Goal: Task Accomplishment & Management: Complete application form

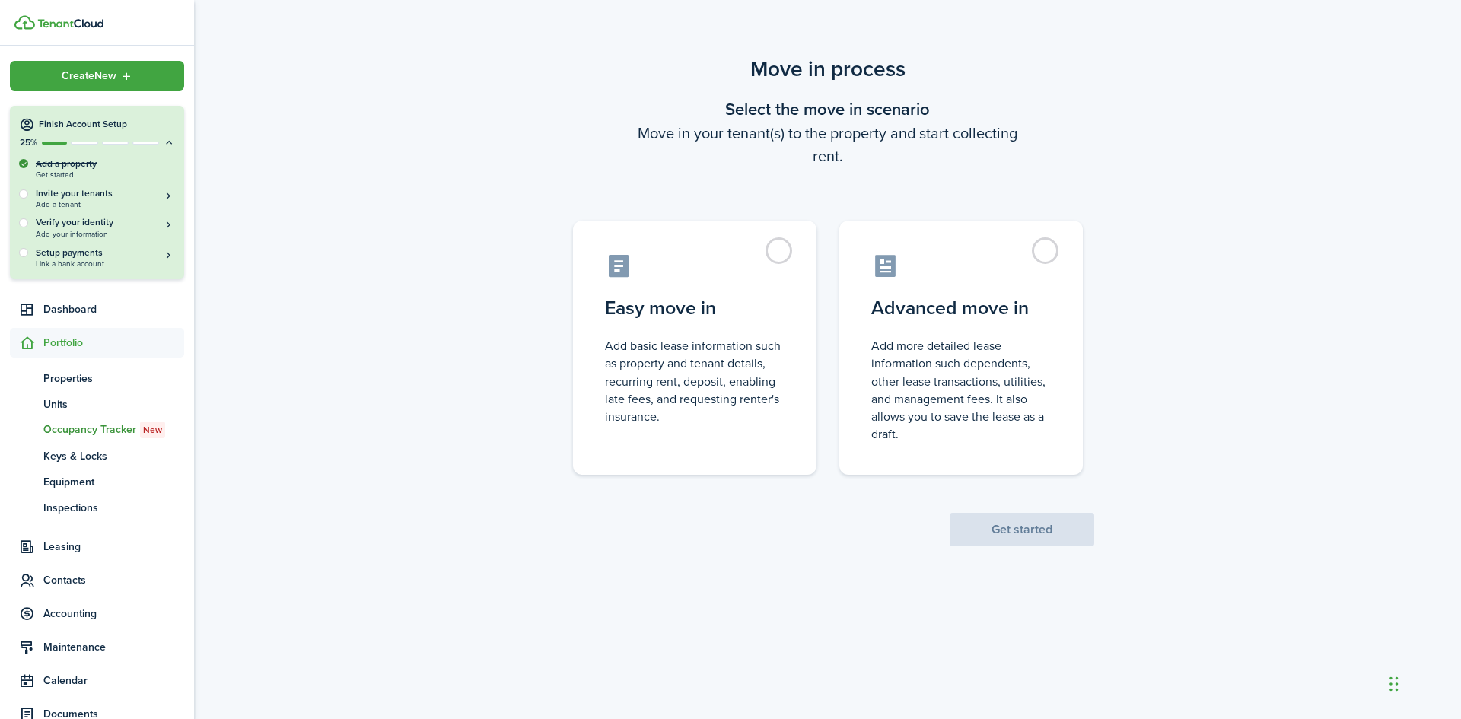
click at [25, 196] on div at bounding box center [23, 194] width 9 height 9
click at [161, 196] on button "Invite your tenants Add a tenant" at bounding box center [105, 198] width 139 height 22
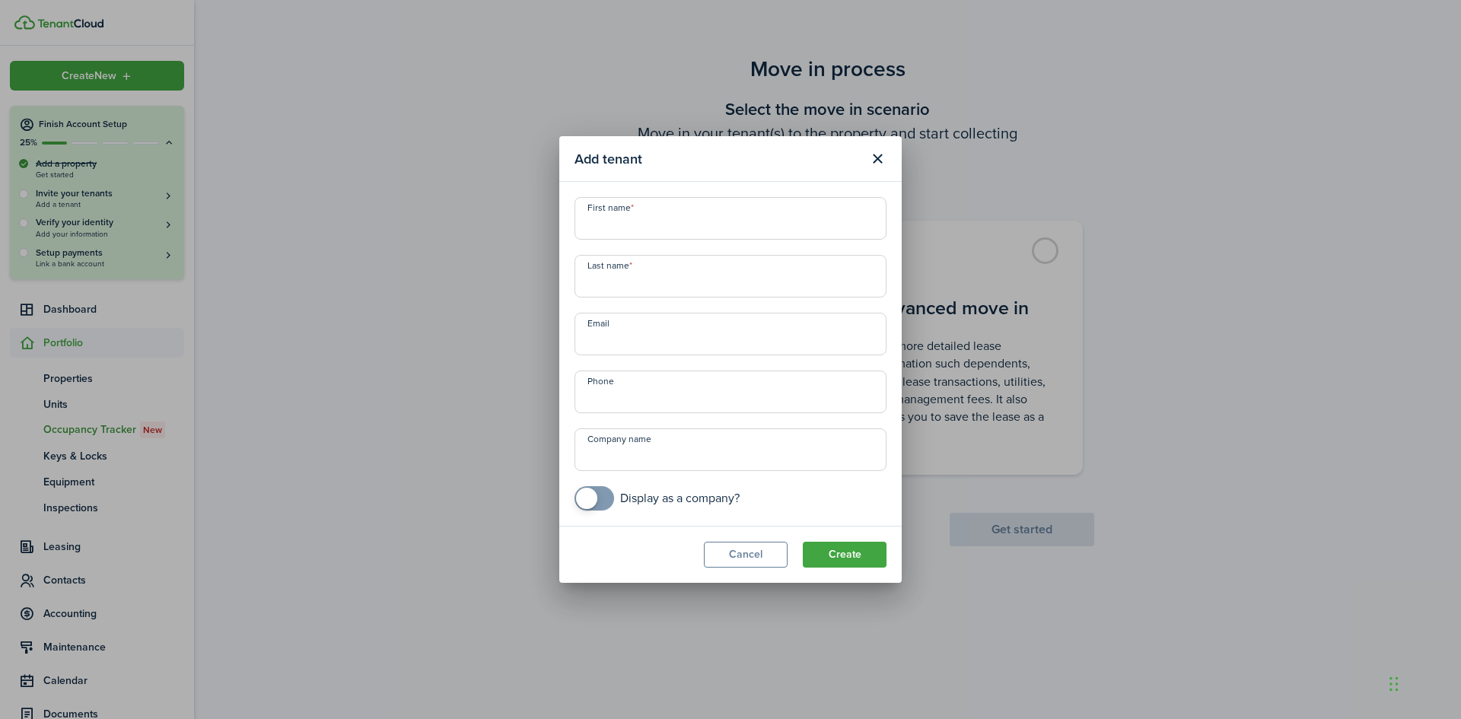
click at [611, 230] on input "First name" at bounding box center [731, 218] width 312 height 43
paste input "[PERSON_NAME]"
drag, startPoint x: 642, startPoint y: 227, endPoint x: 696, endPoint y: 224, distance: 53.4
click at [696, 224] on input "[PERSON_NAME]" at bounding box center [731, 218] width 312 height 43
type input "[PERSON_NAME]"
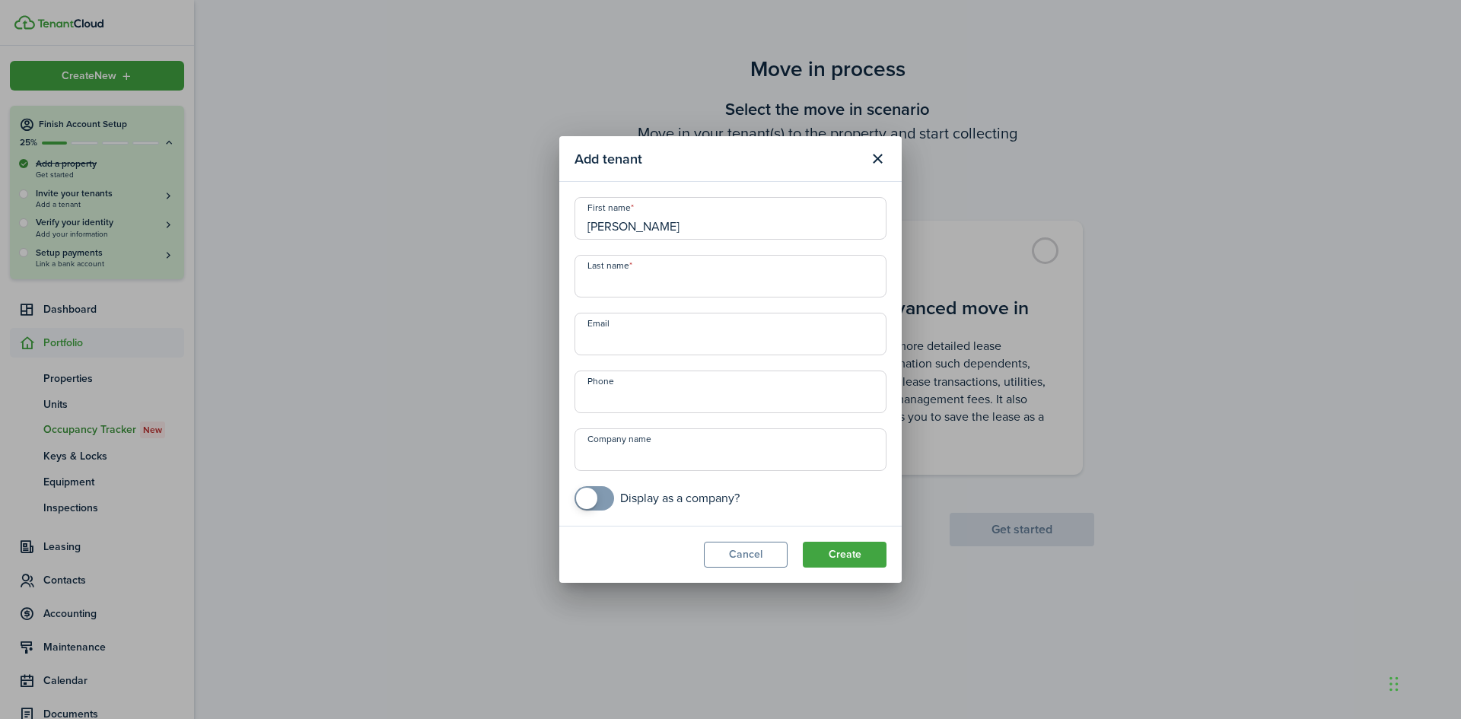
click at [604, 285] on input "Last name" at bounding box center [731, 276] width 312 height 43
paste input "White"
type input "White"
click at [599, 346] on input "Email" at bounding box center [731, 334] width 312 height 43
paste input "[EMAIL_ADDRESS][DOMAIN_NAME]"
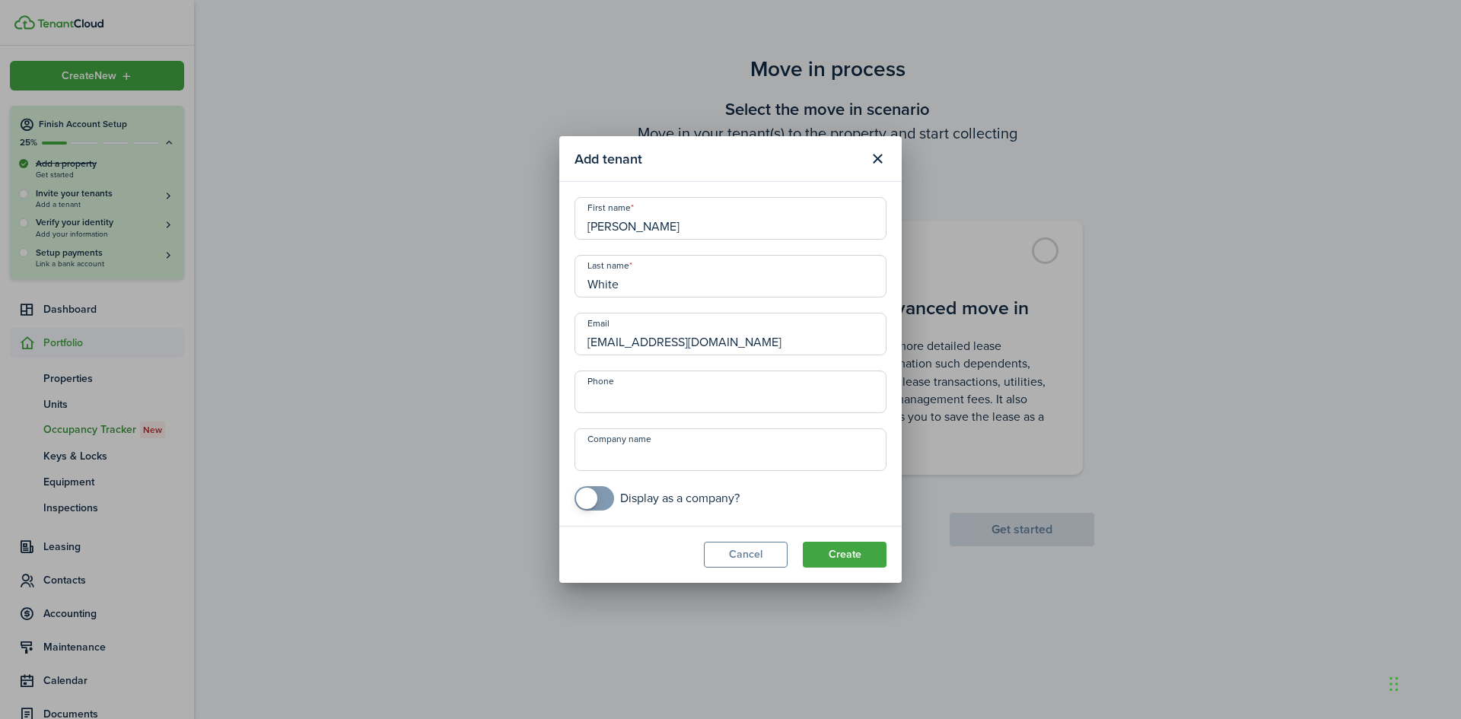
type input "[EMAIL_ADDRESS][DOMAIN_NAME]"
click at [613, 399] on input "+1" at bounding box center [731, 392] width 312 height 43
paste input "[PHONE_NUMBER]"
type input "[PHONE_NUMBER]"
click at [836, 553] on button "Create" at bounding box center [845, 555] width 84 height 26
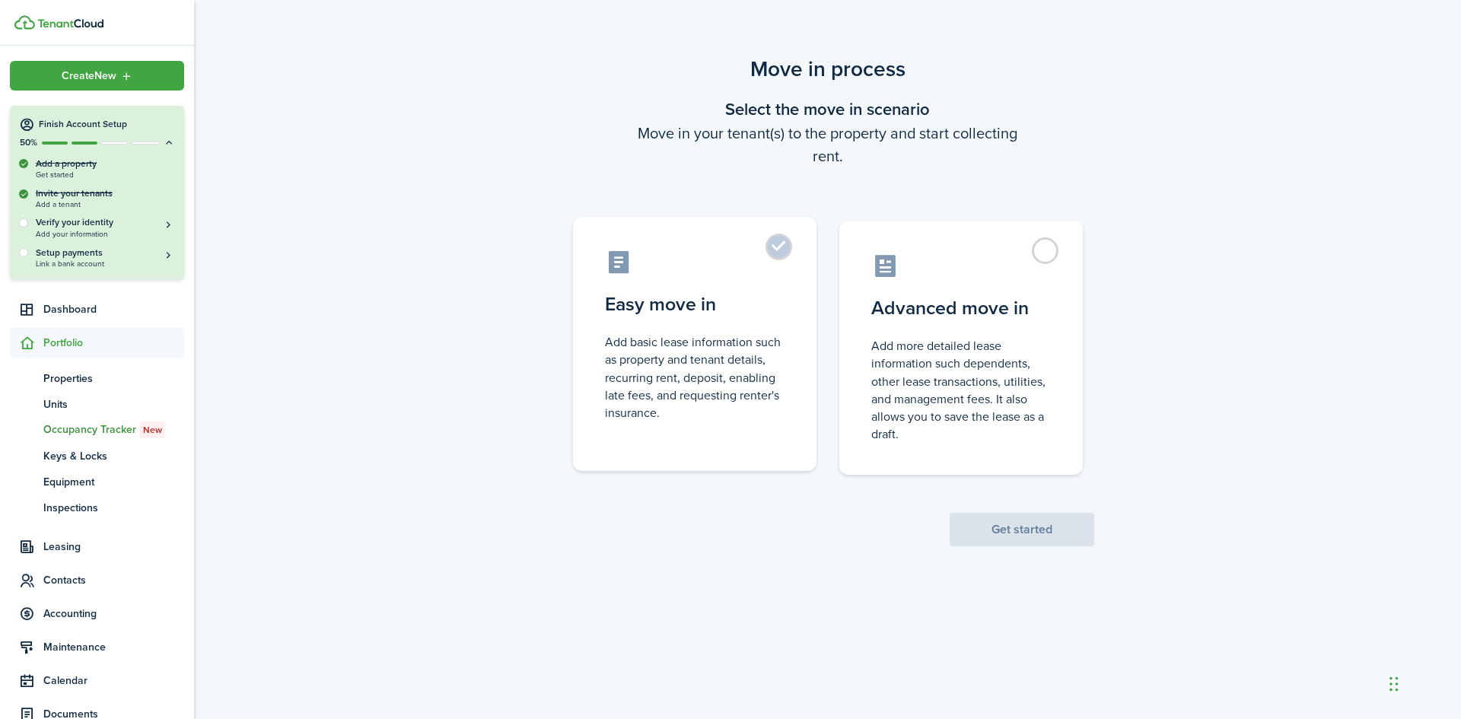
click at [667, 350] on control-radio-card-description "Add basic lease information such as property and tenant details, recurring rent…" at bounding box center [695, 377] width 180 height 88
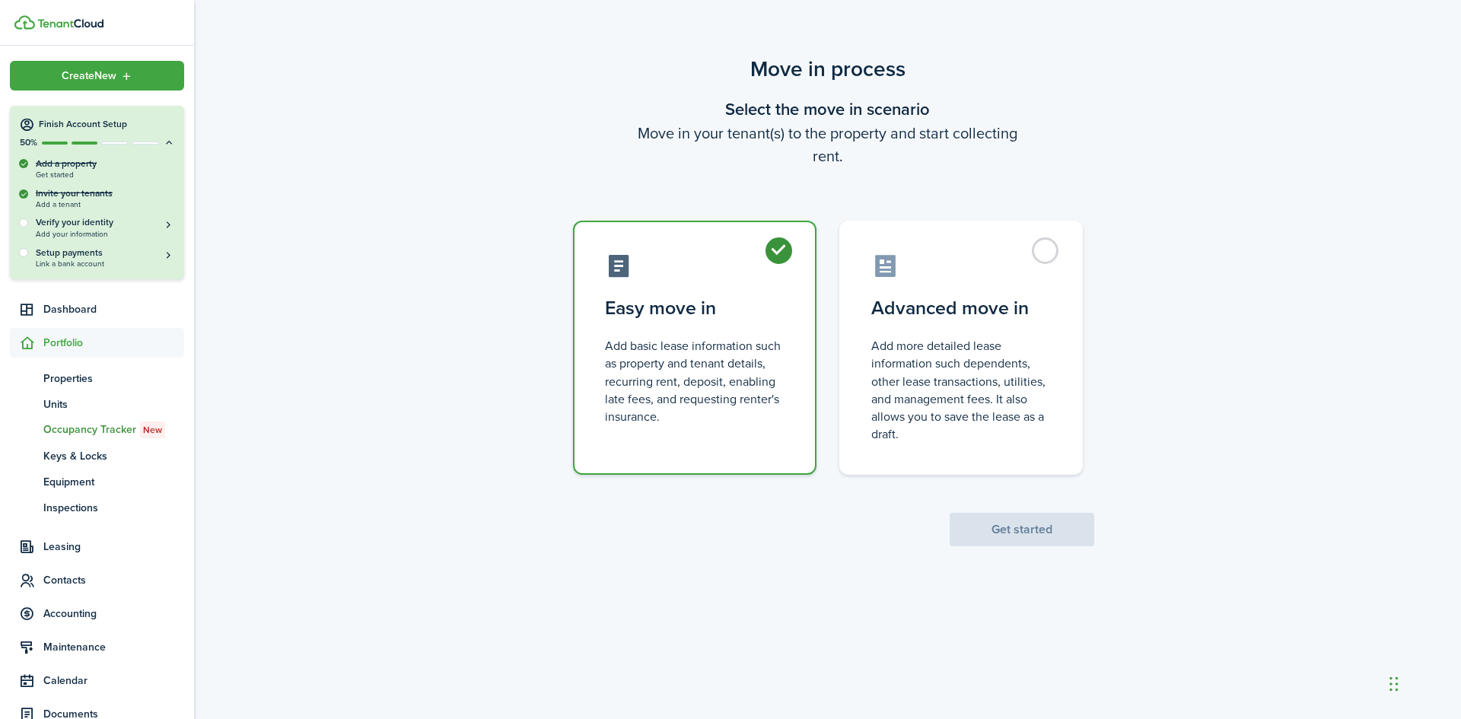
radio input "true"
click at [1009, 537] on button "Get started" at bounding box center [1022, 529] width 145 height 33
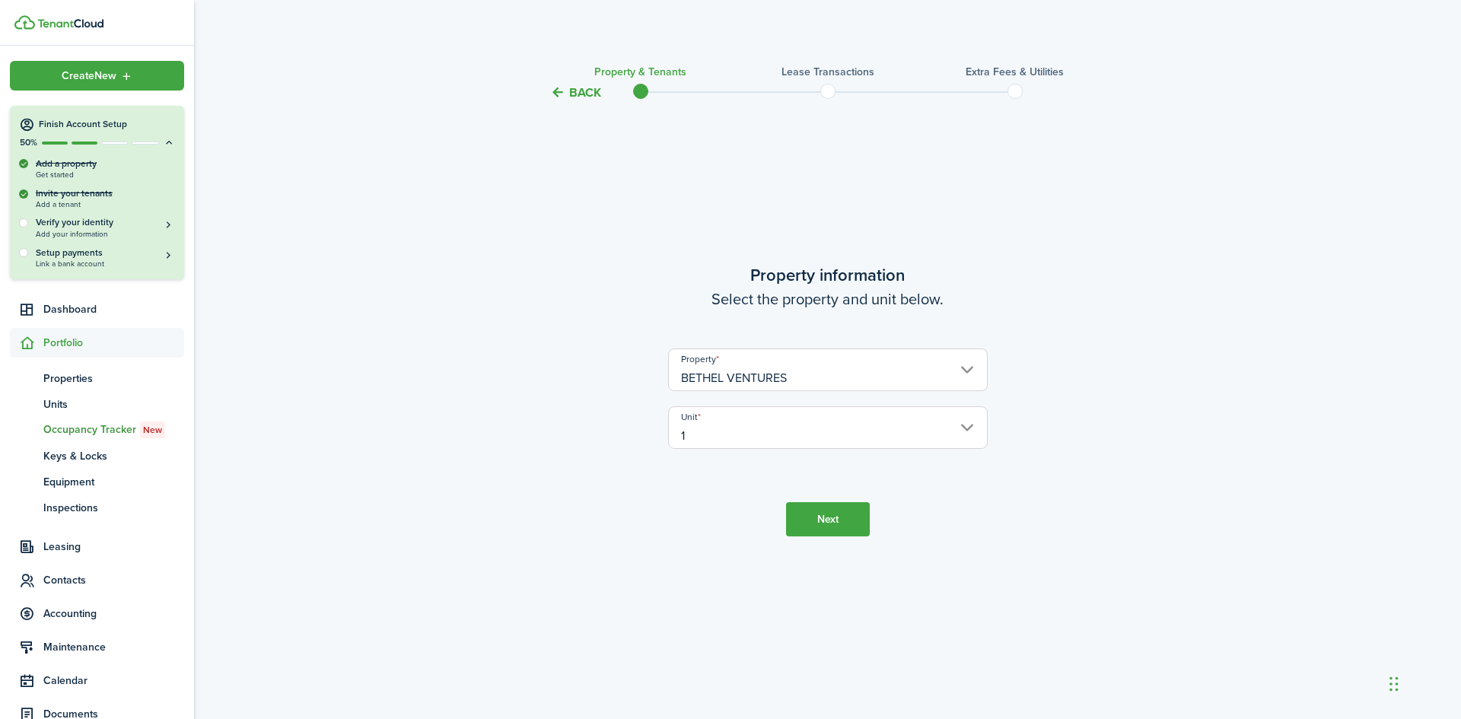
click at [826, 520] on button "Next" at bounding box center [828, 519] width 84 height 34
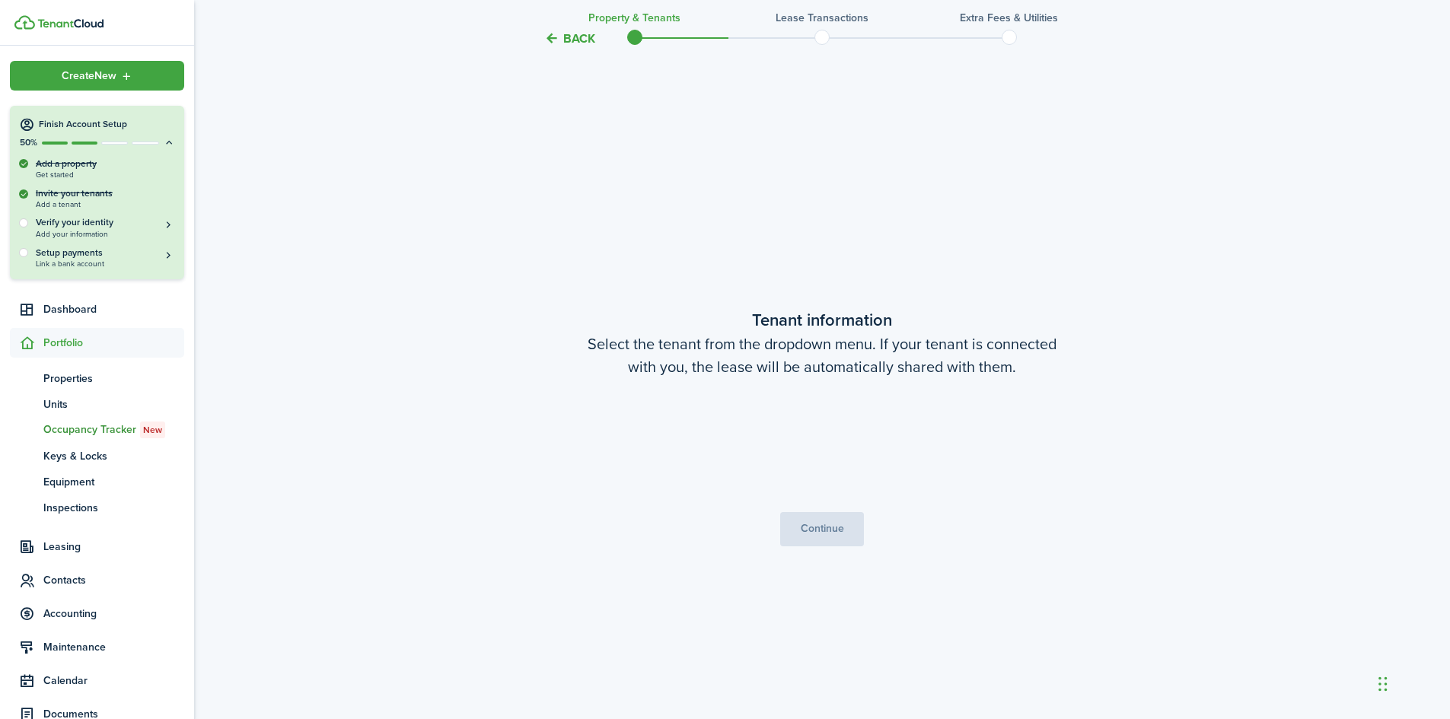
scroll to position [617, 0]
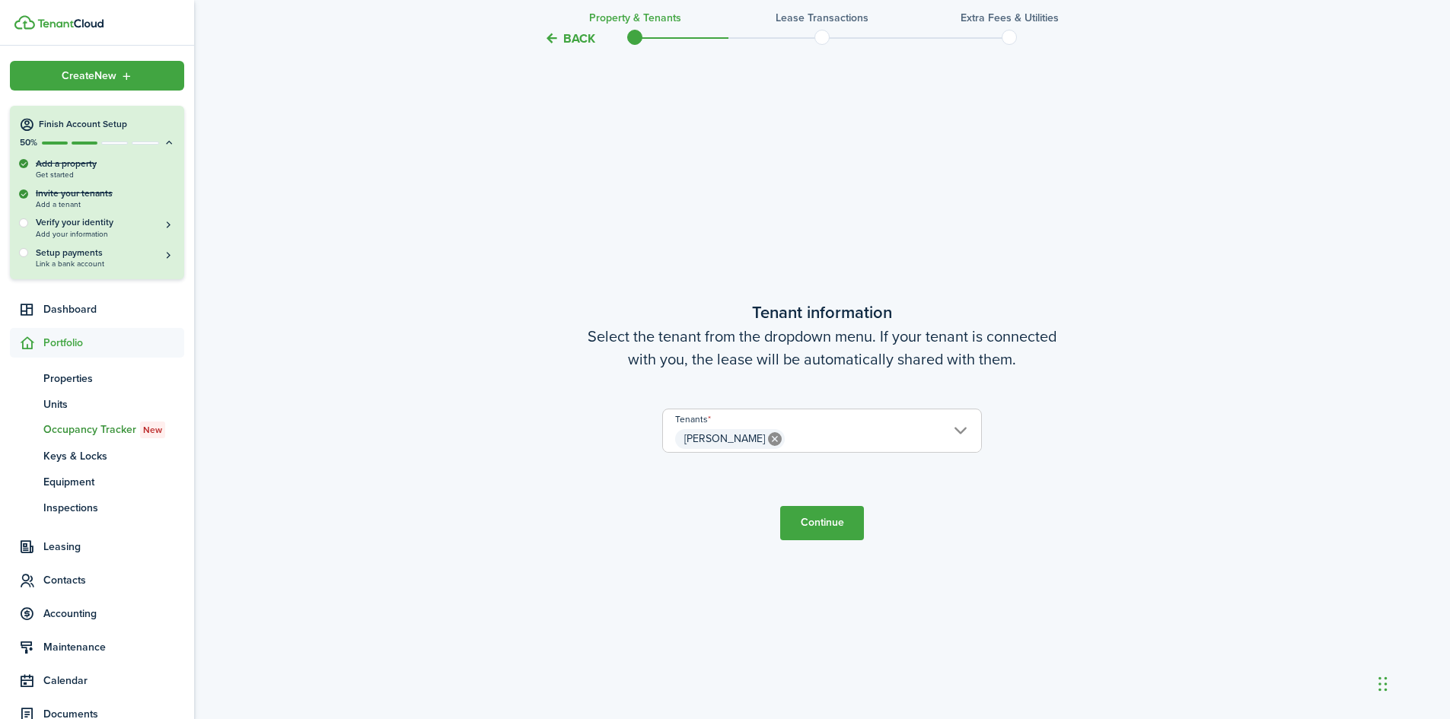
click at [819, 525] on button "Continue" at bounding box center [822, 523] width 84 height 34
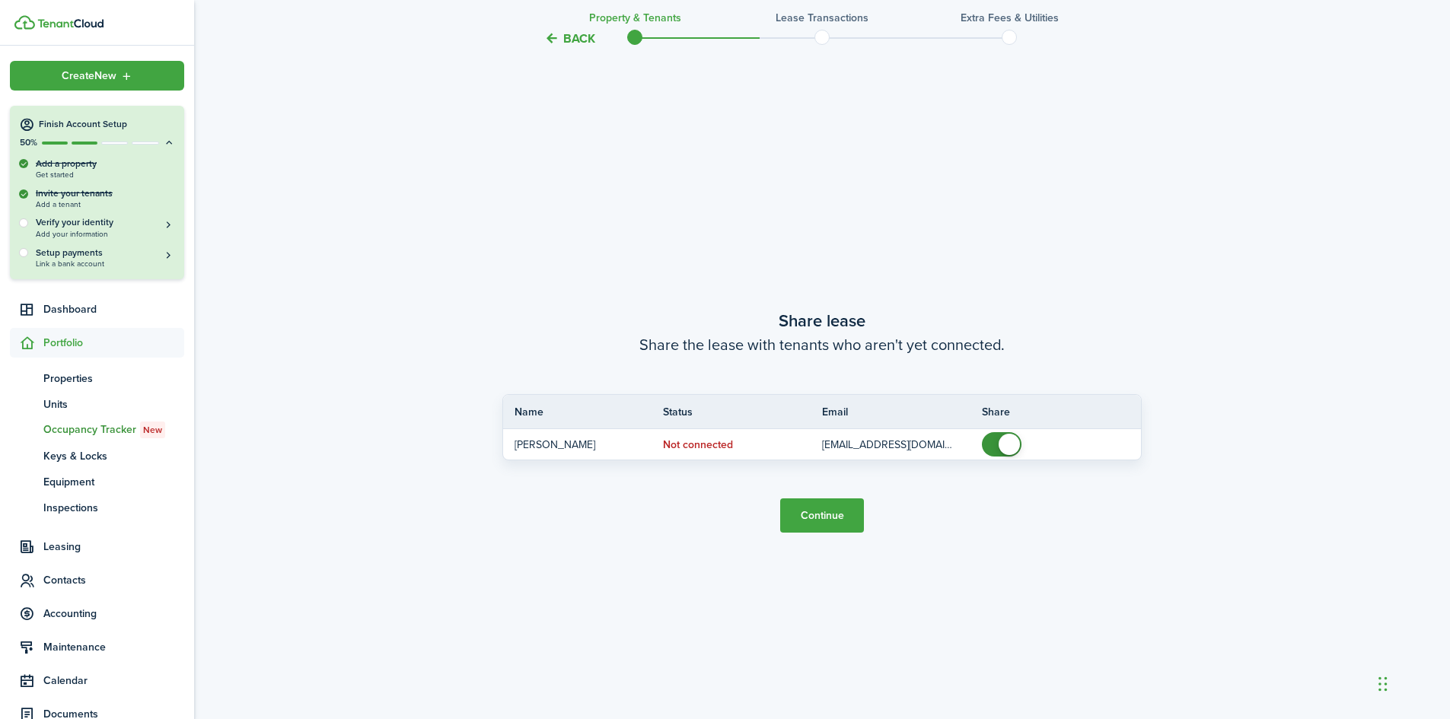
scroll to position [1336, 0]
click at [994, 441] on span at bounding box center [1001, 444] width 15 height 24
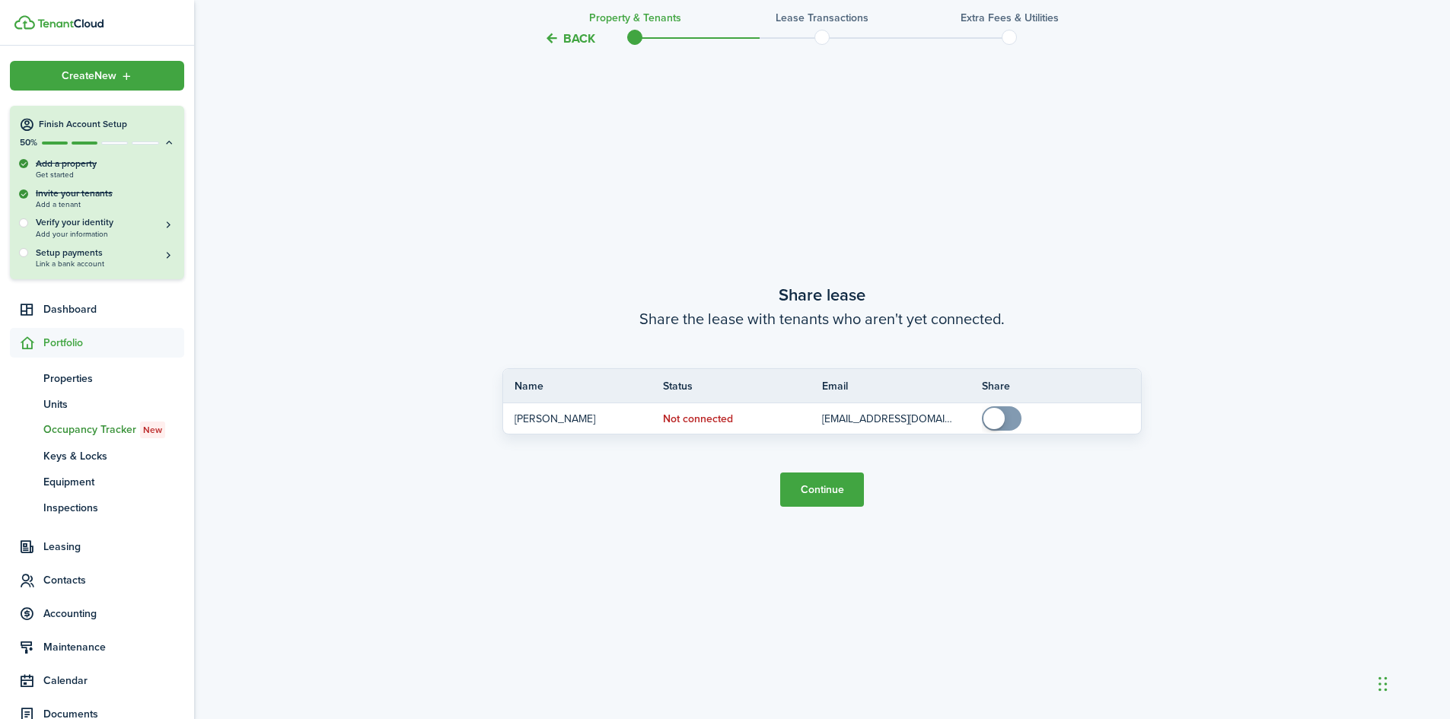
scroll to position [1362, 0]
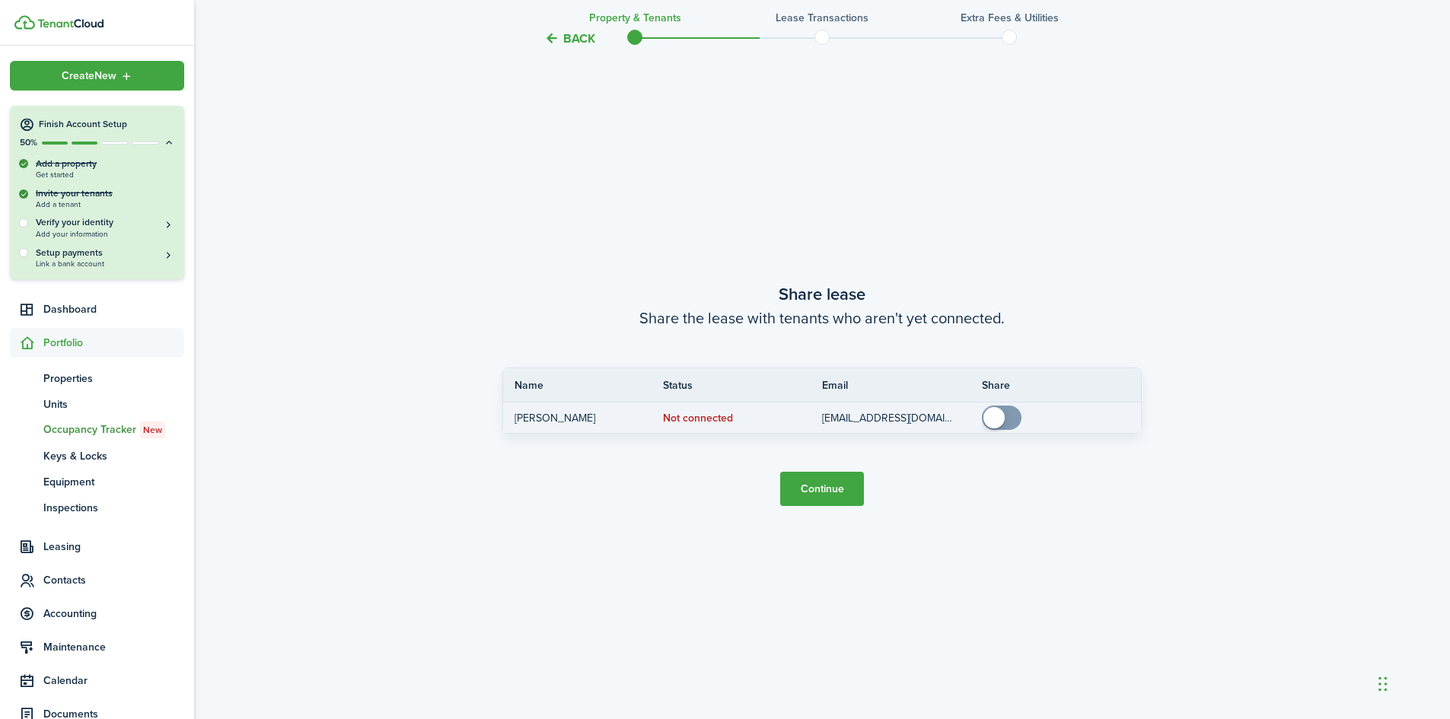
checkbox input "true"
click at [1009, 420] on span at bounding box center [1001, 418] width 15 height 24
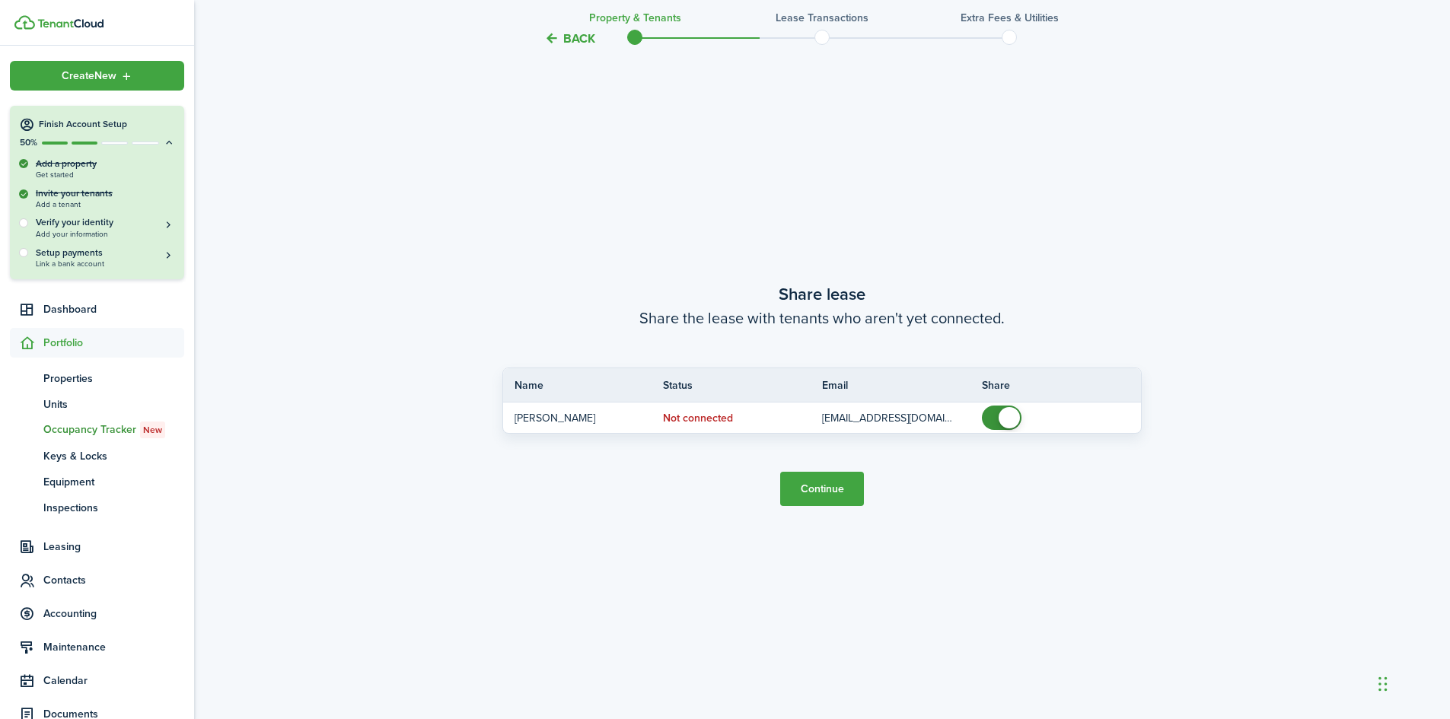
click at [820, 488] on button "Continue" at bounding box center [822, 489] width 84 height 34
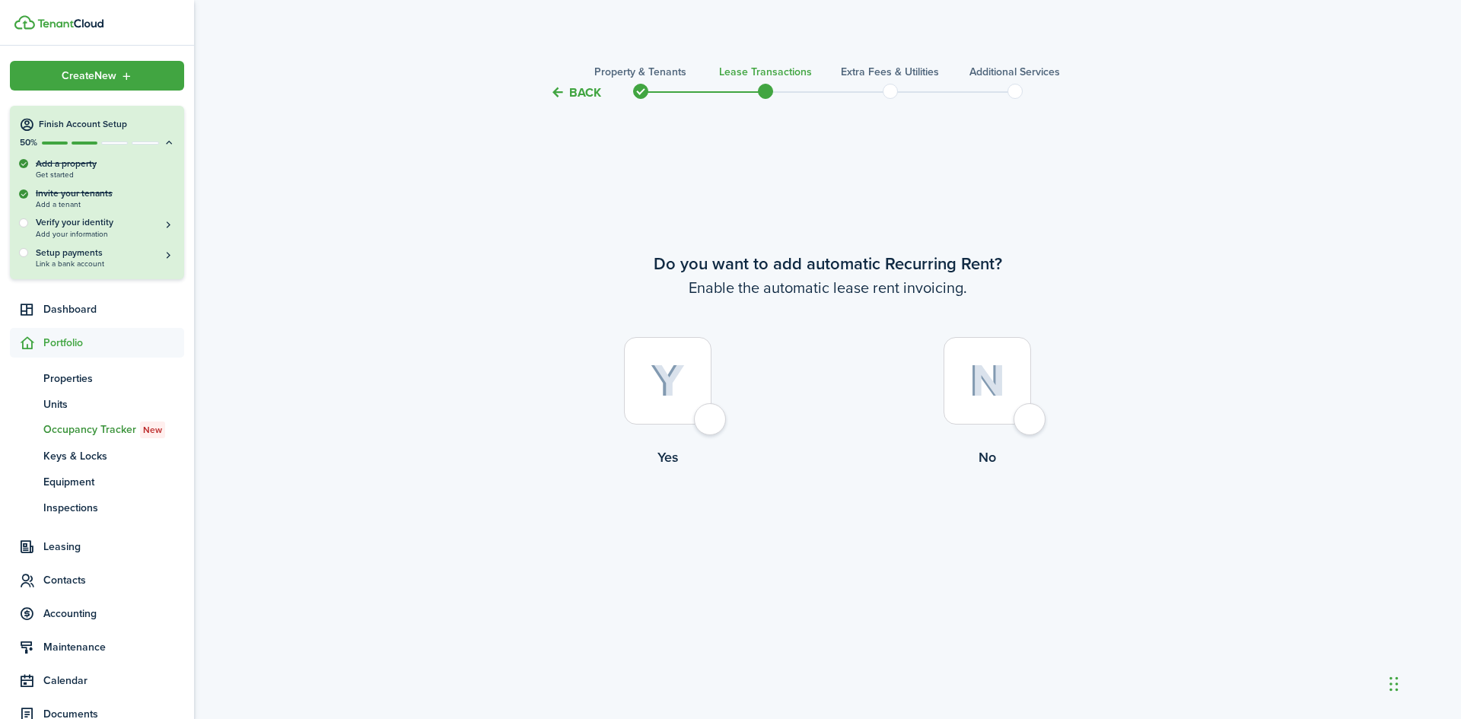
click at [706, 422] on div at bounding box center [668, 381] width 88 height 88
radio input "true"
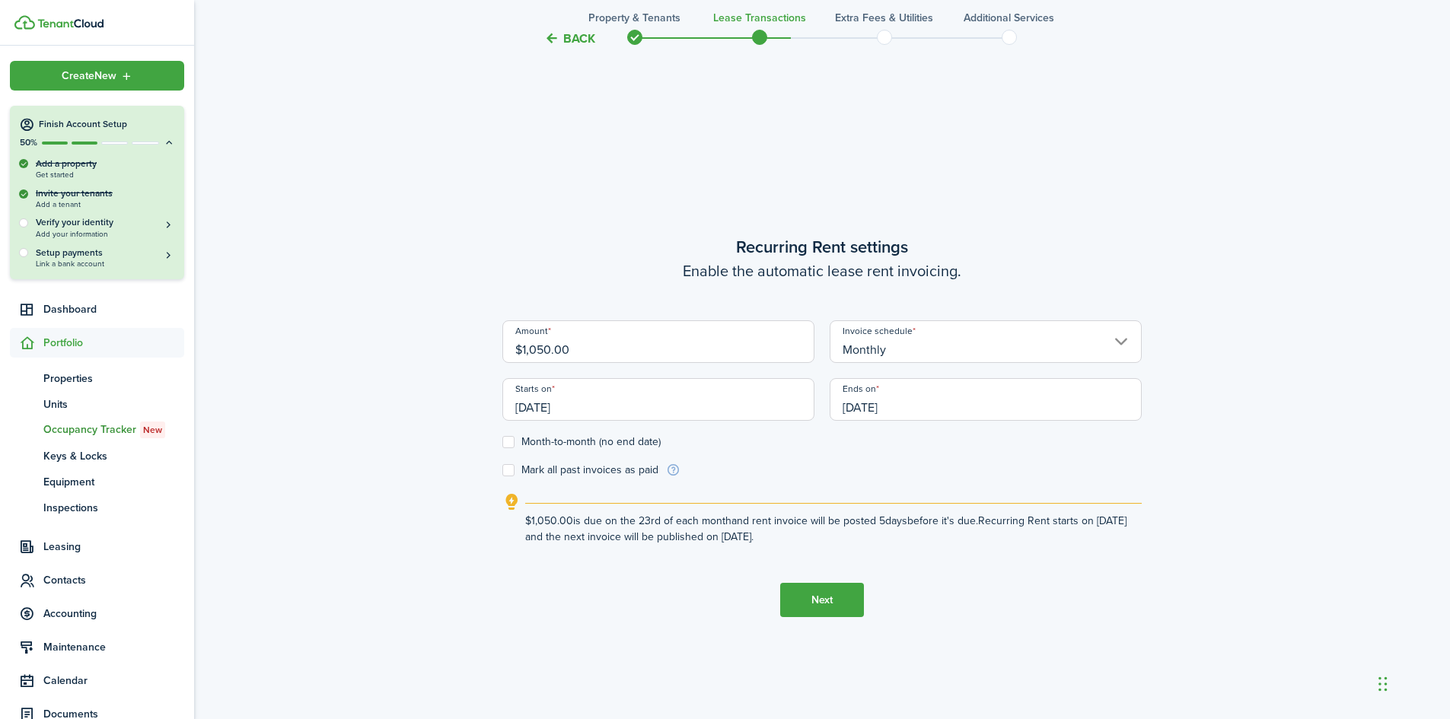
scroll to position [617, 0]
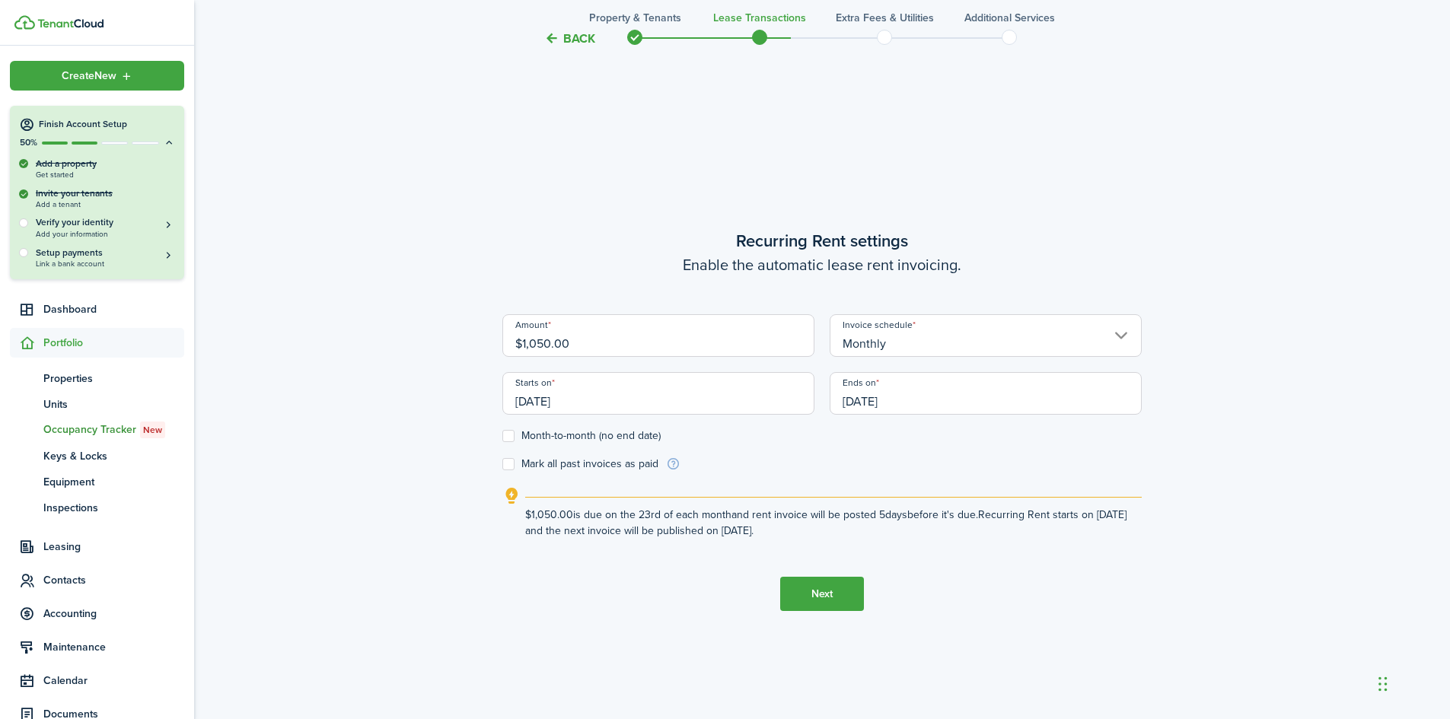
click at [547, 400] on input "[DATE]" at bounding box center [658, 393] width 312 height 43
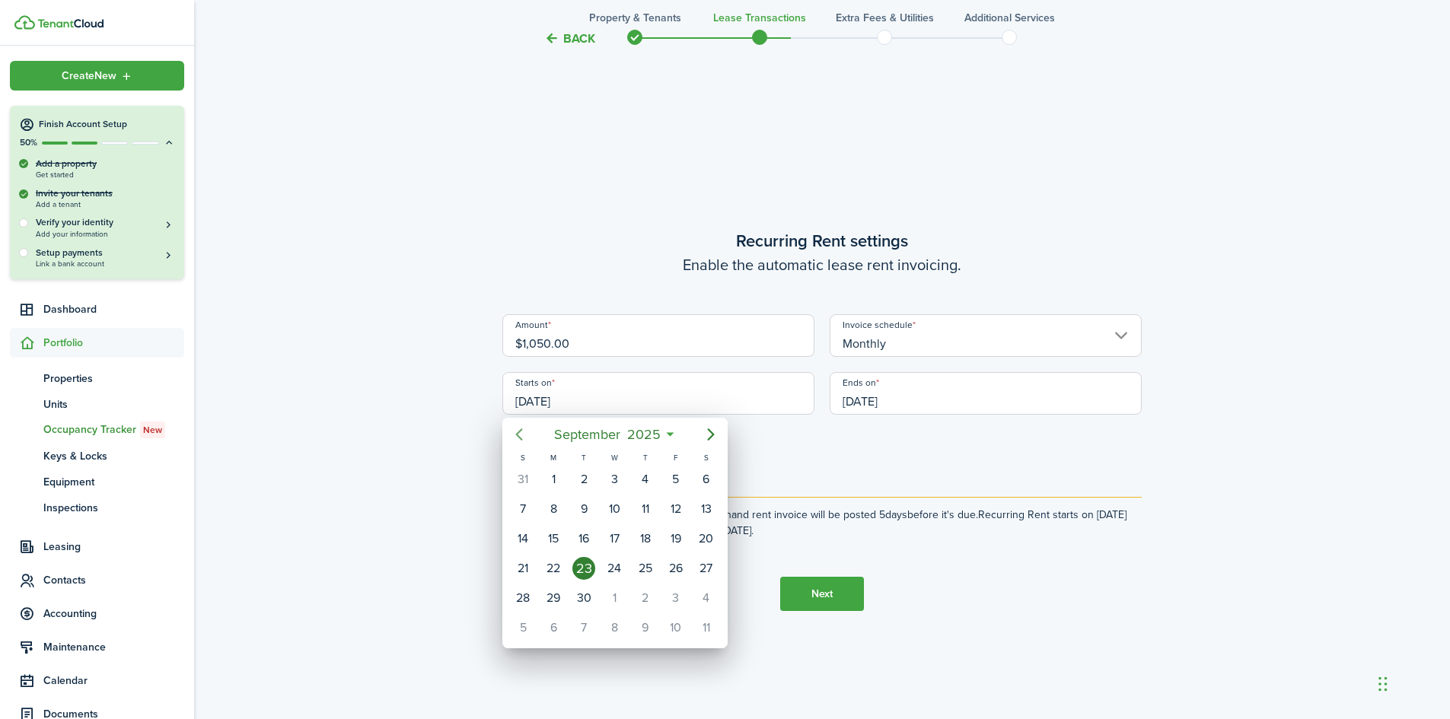
click at [520, 432] on icon "Previous page" at bounding box center [519, 434] width 7 height 12
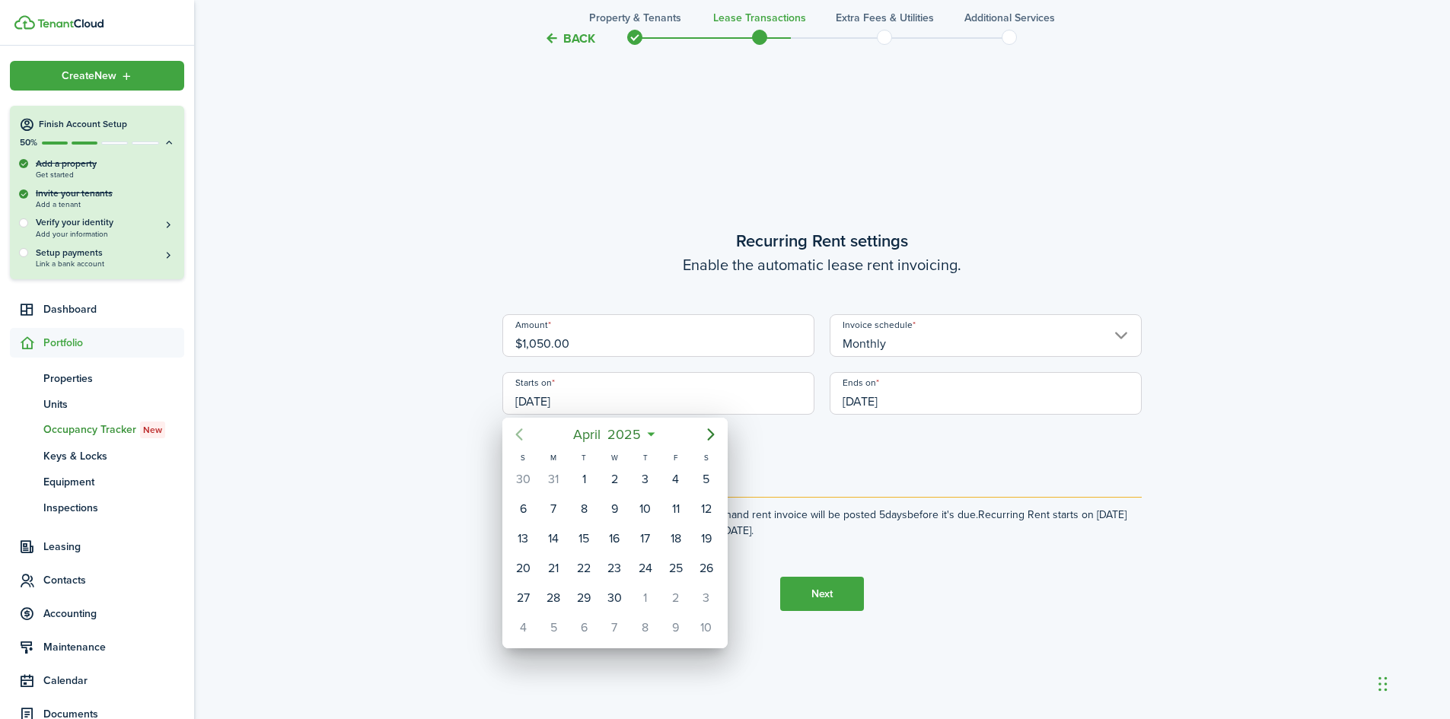
click at [518, 434] on icon "Previous page" at bounding box center [519, 434] width 7 height 12
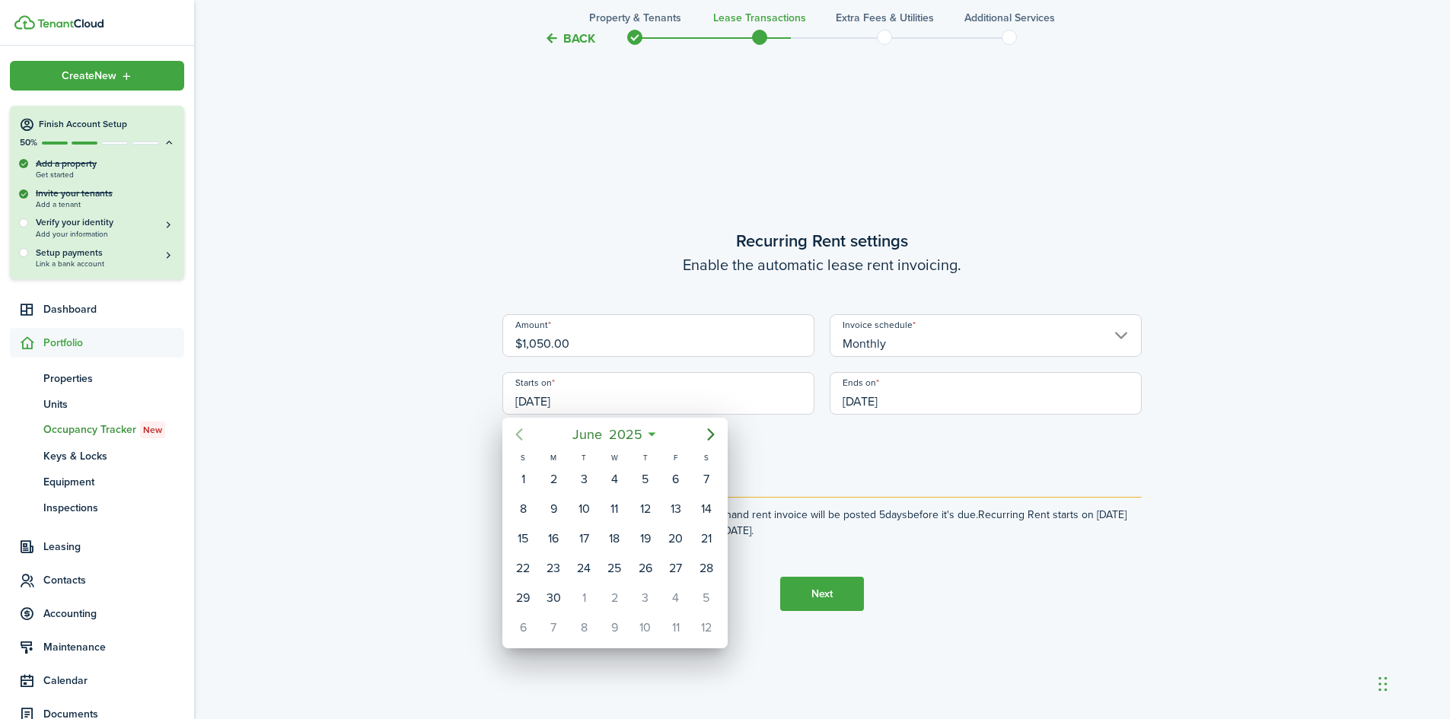
click at [518, 434] on icon "Previous page" at bounding box center [519, 434] width 7 height 12
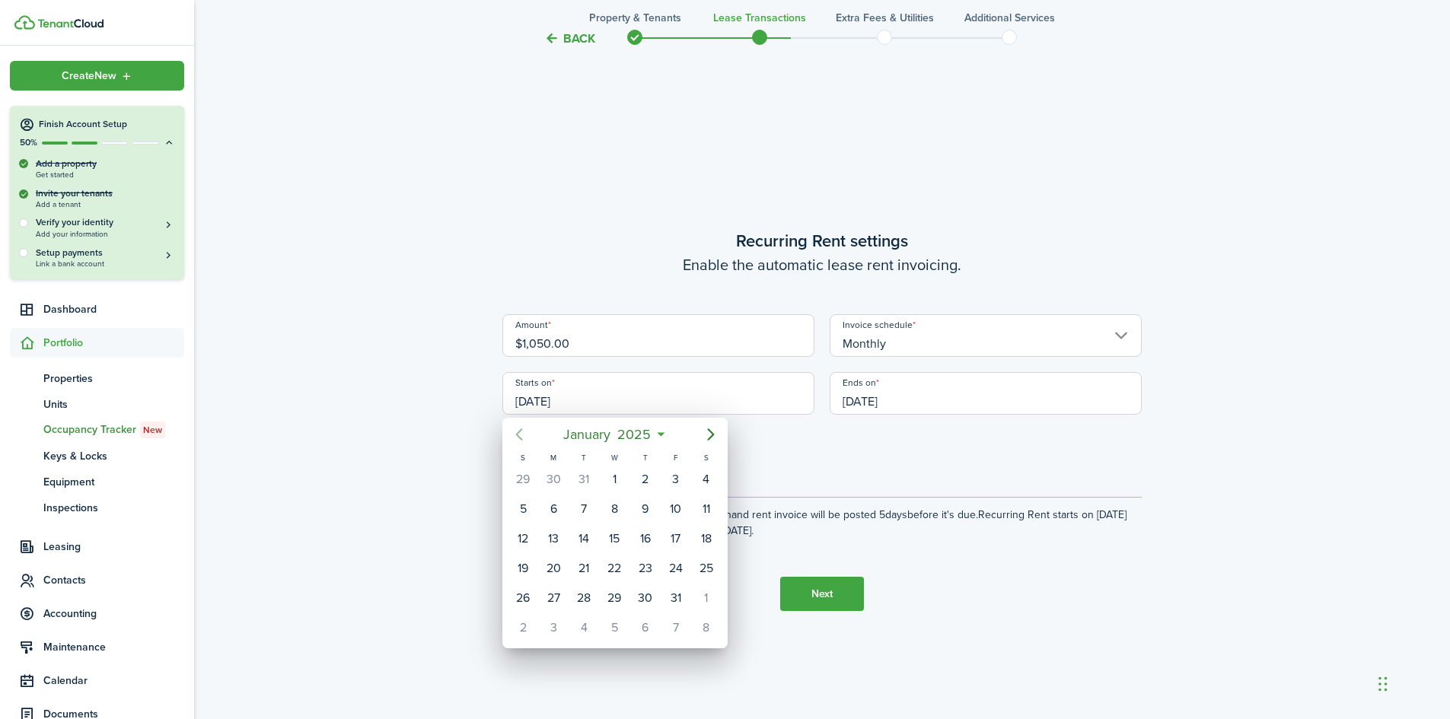
click at [518, 434] on icon "Previous page" at bounding box center [519, 434] width 7 height 12
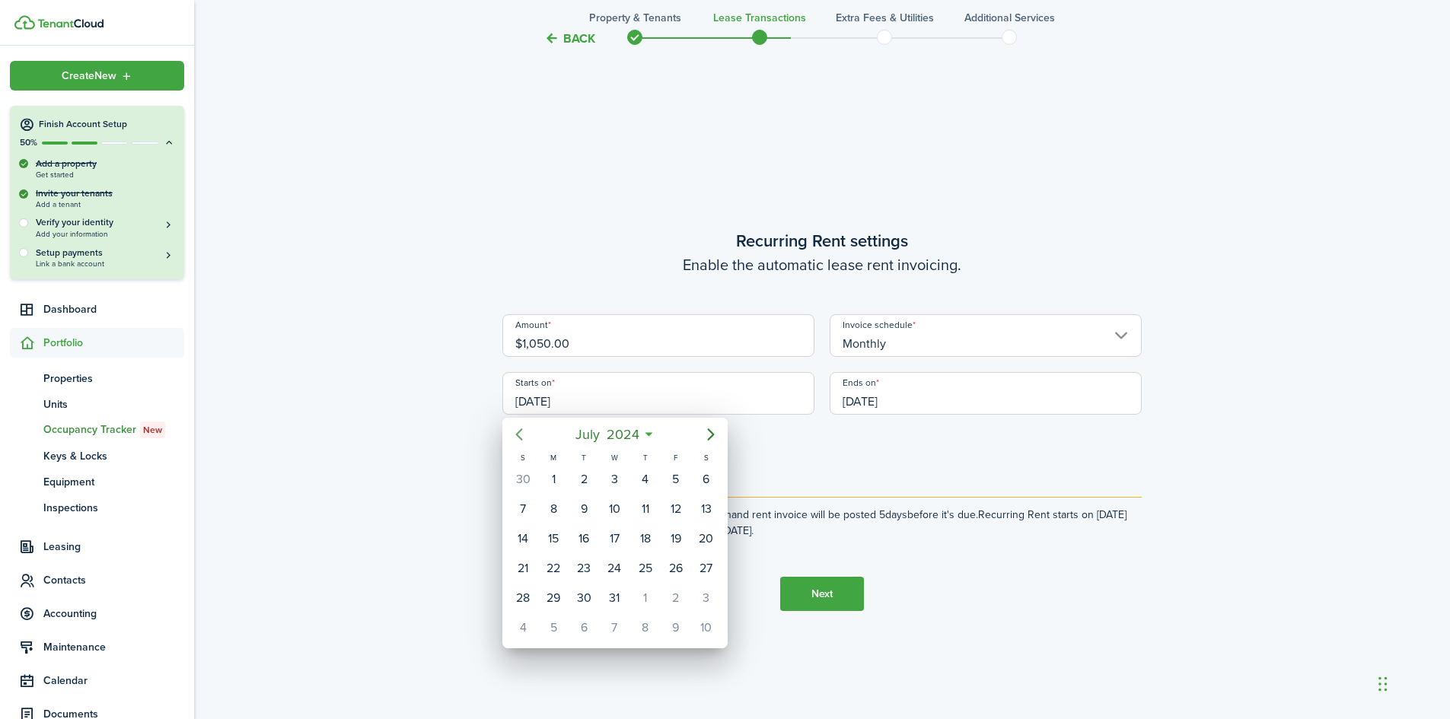
click at [518, 434] on icon "Previous page" at bounding box center [519, 434] width 7 height 12
click at [647, 484] on div "4" at bounding box center [645, 479] width 23 height 23
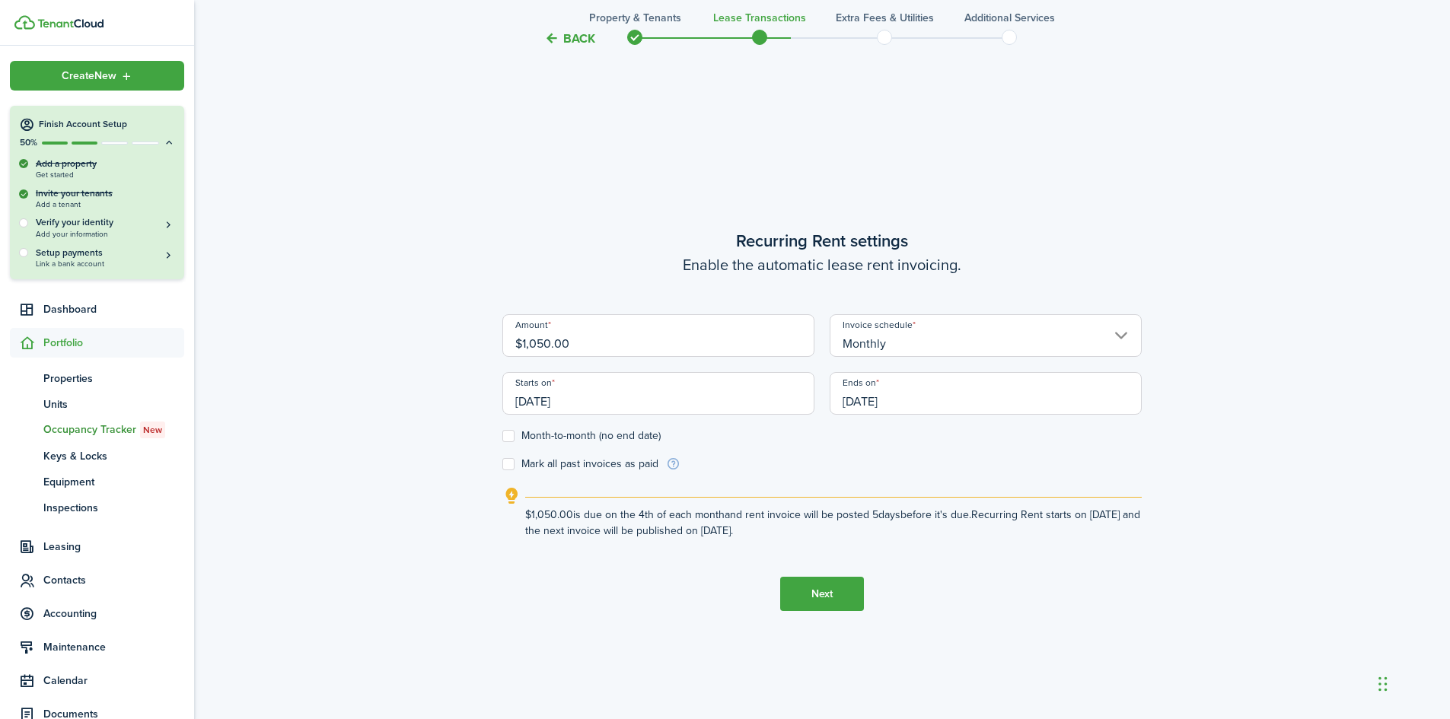
click at [865, 396] on input "[DATE]" at bounding box center [986, 393] width 312 height 43
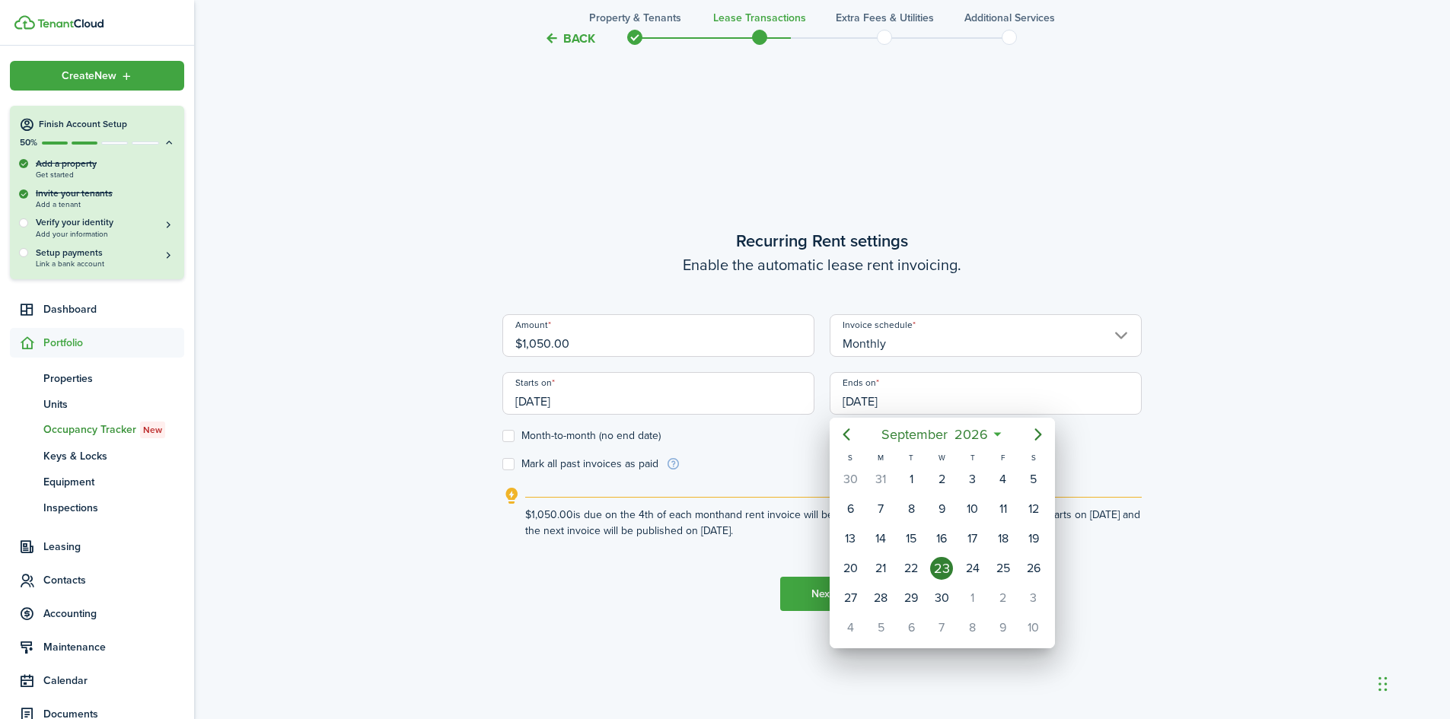
click at [571, 392] on div at bounding box center [724, 359] width 1693 height 963
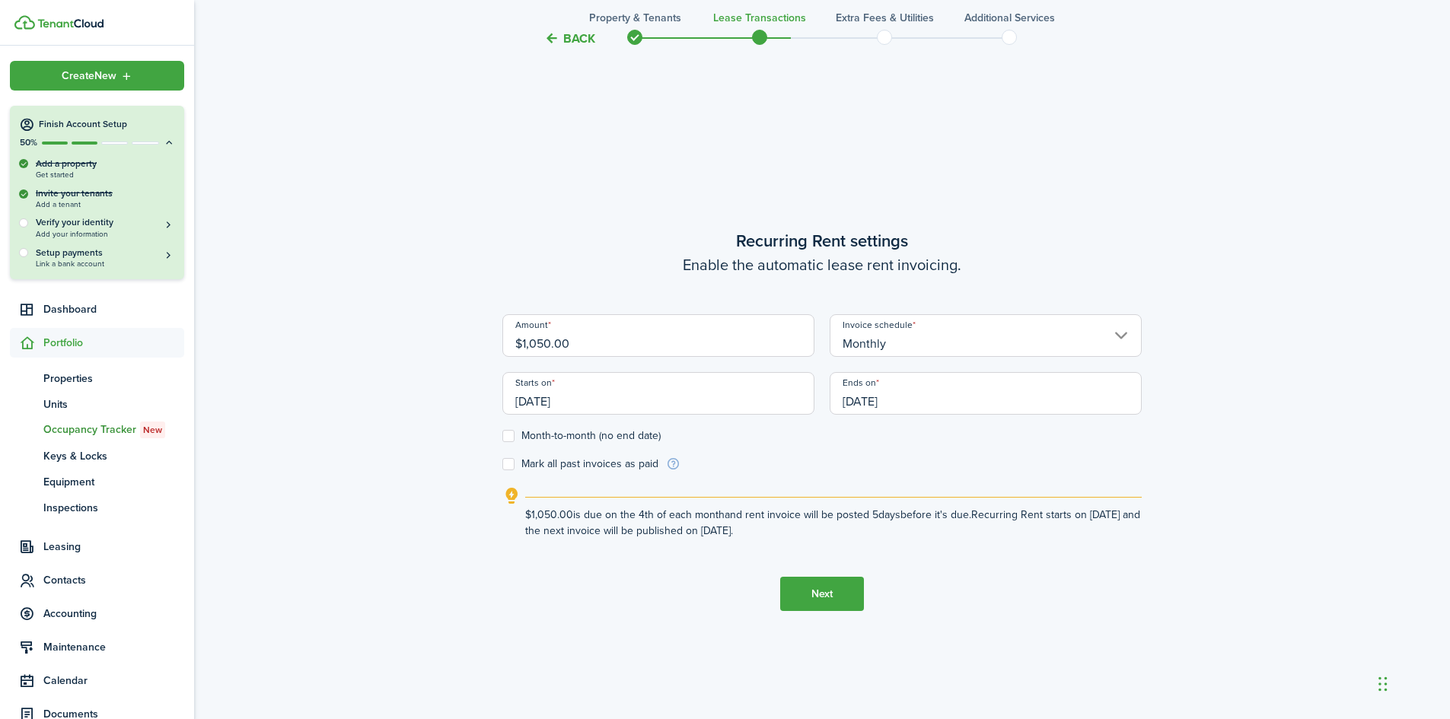
click at [585, 406] on input "[DATE]" at bounding box center [658, 393] width 312 height 43
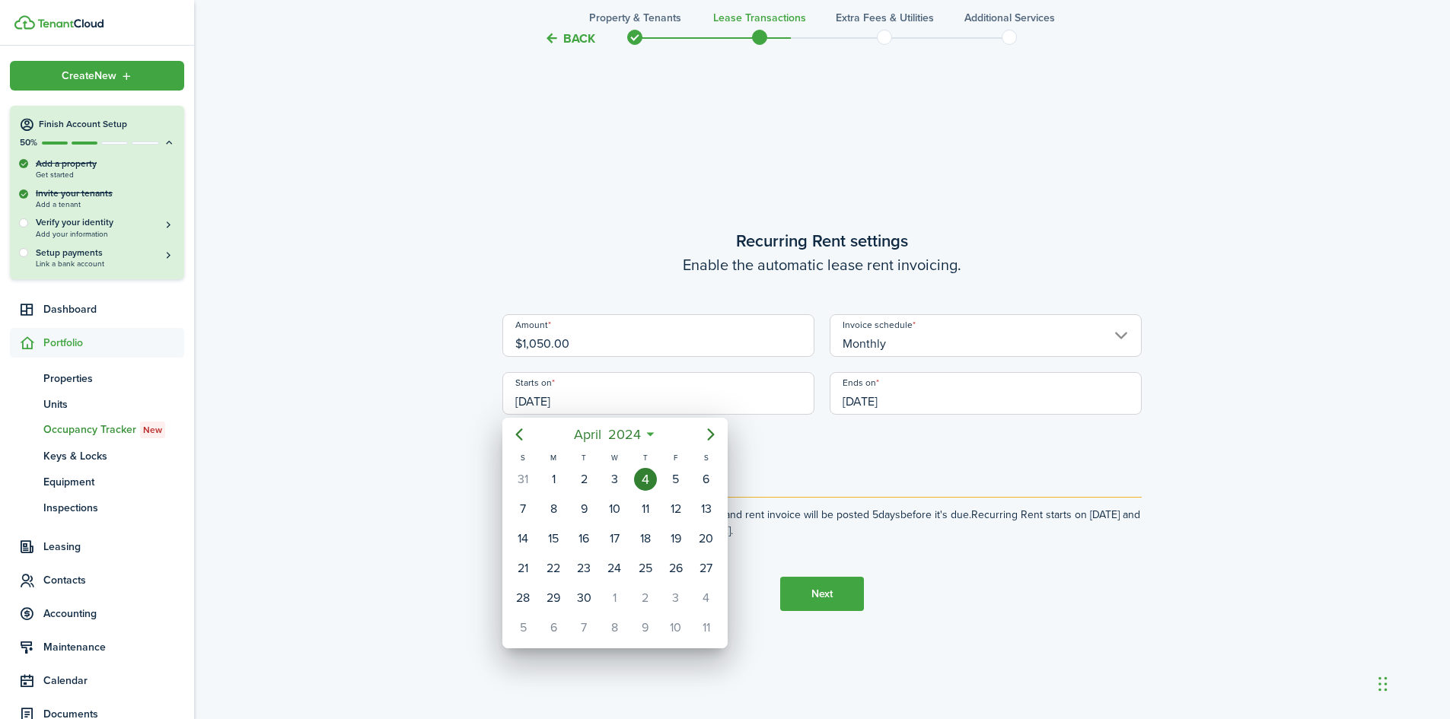
click at [587, 400] on div at bounding box center [724, 359] width 1693 height 963
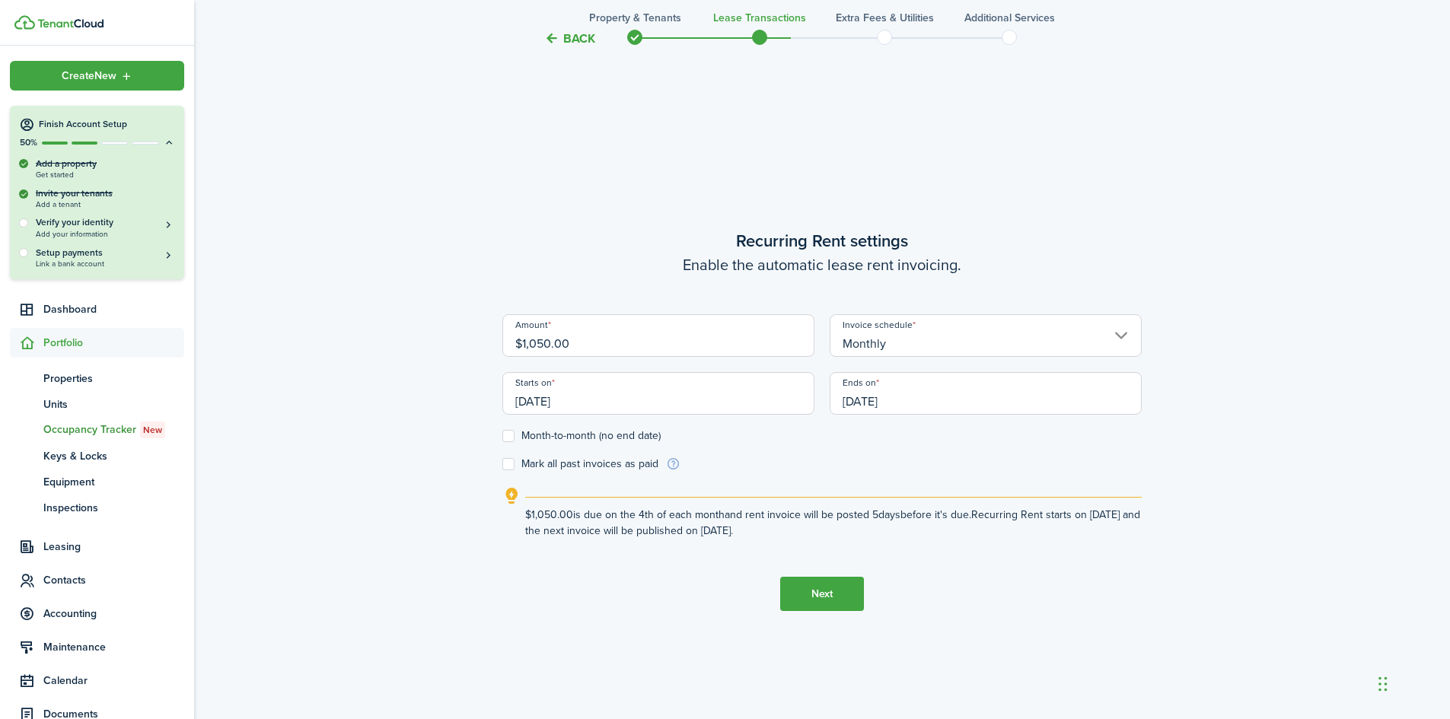
click at [594, 399] on input "[DATE]" at bounding box center [658, 393] width 312 height 43
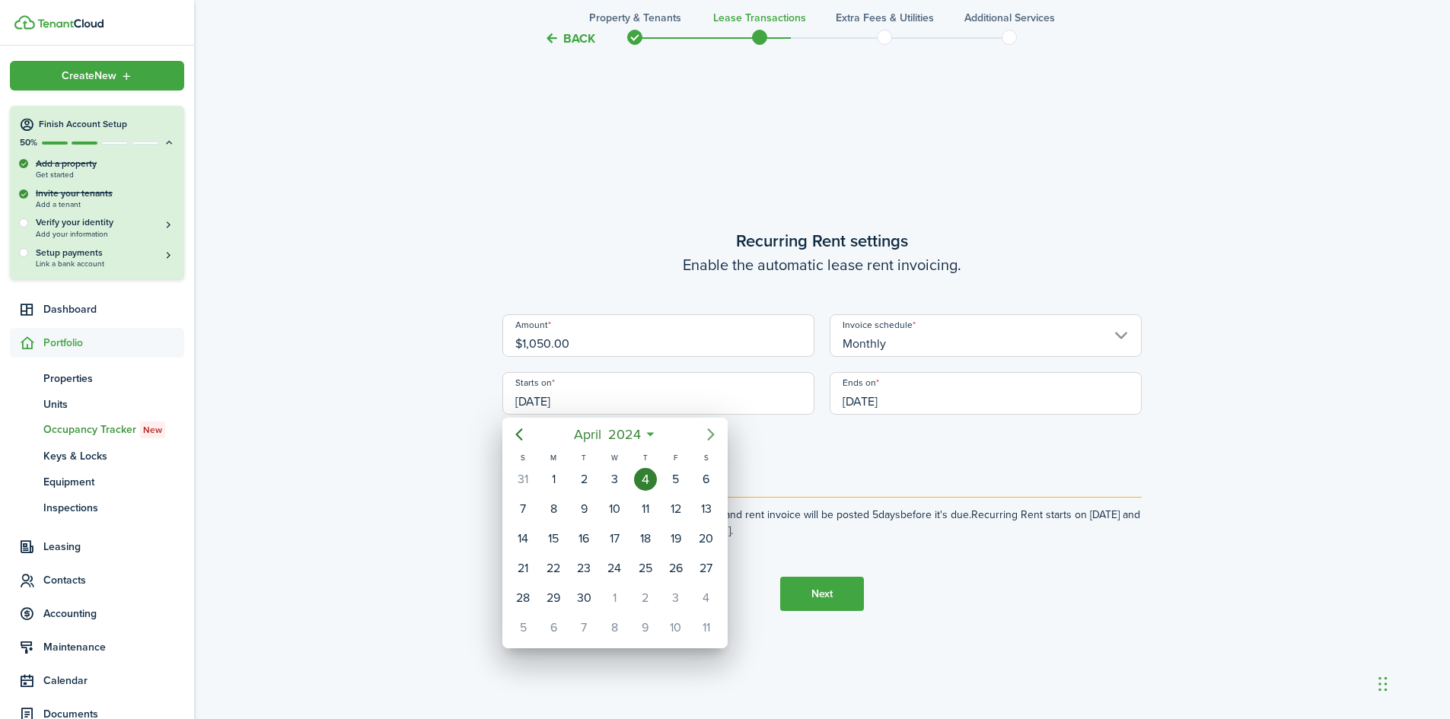
click at [705, 427] on icon "Next page" at bounding box center [711, 434] width 18 height 18
click at [705, 428] on icon "Next page" at bounding box center [711, 434] width 18 height 18
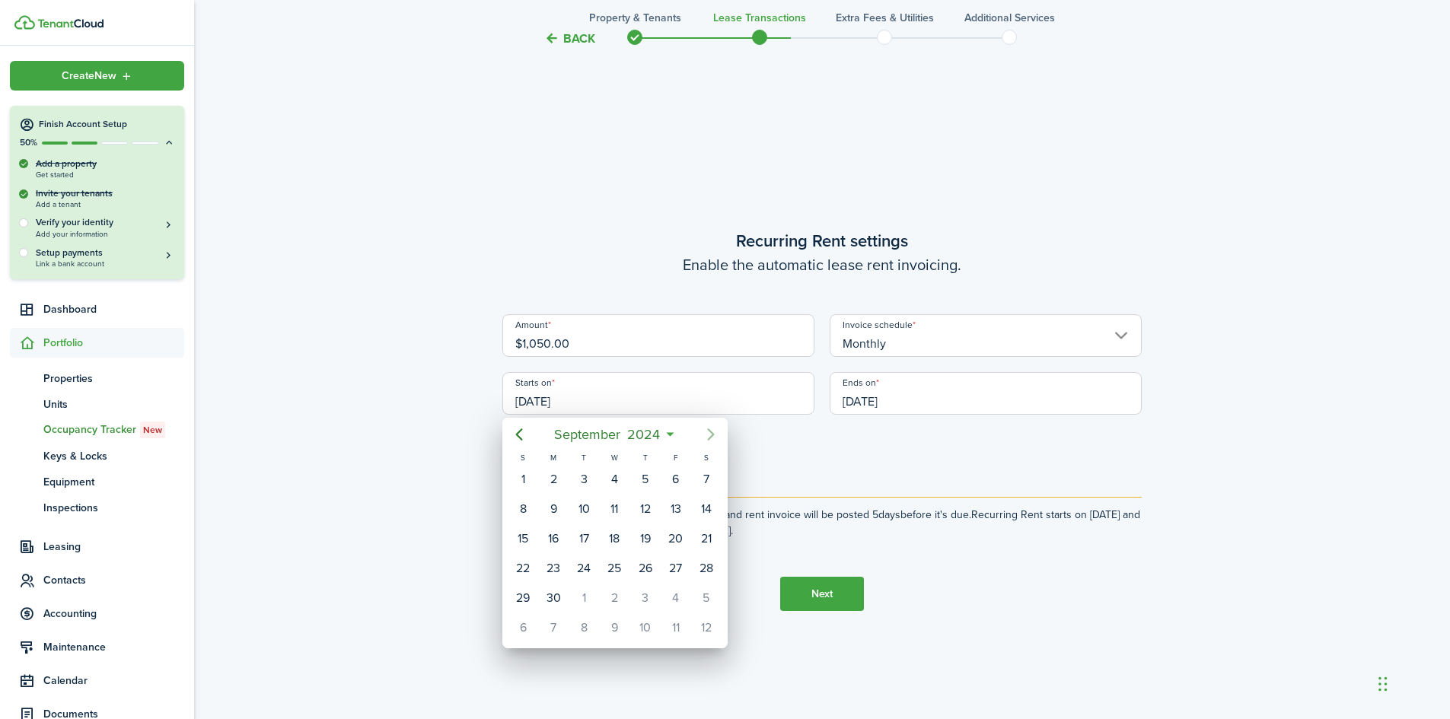
click at [705, 428] on icon "Next page" at bounding box center [711, 434] width 18 height 18
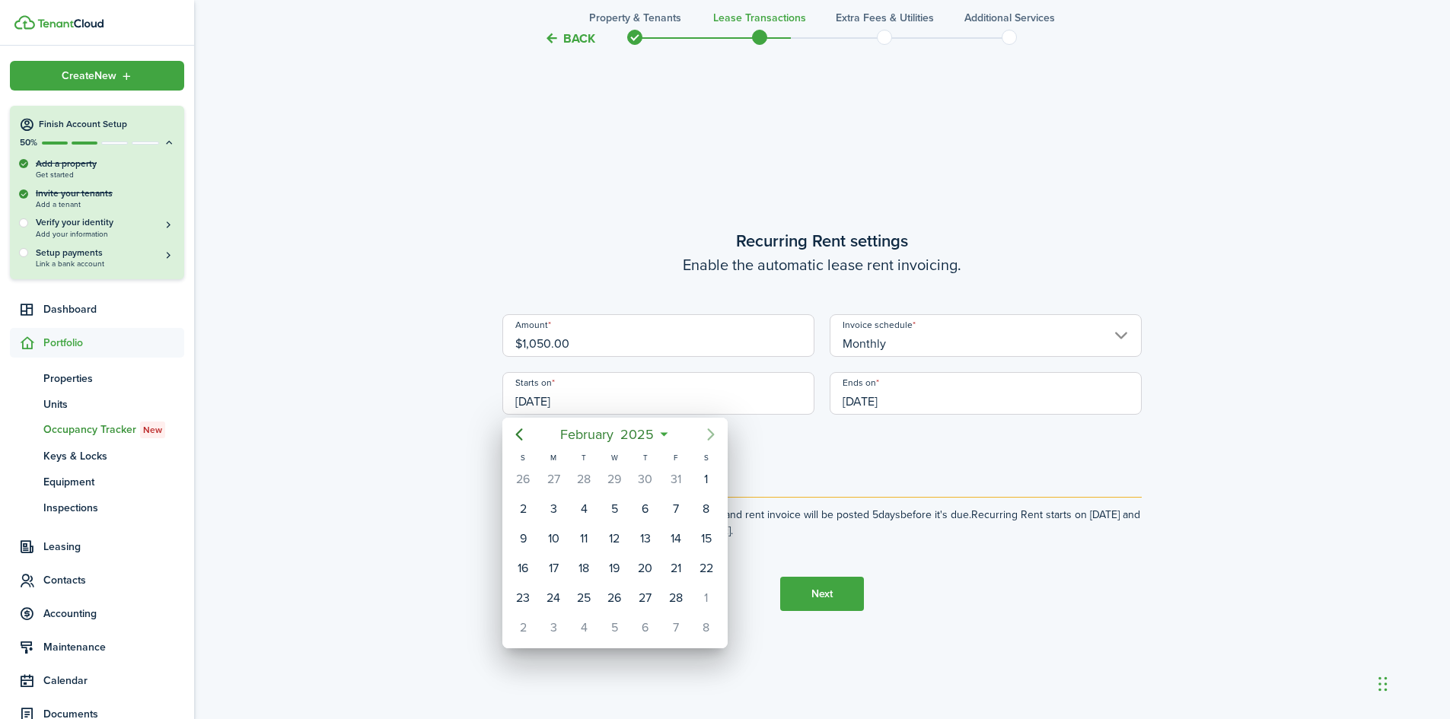
click at [705, 428] on icon "Next page" at bounding box center [711, 434] width 18 height 18
click at [524, 435] on icon "Previous page" at bounding box center [519, 434] width 18 height 18
click at [670, 477] on div "4" at bounding box center [675, 479] width 23 height 23
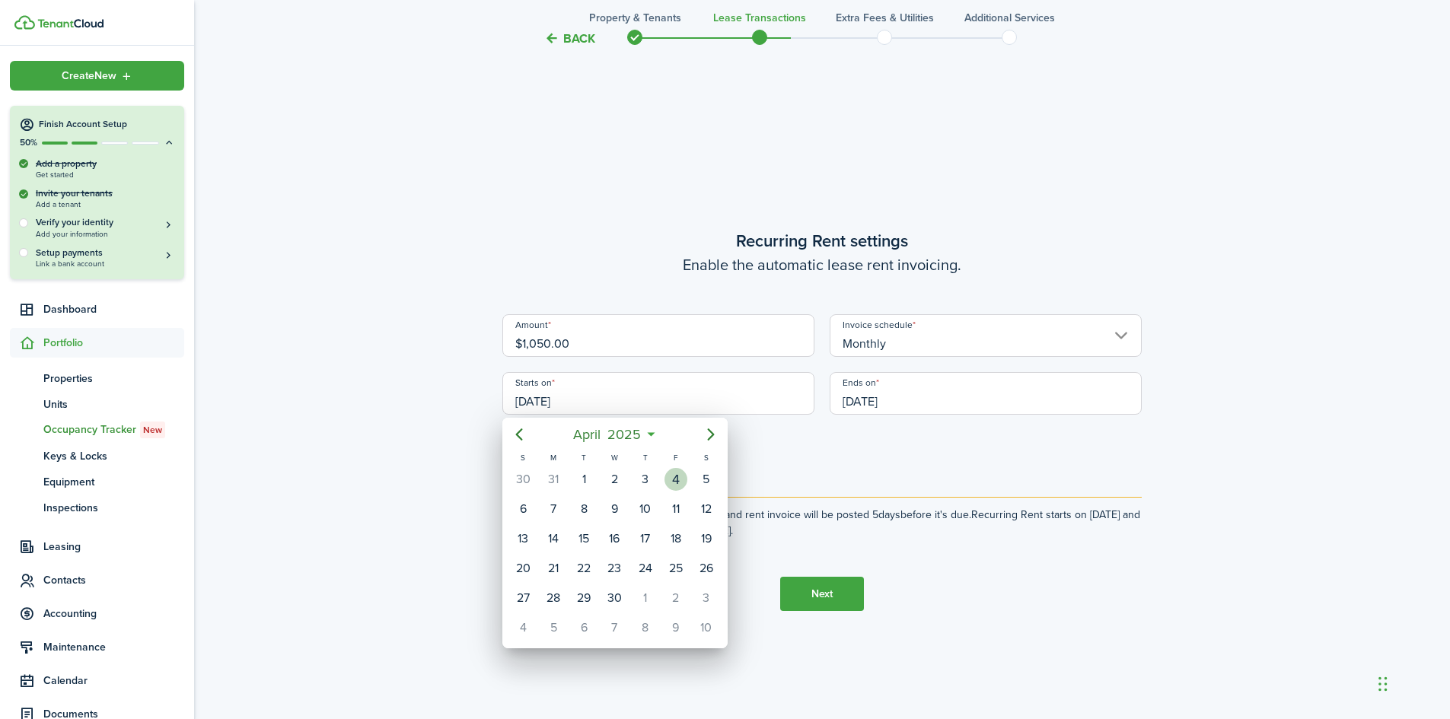
type input "[DATE]"
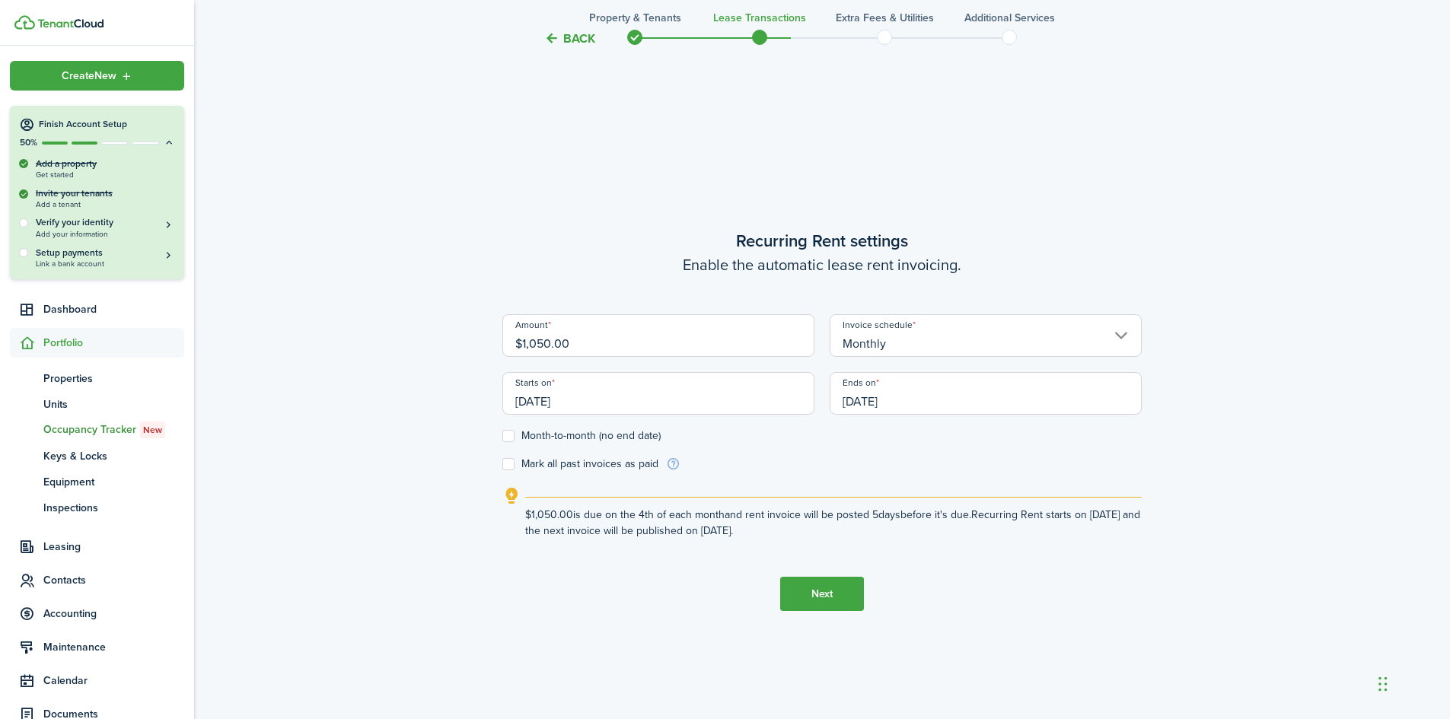
click at [877, 406] on input "[DATE]" at bounding box center [986, 393] width 312 height 43
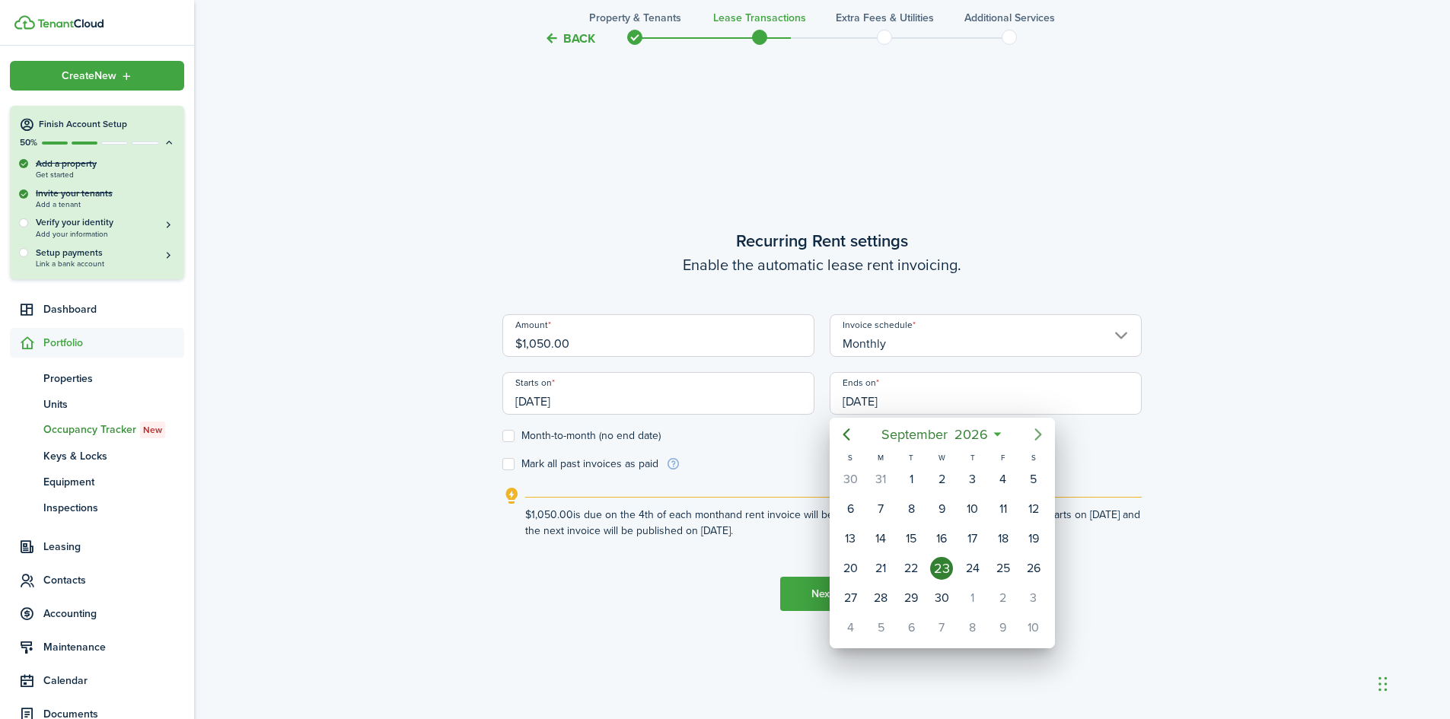
click at [1037, 426] on icon "Next page" at bounding box center [1038, 434] width 18 height 18
click at [846, 436] on icon "Previous page" at bounding box center [846, 434] width 7 height 12
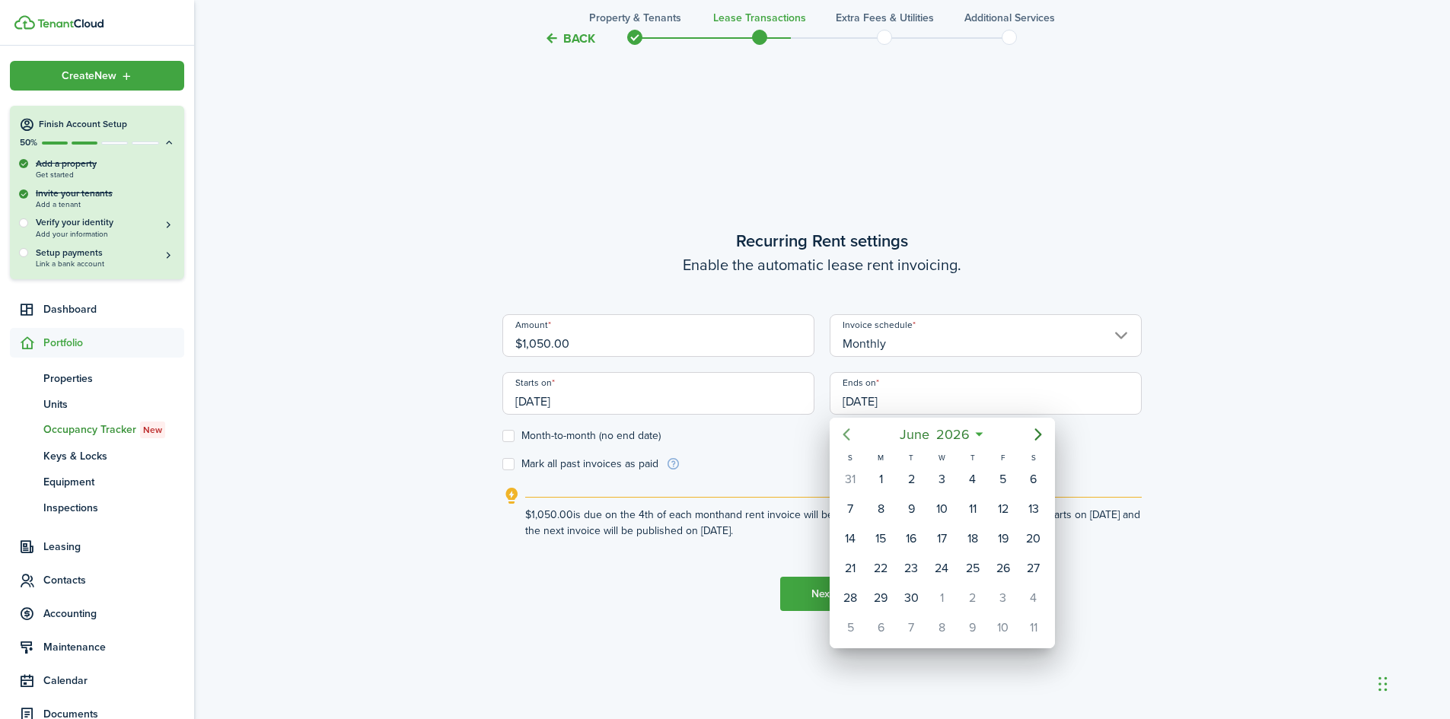
click at [846, 436] on icon "Previous page" at bounding box center [846, 434] width 7 height 12
click at [856, 626] on div "31" at bounding box center [850, 627] width 23 height 23
type input "[DATE]"
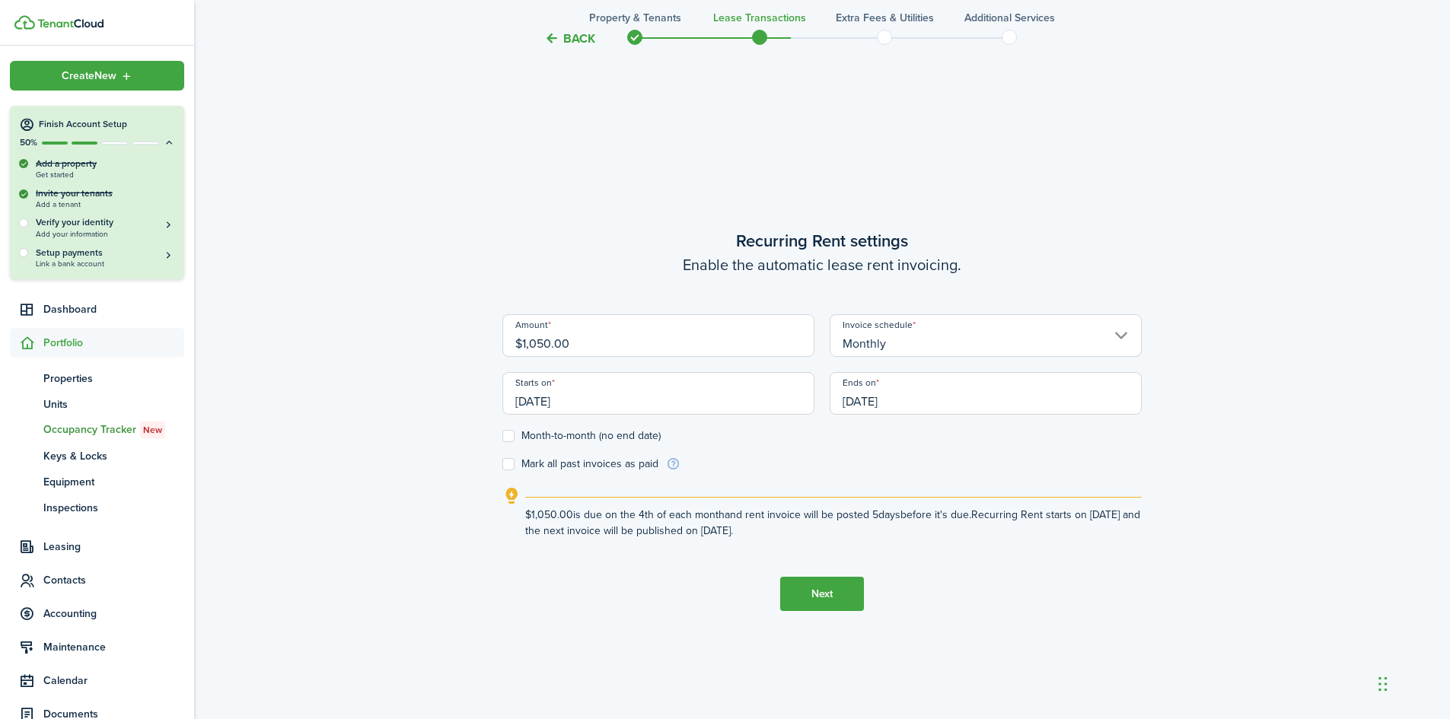
click at [512, 462] on label "Mark all past invoices as paid" at bounding box center [580, 464] width 156 height 12
click at [502, 464] on input "Mark all past invoices as paid" at bounding box center [502, 464] width 1 height 1
checkbox input "true"
click at [511, 490] on icon "outline" at bounding box center [511, 496] width 19 height 18
click at [511, 491] on icon "outline" at bounding box center [511, 496] width 19 height 18
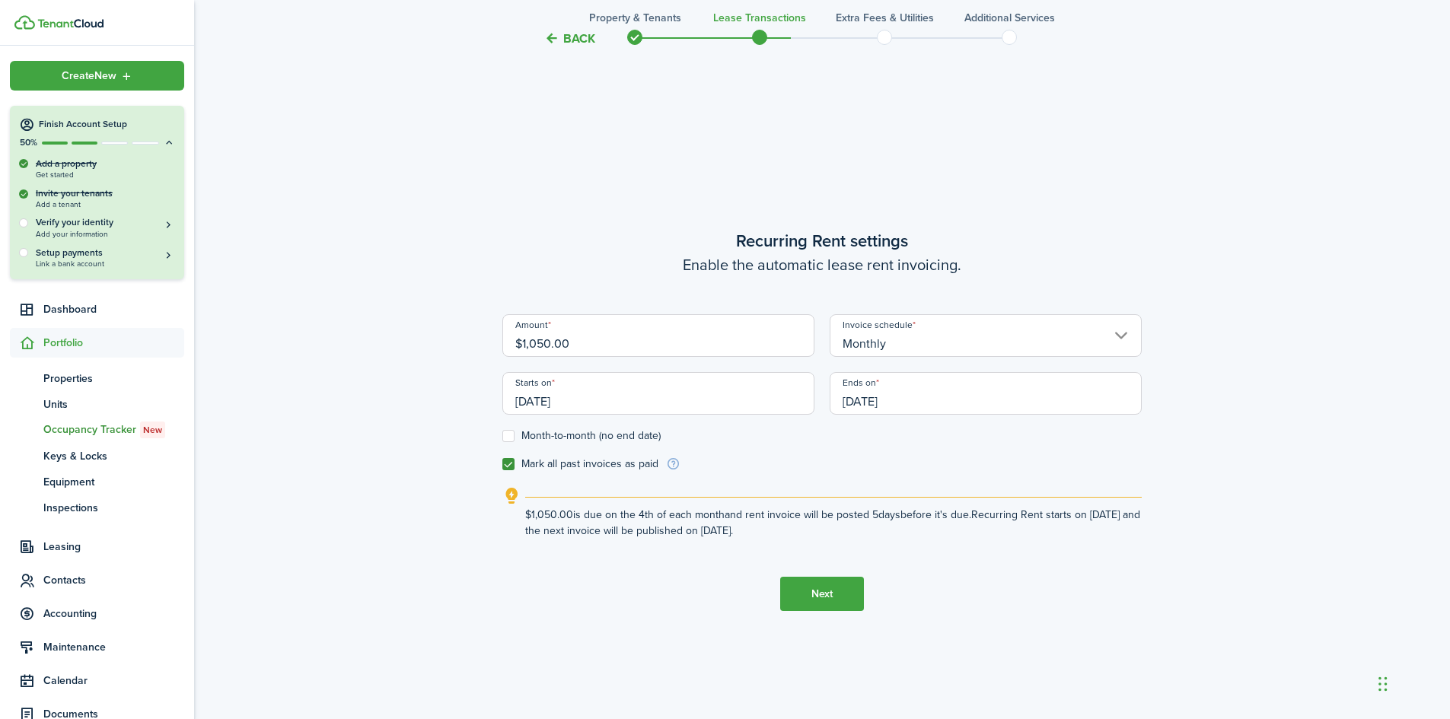
click at [957, 346] on input "Monthly" at bounding box center [986, 335] width 312 height 43
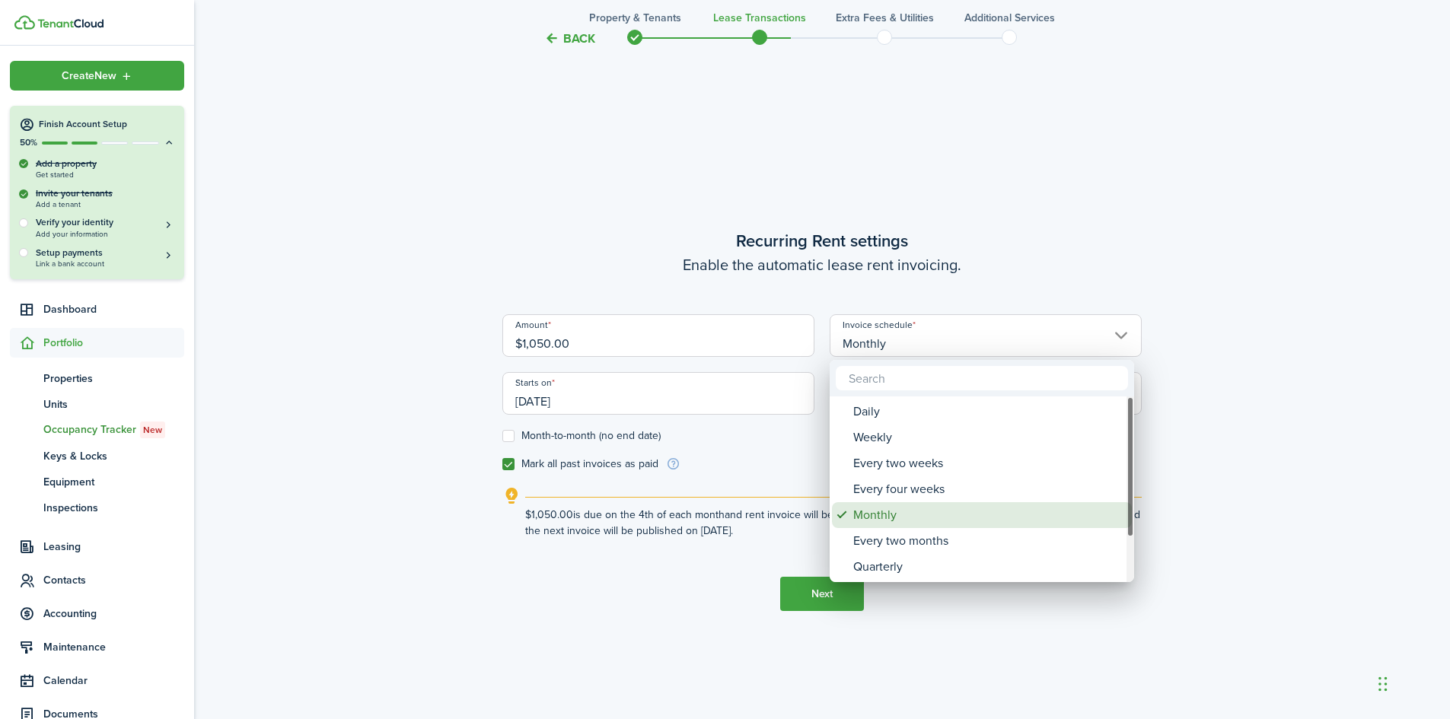
click at [908, 514] on div "Monthly" at bounding box center [987, 515] width 269 height 26
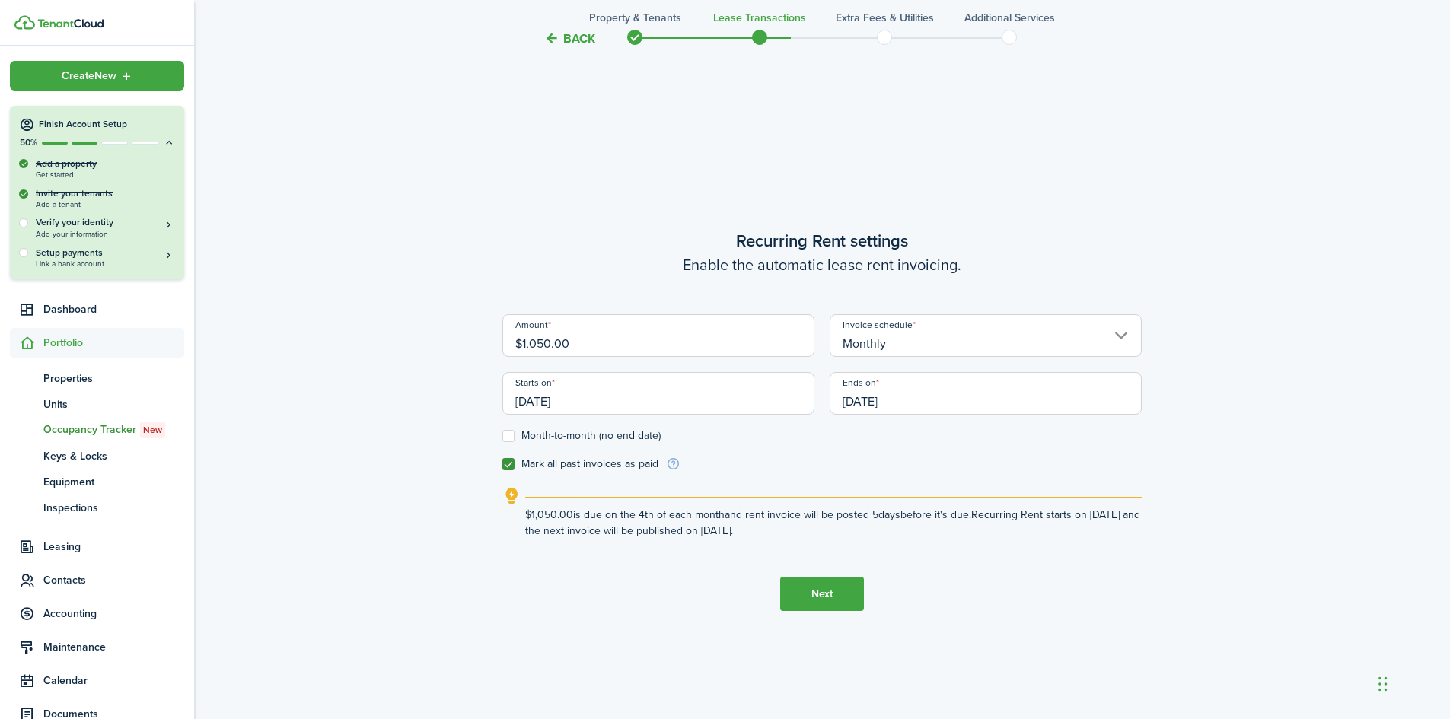
click at [545, 404] on input "[DATE]" at bounding box center [658, 393] width 312 height 43
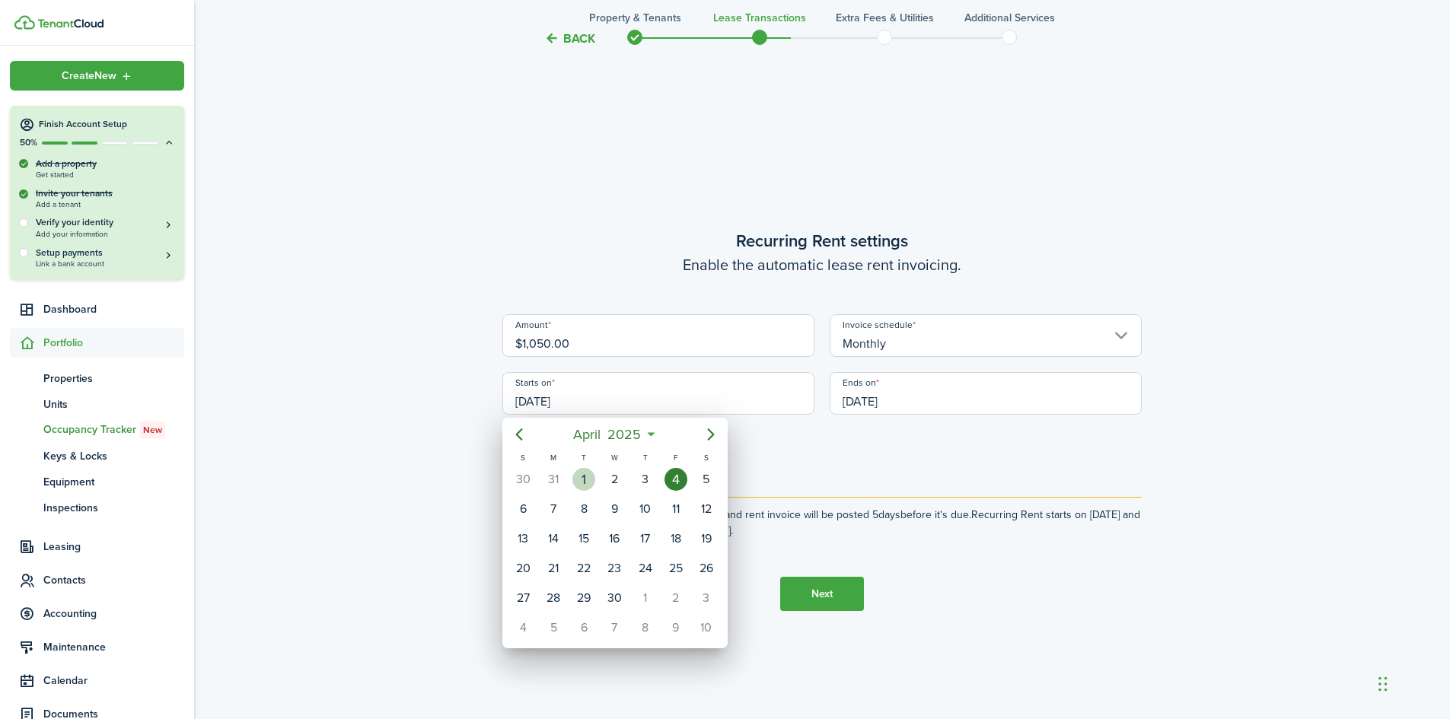
click at [575, 473] on div "1" at bounding box center [583, 479] width 23 height 23
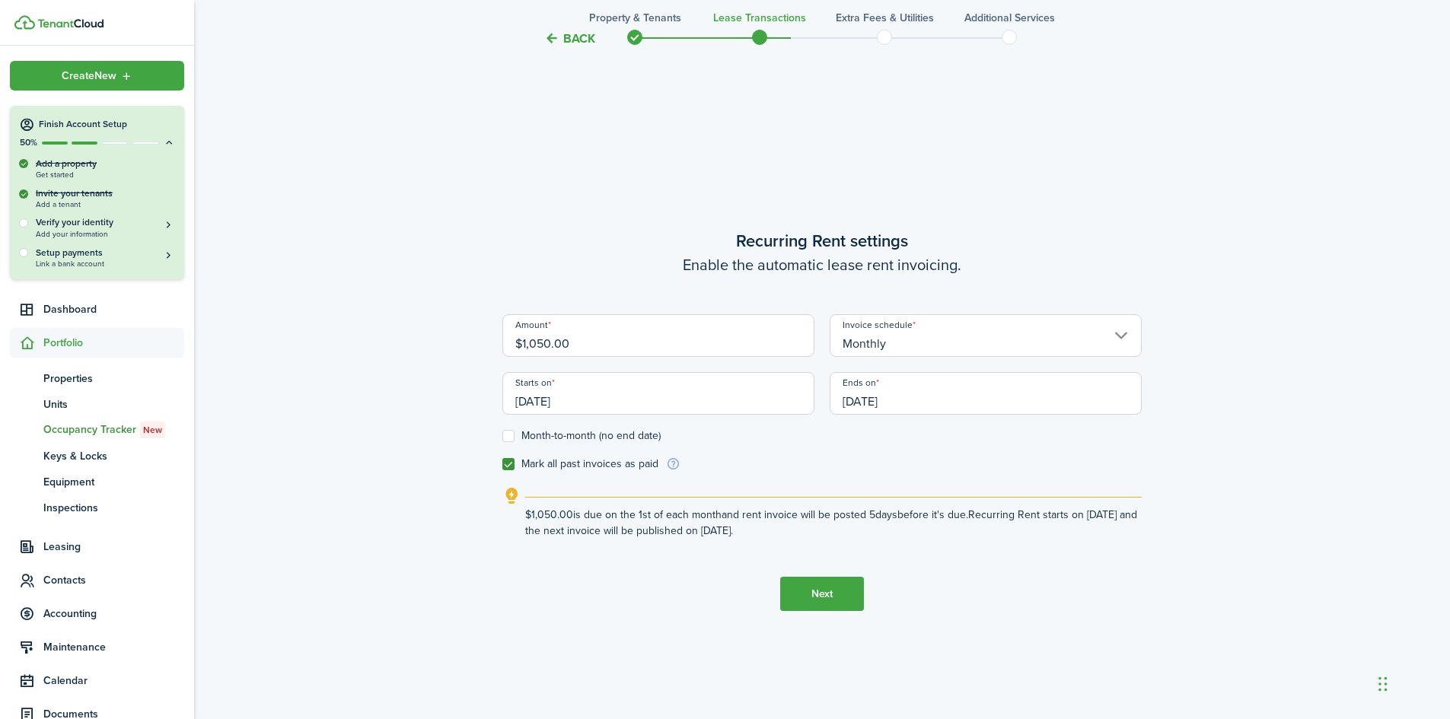
click at [545, 399] on input "[DATE]" at bounding box center [658, 393] width 312 height 43
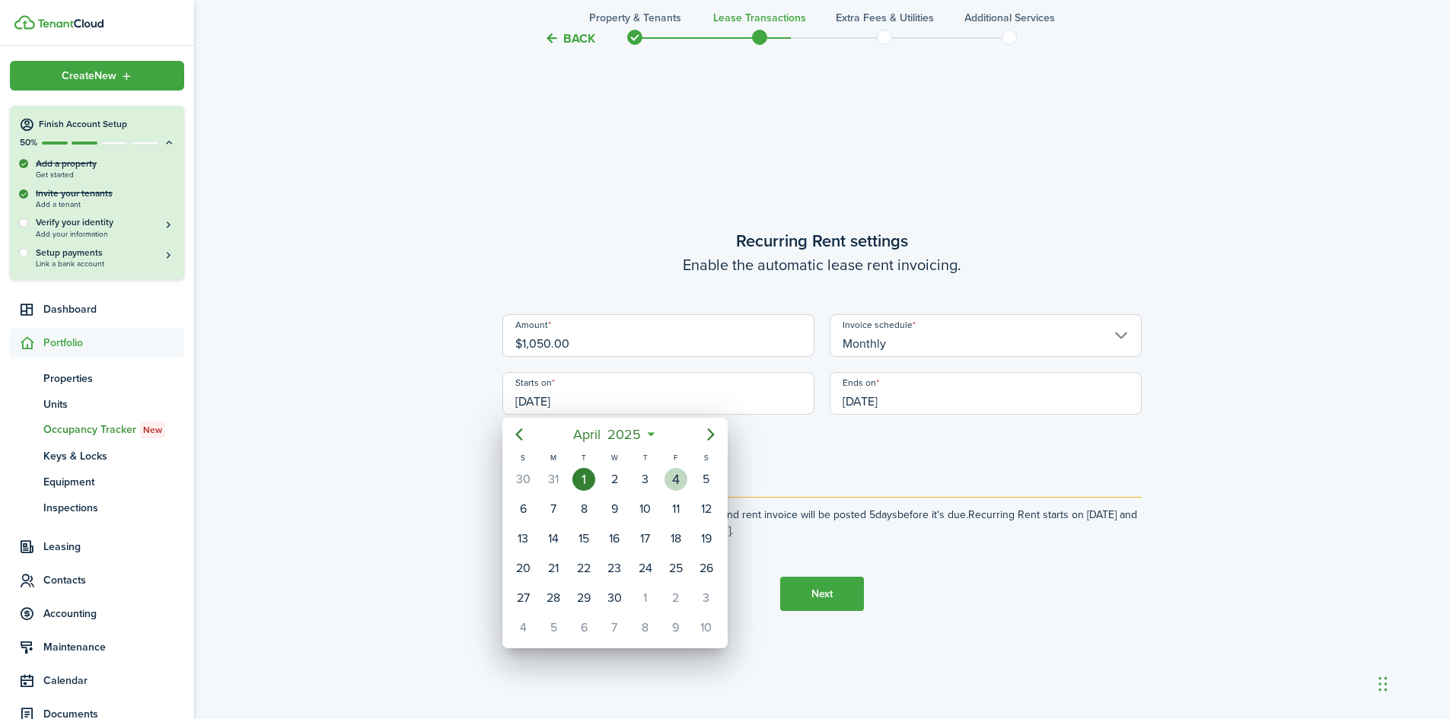
click at [678, 483] on div "4" at bounding box center [675, 479] width 23 height 23
type input "[DATE]"
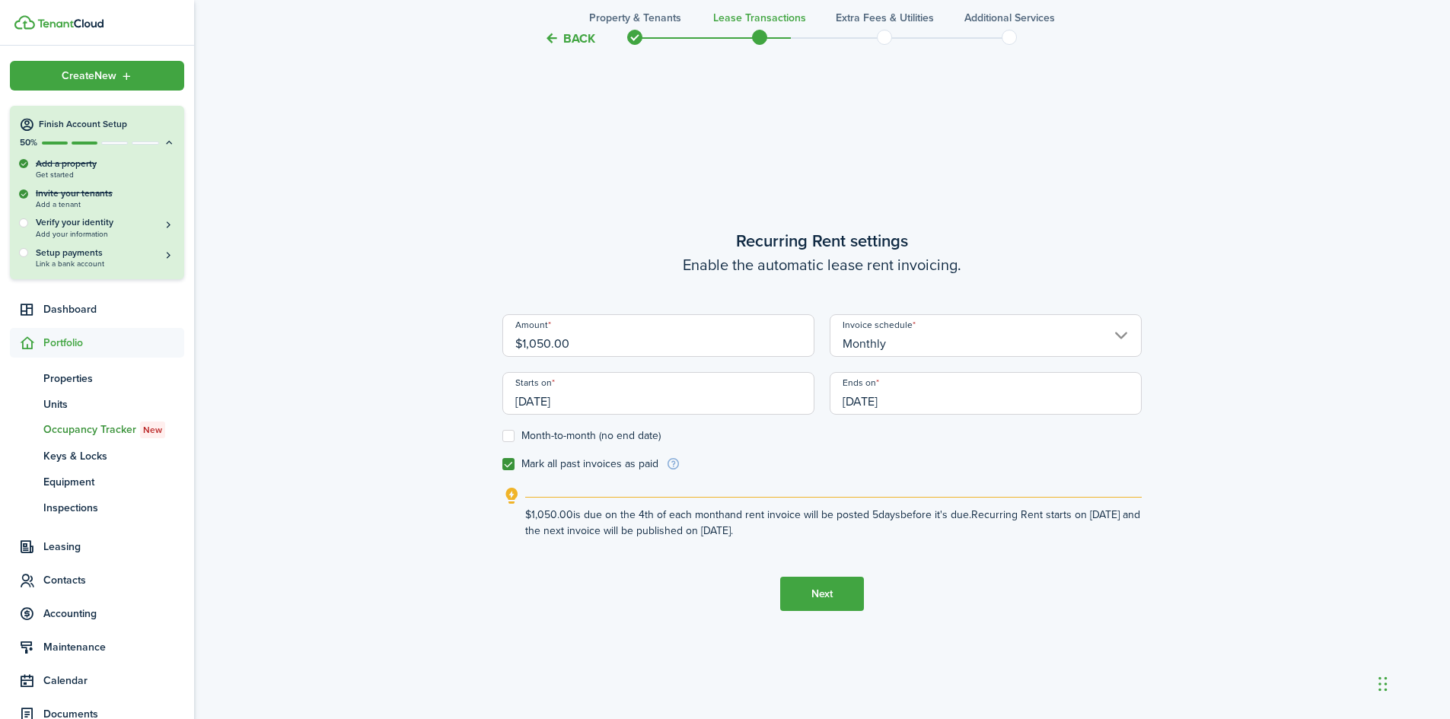
click at [815, 594] on button "Next" at bounding box center [822, 594] width 84 height 34
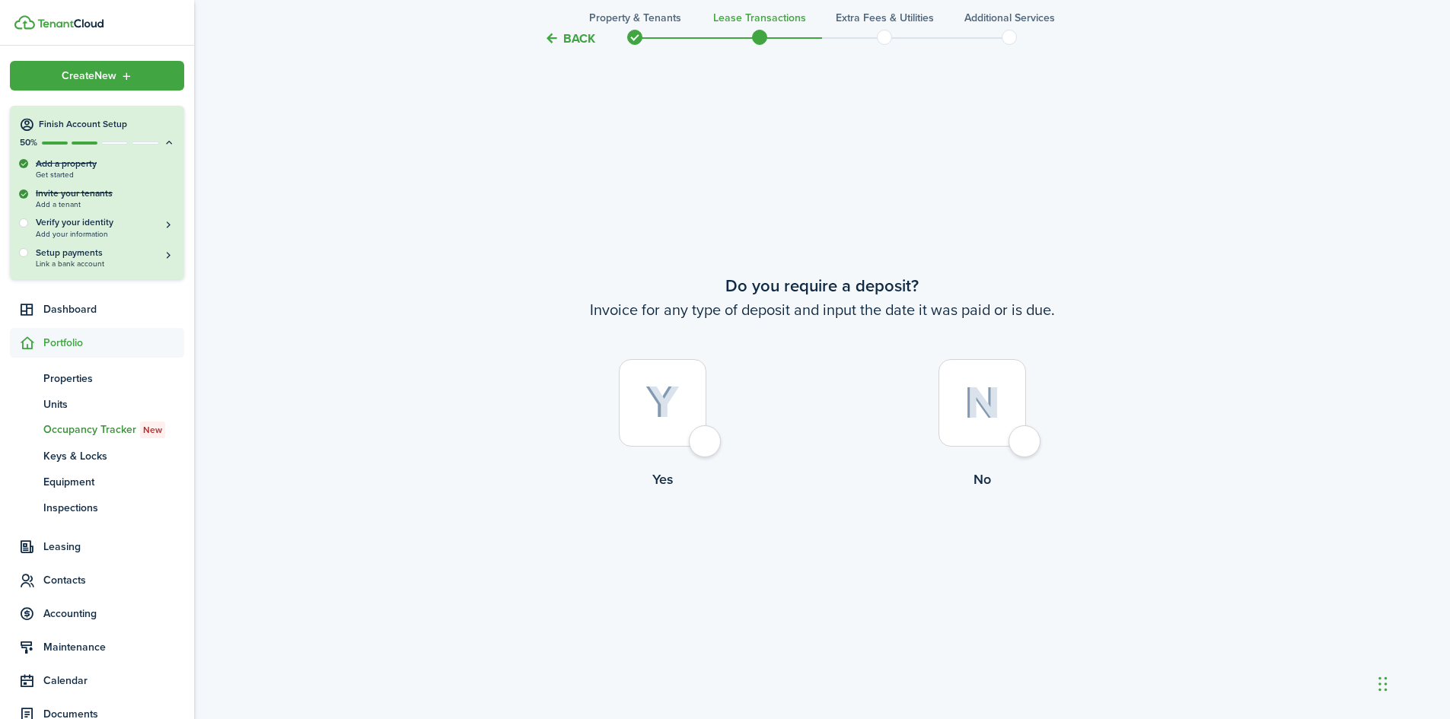
scroll to position [1336, 0]
click at [702, 445] on div at bounding box center [663, 402] width 88 height 88
radio input "true"
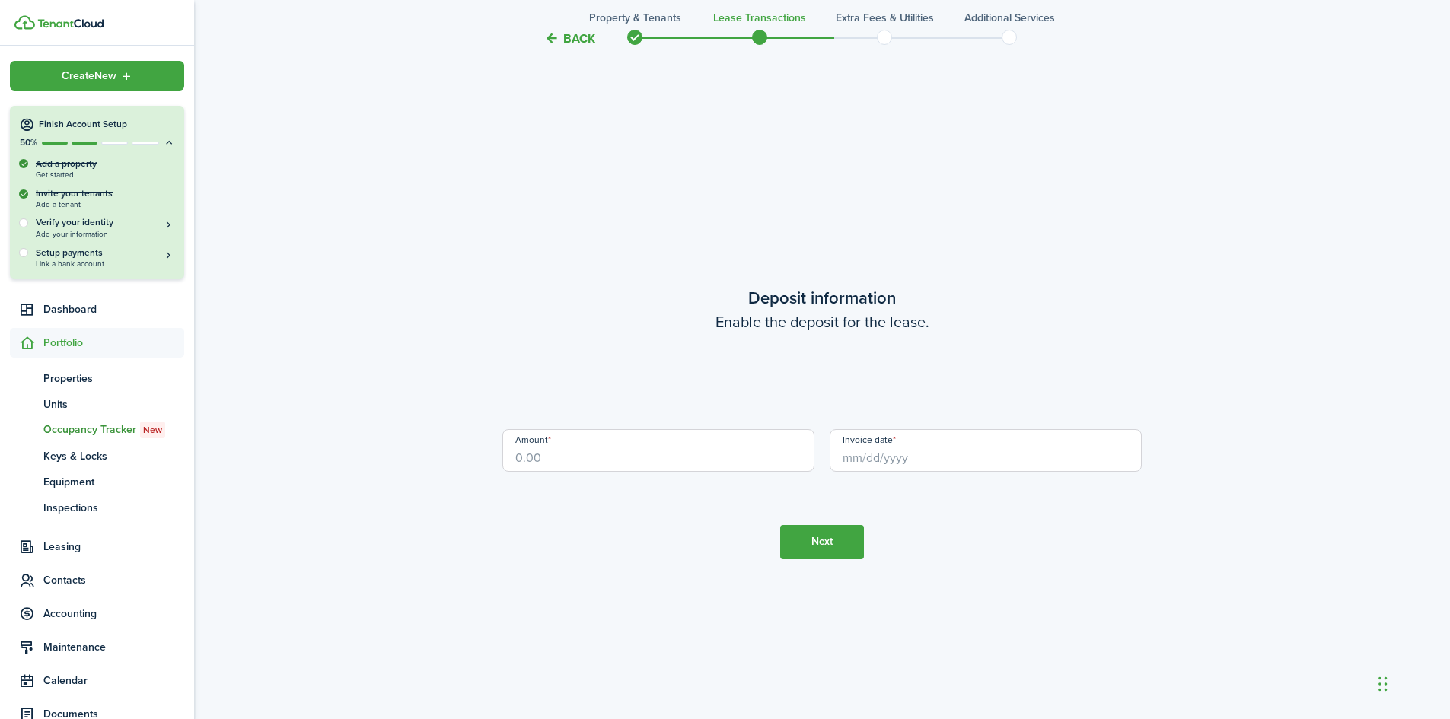
scroll to position [2056, 0]
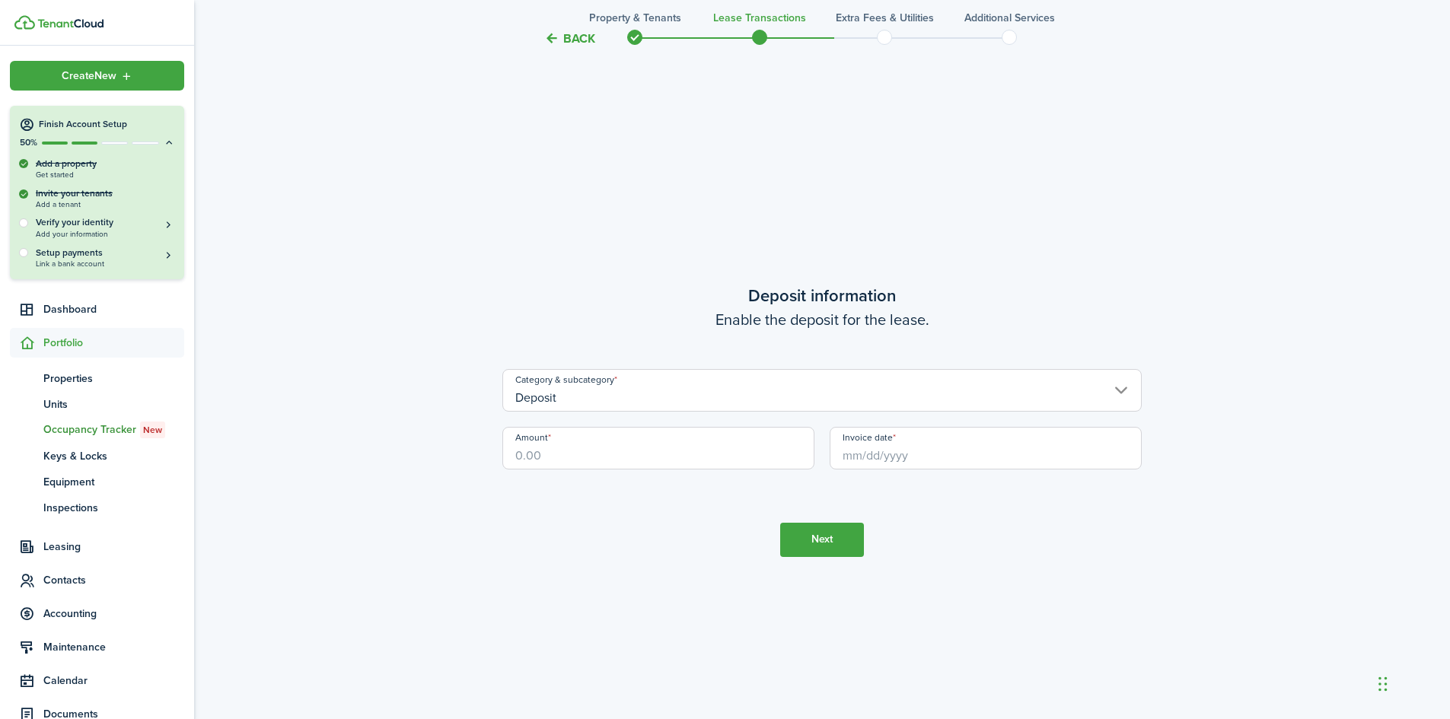
click at [601, 400] on input "Deposit" at bounding box center [821, 390] width 639 height 43
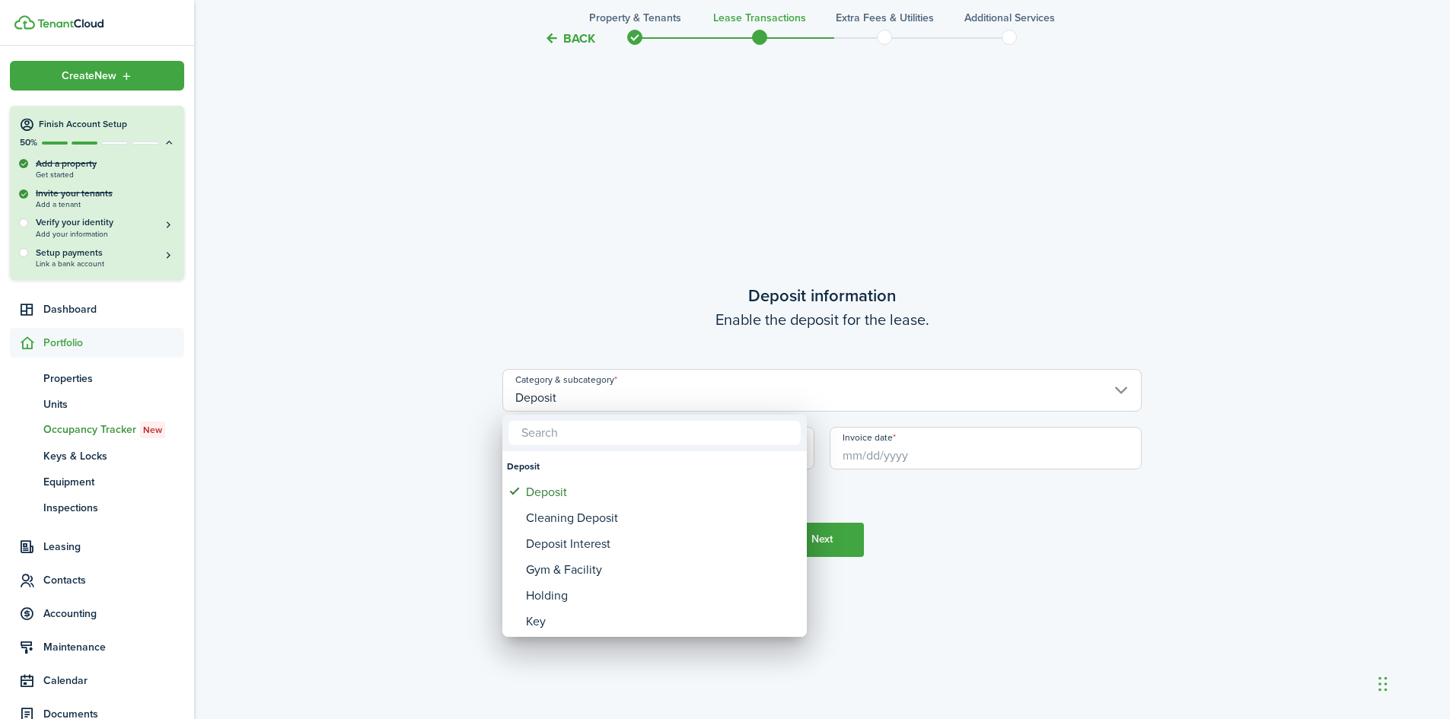
click at [604, 307] on div at bounding box center [724, 359] width 1693 height 963
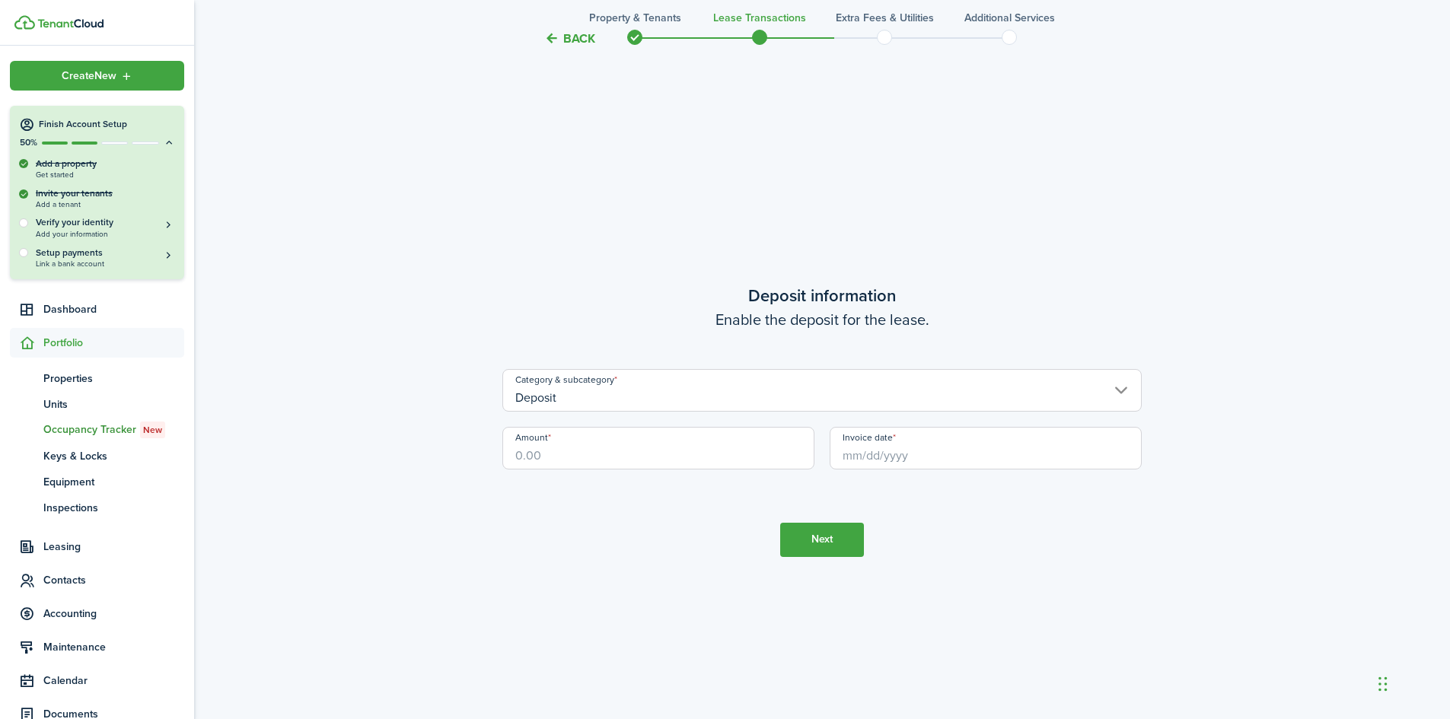
click at [556, 453] on input "Amount" at bounding box center [658, 448] width 312 height 43
click at [854, 461] on input "Invoice date" at bounding box center [986, 448] width 312 height 43
type input "$1,000.00"
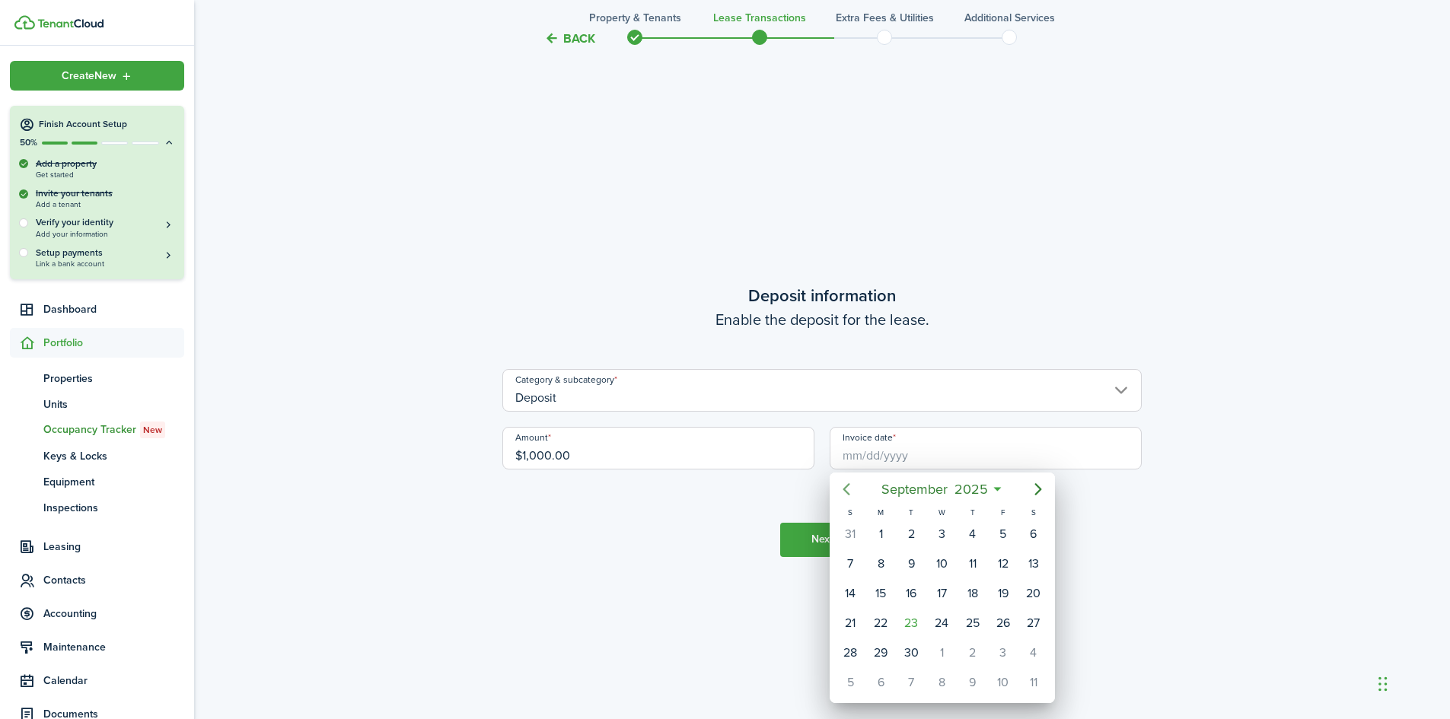
click at [848, 489] on icon "Previous page" at bounding box center [846, 489] width 18 height 18
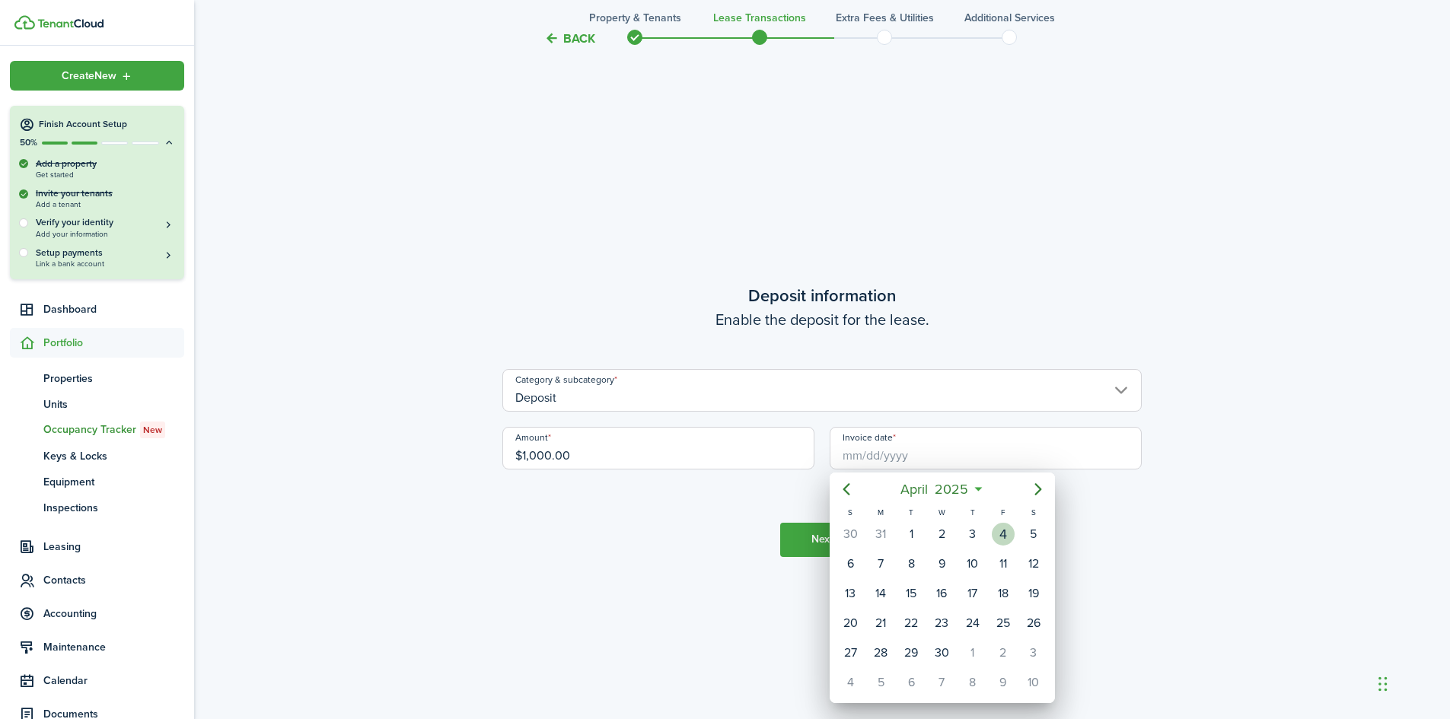
click at [1004, 532] on div "4" at bounding box center [1003, 534] width 23 height 23
type input "[DATE]"
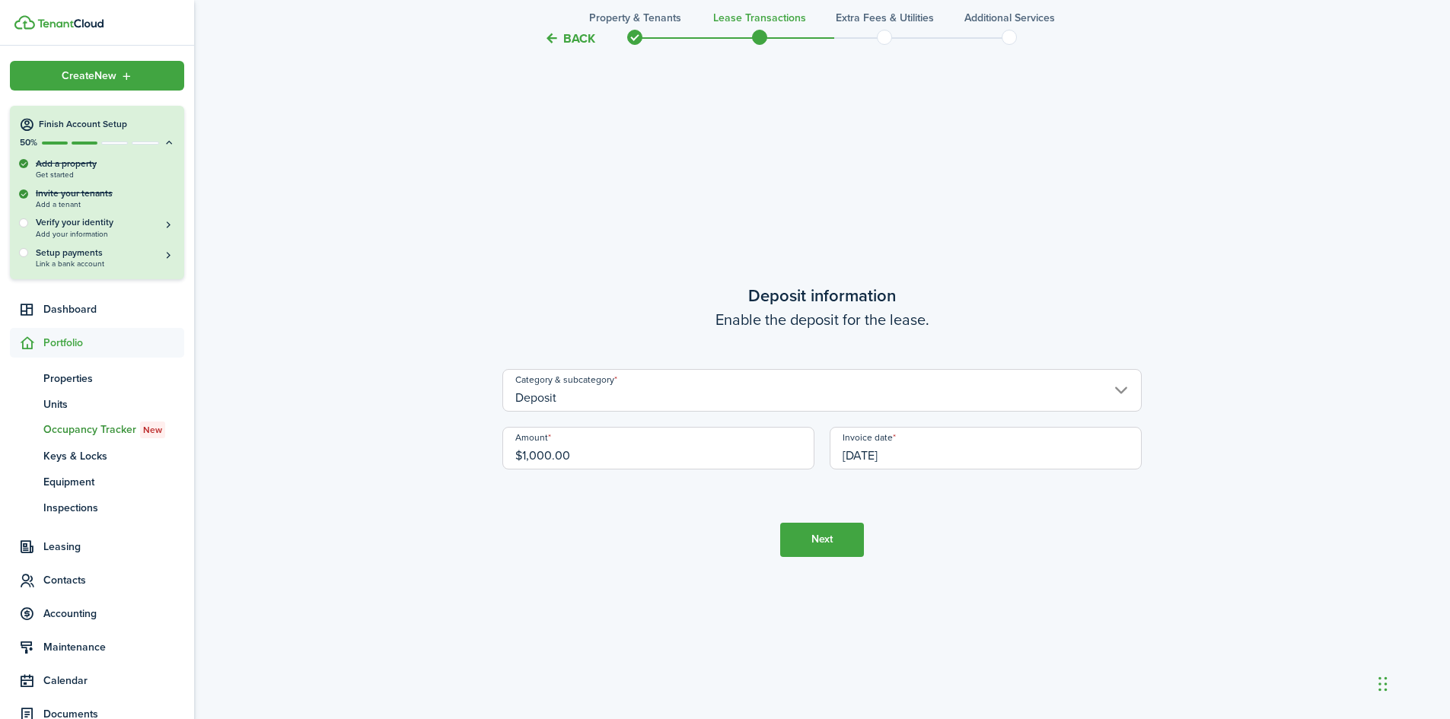
click at [823, 544] on button "Next" at bounding box center [822, 540] width 84 height 34
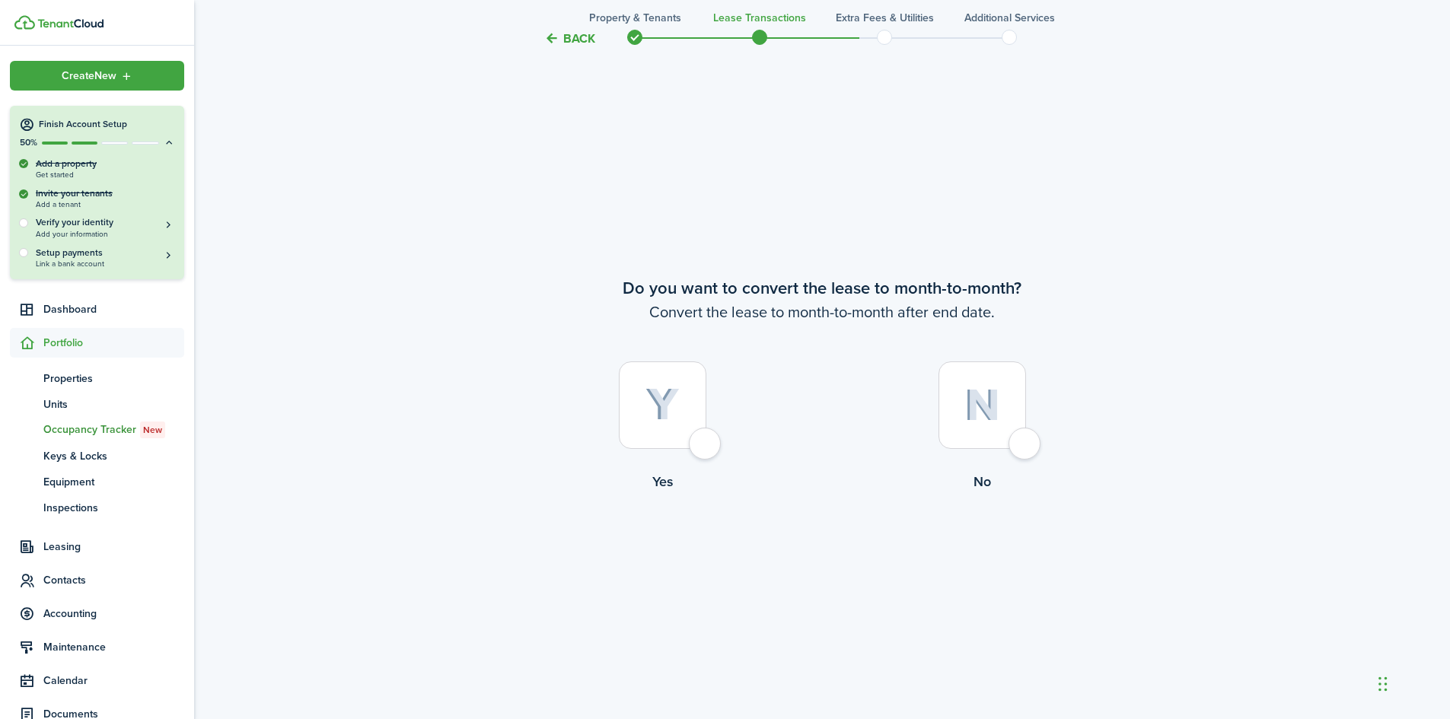
scroll to position [2775, 0]
click at [1018, 439] on div at bounding box center [982, 402] width 88 height 88
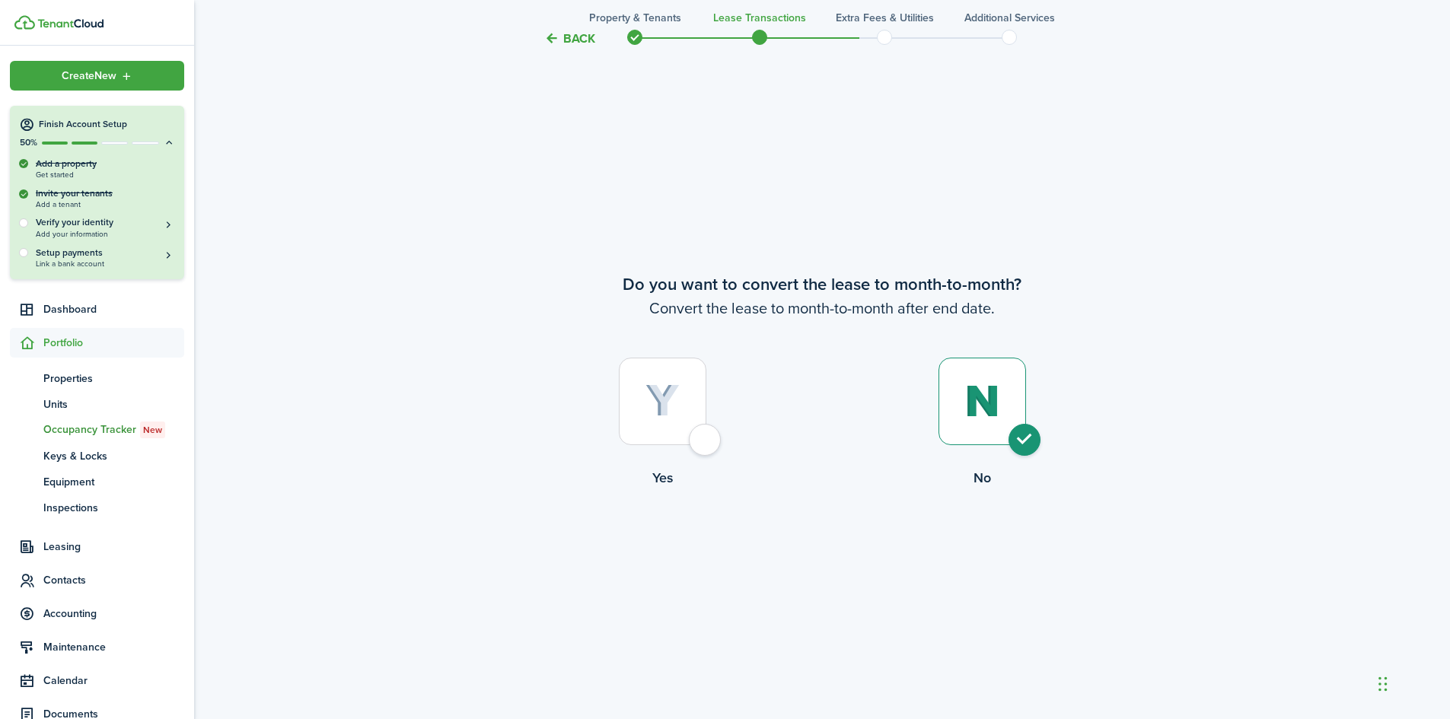
radio input "true"
click at [818, 549] on button "Continue" at bounding box center [822, 551] width 84 height 34
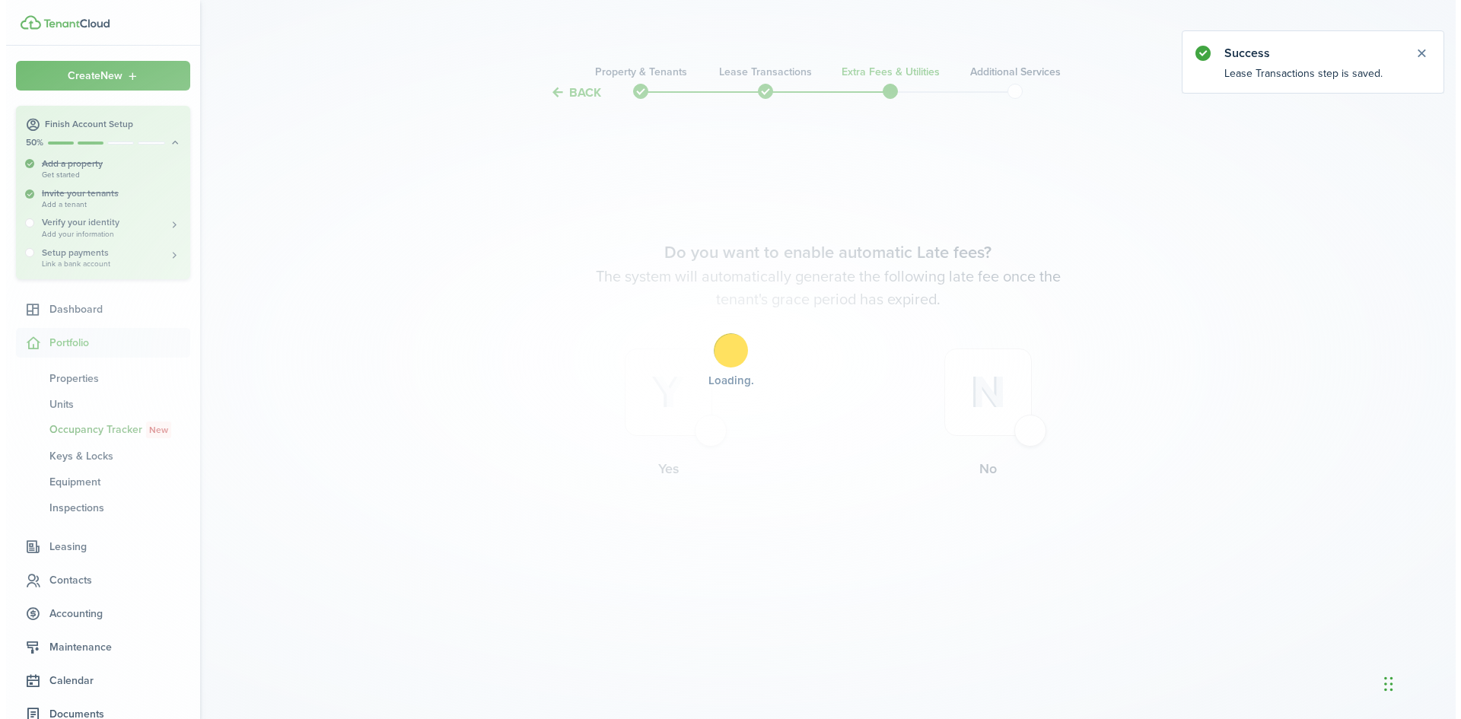
scroll to position [0, 0]
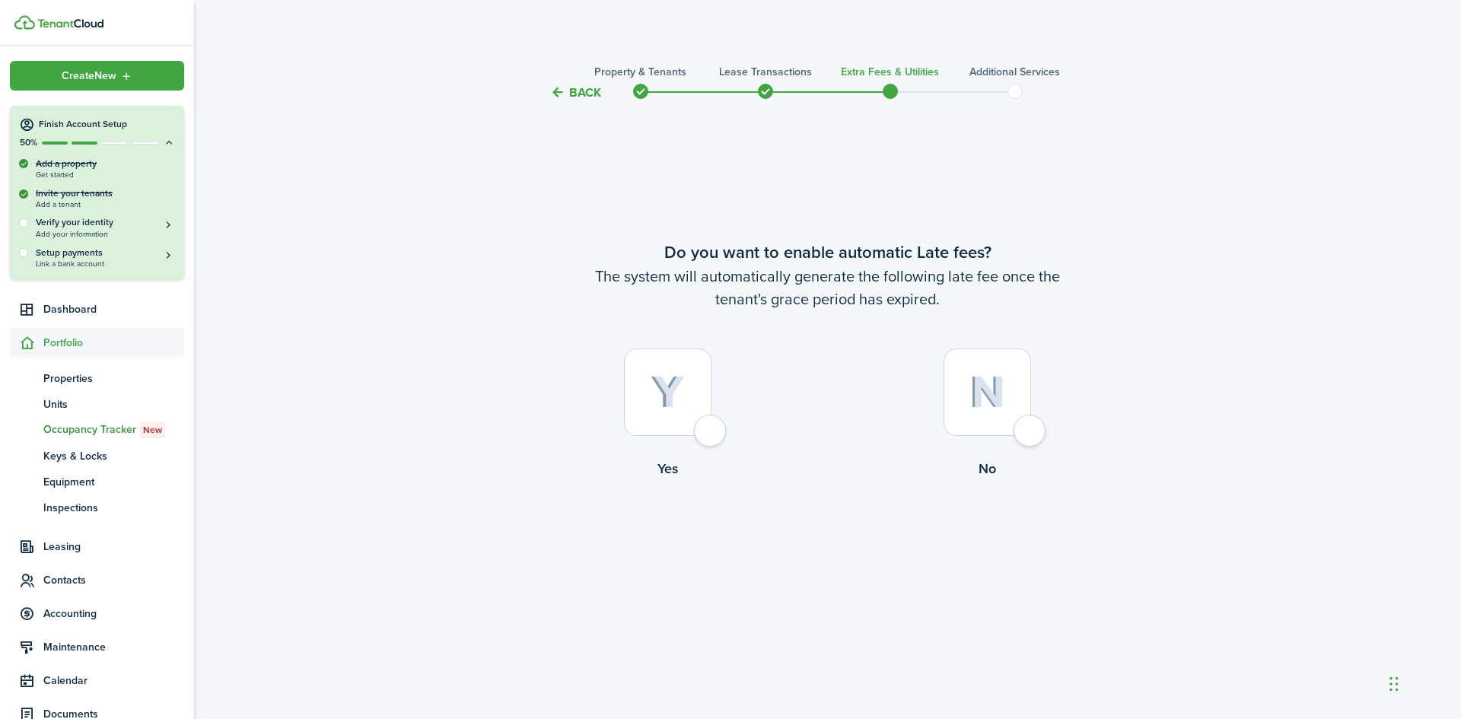
click at [712, 431] on div at bounding box center [668, 393] width 88 height 88
radio input "true"
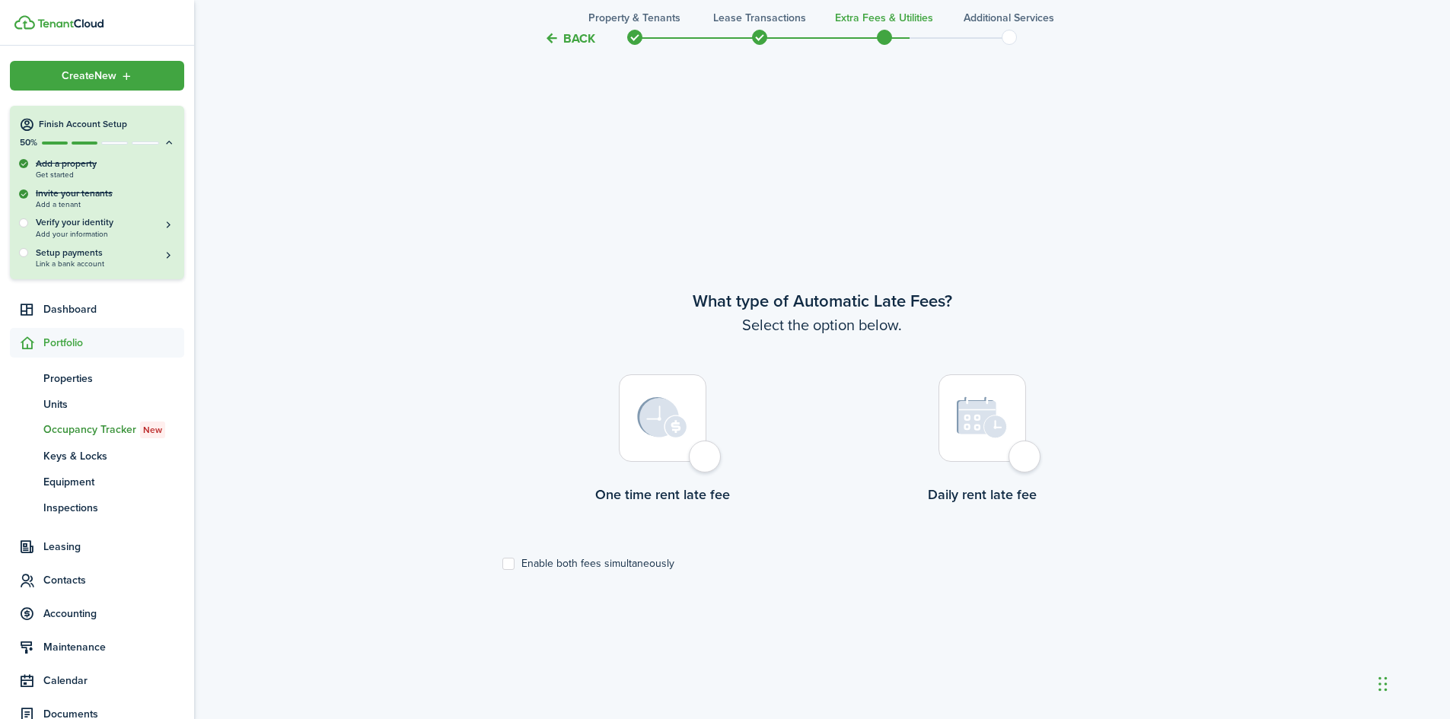
scroll to position [617, 0]
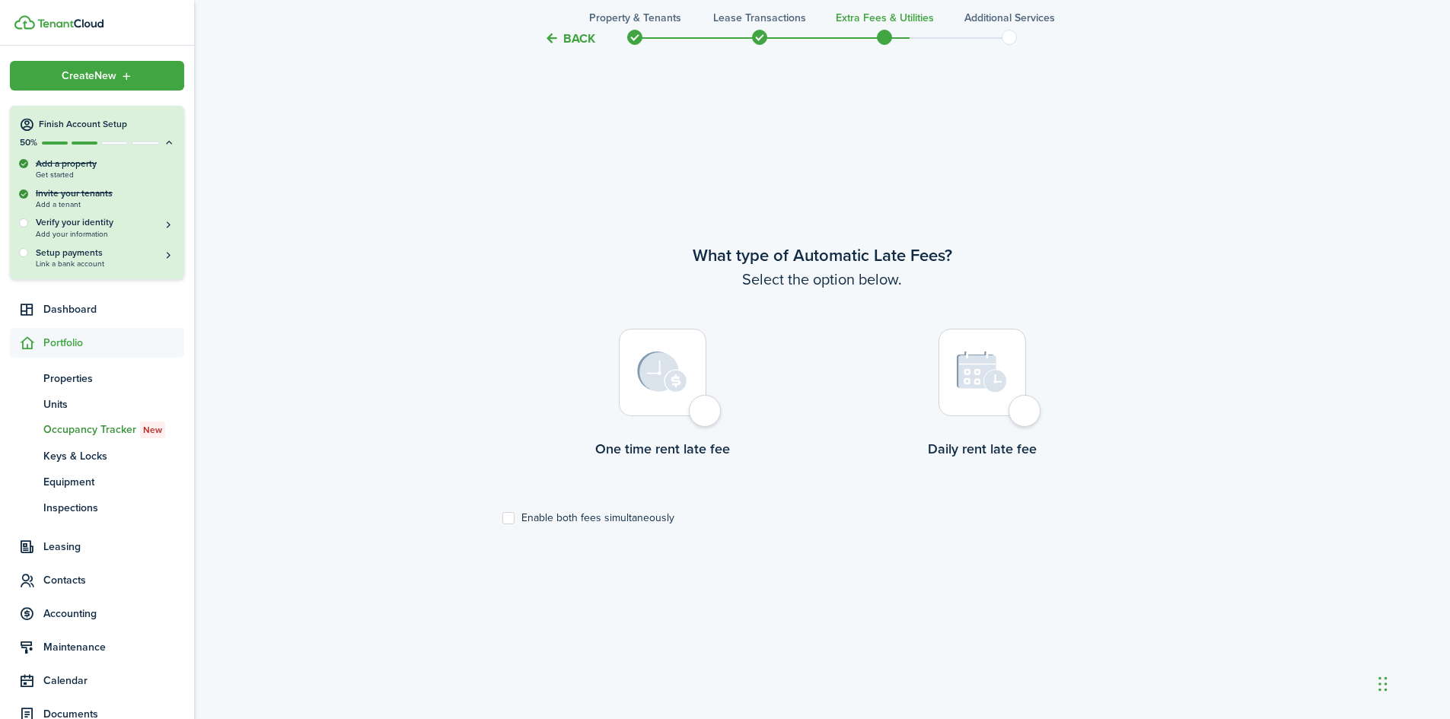
click at [511, 521] on label "Enable both fees simultaneously" at bounding box center [588, 518] width 172 height 12
click at [502, 519] on input "Enable both fees simultaneously" at bounding box center [502, 518] width 1 height 1
checkbox input "true"
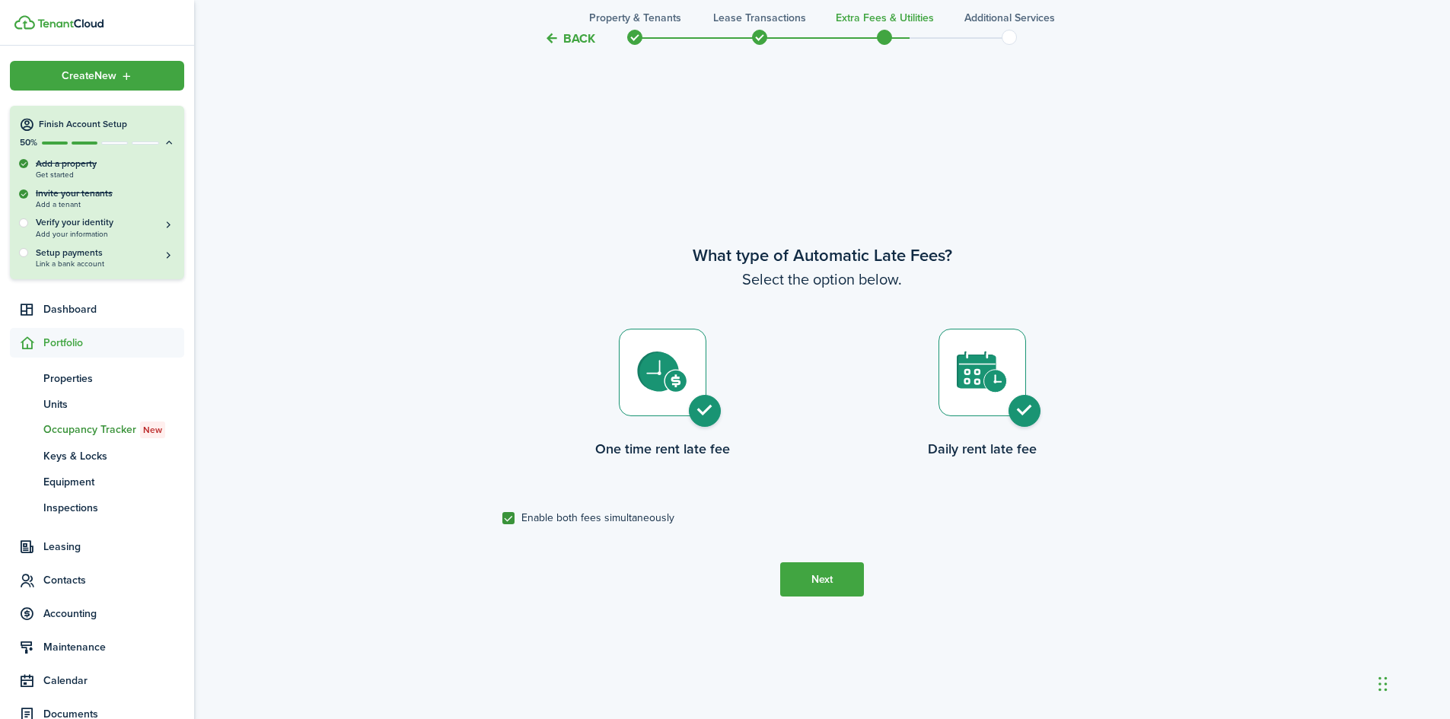
click at [820, 578] on button "Next" at bounding box center [822, 579] width 84 height 34
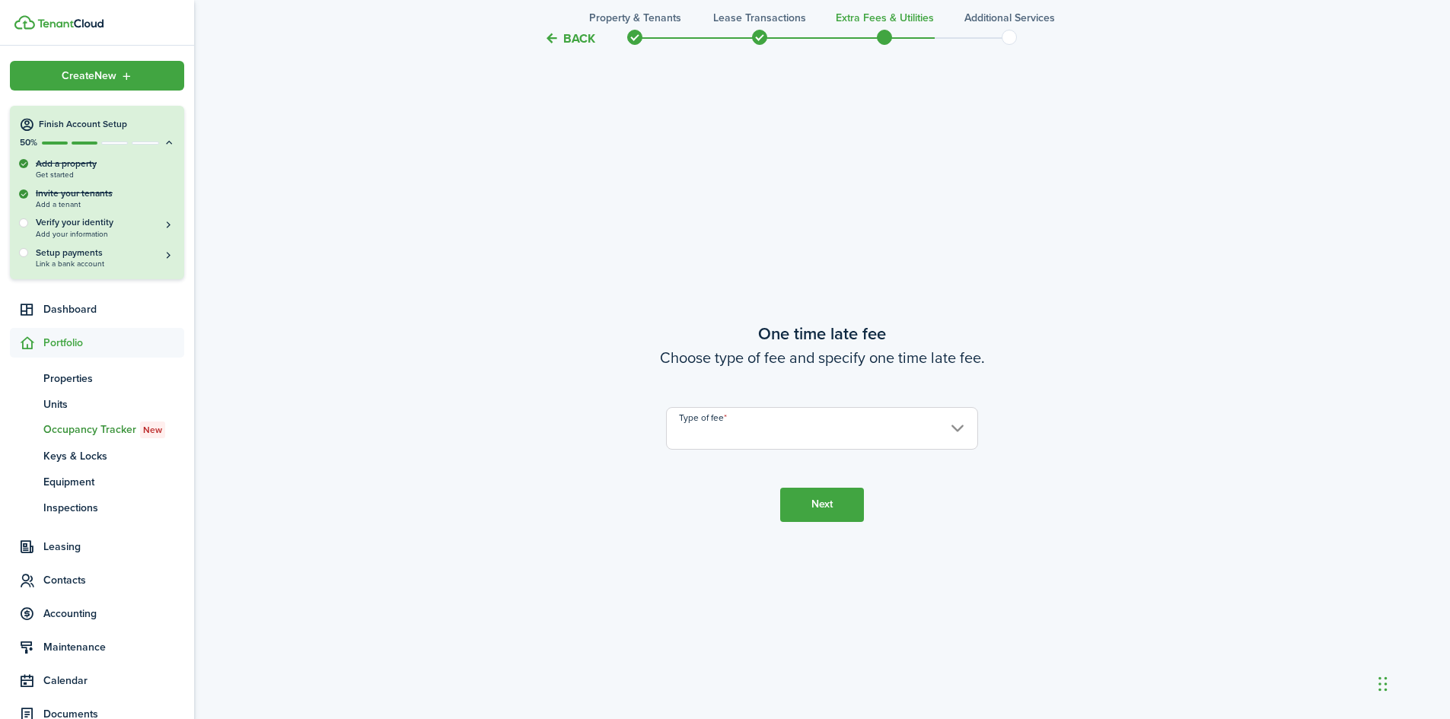
scroll to position [1336, 0]
click at [952, 421] on input "Type of fee" at bounding box center [822, 427] width 312 height 43
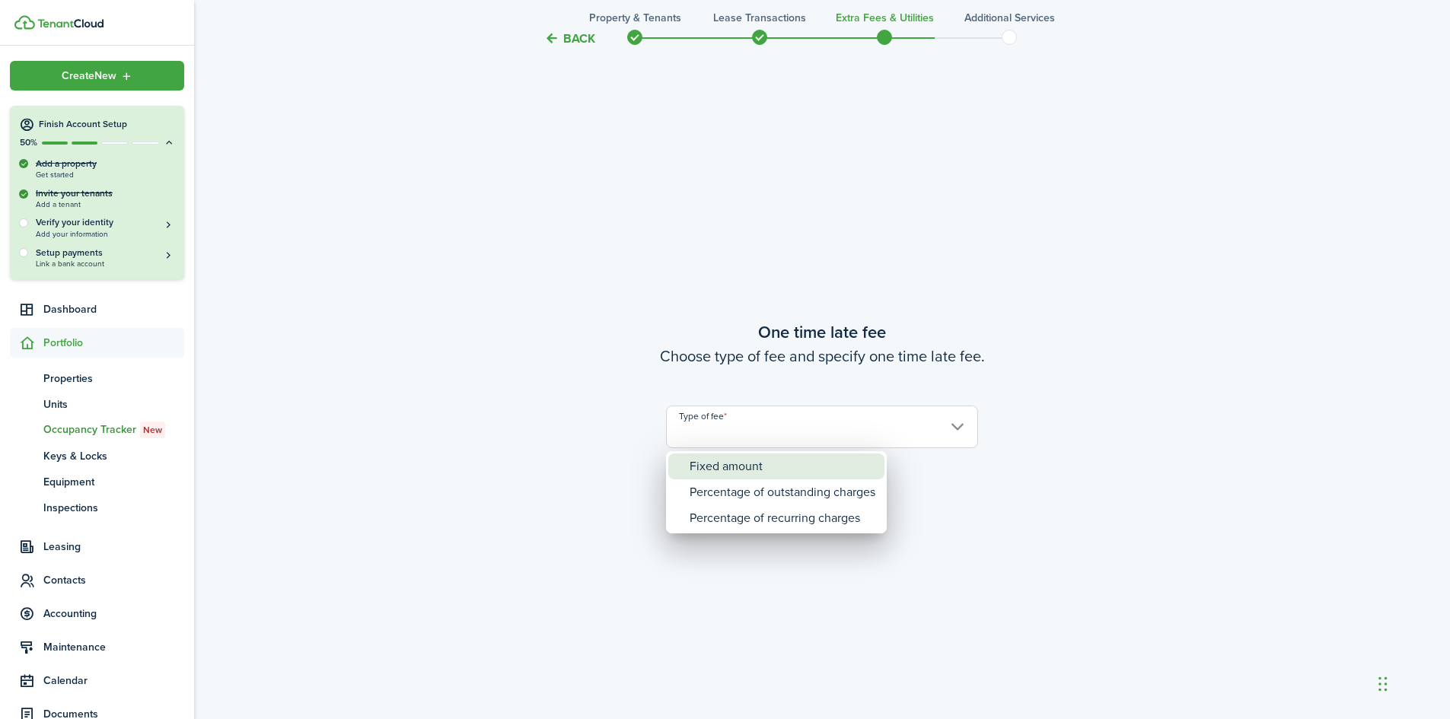
click at [744, 466] on div "Fixed amount" at bounding box center [783, 467] width 186 height 26
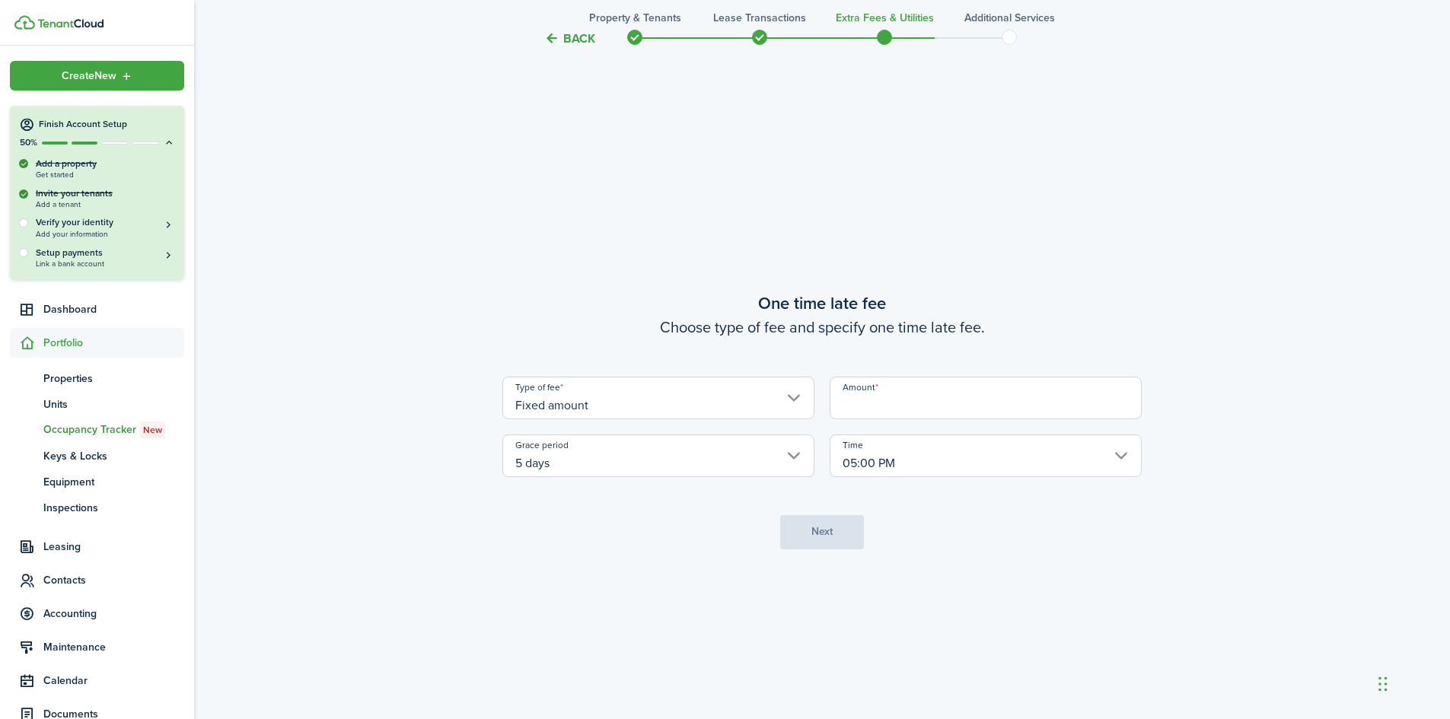
click at [567, 406] on input "Fixed amount" at bounding box center [658, 398] width 312 height 43
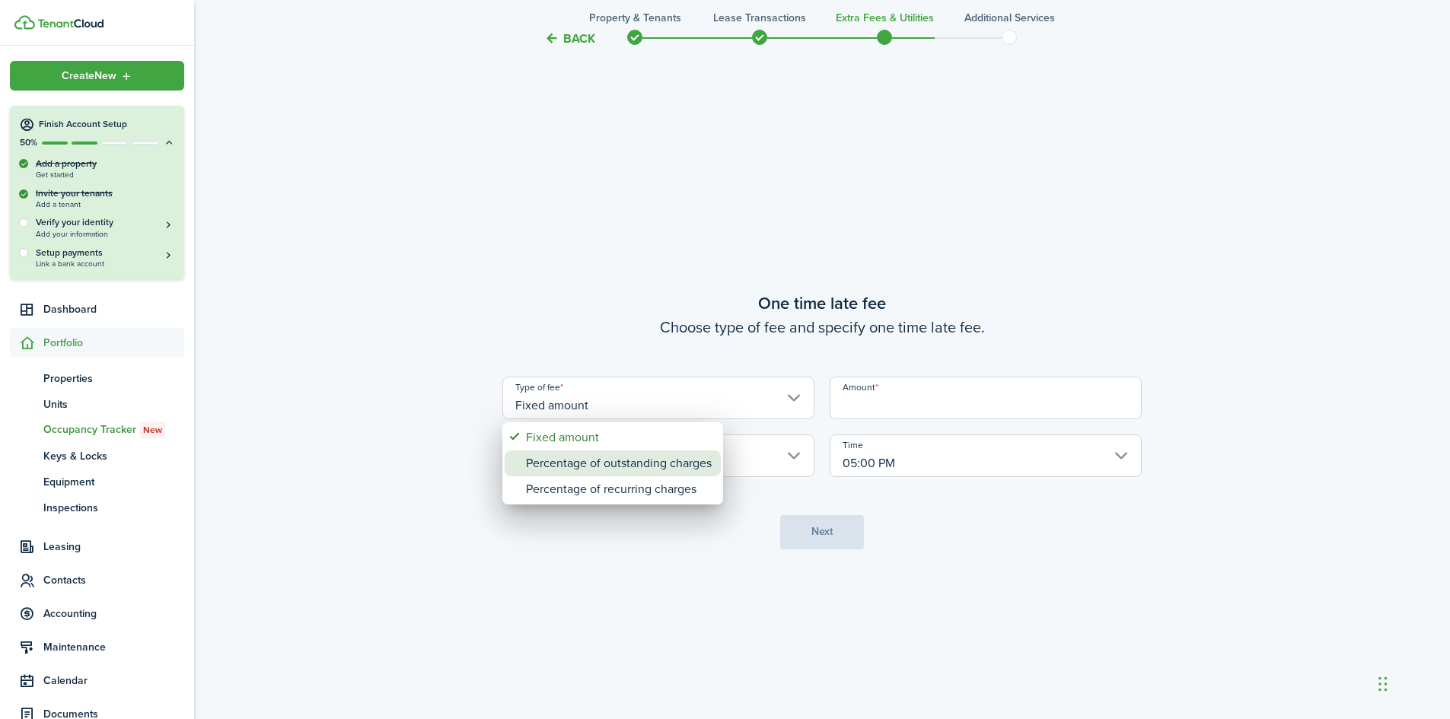
click at [590, 467] on div "Percentage of outstanding charges" at bounding box center [619, 464] width 186 height 26
type input "Percentage of outstanding charges"
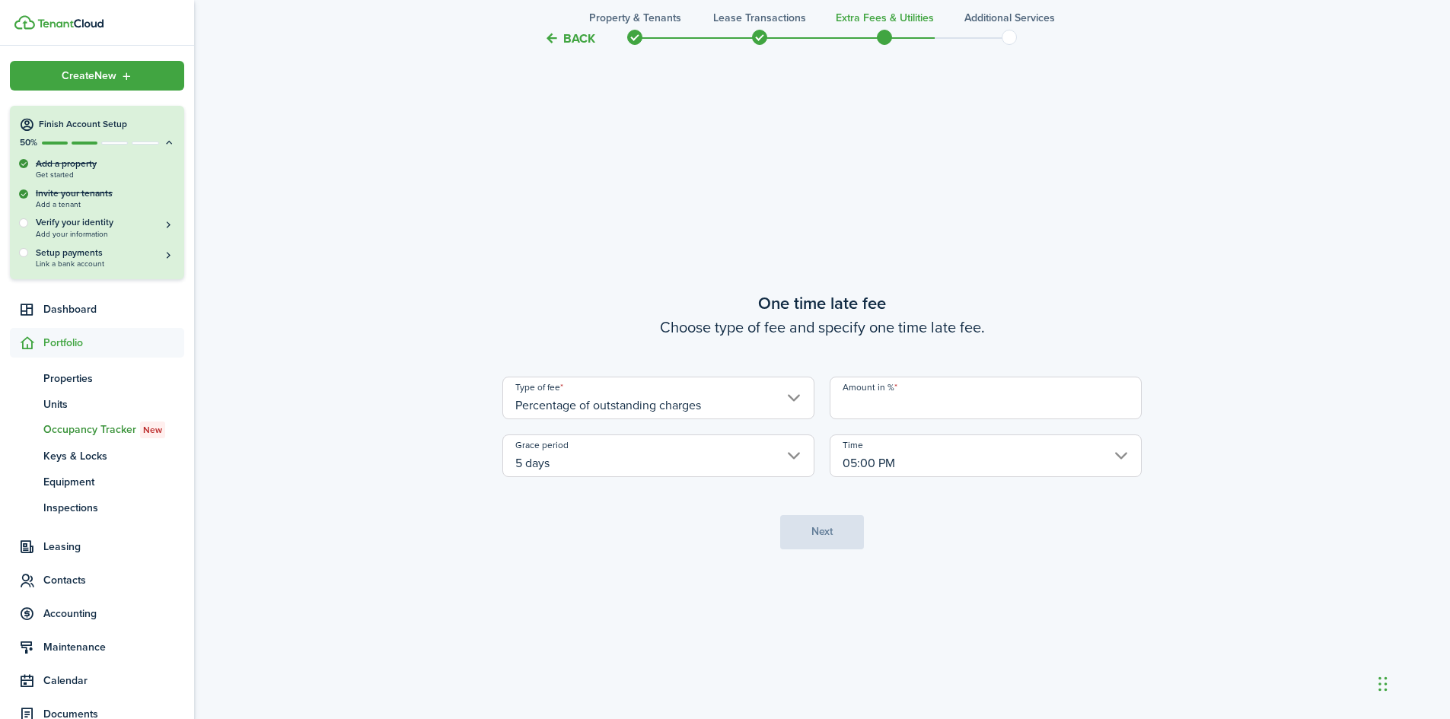
click at [857, 410] on input "Amount in %" at bounding box center [986, 398] width 312 height 43
type input "10"
click at [675, 545] on tc-wizard-step "One time late fee Choose type of fee and specify one time late fee. Type of fee…" at bounding box center [821, 419] width 639 height 719
click at [792, 459] on input "5 days" at bounding box center [658, 456] width 312 height 43
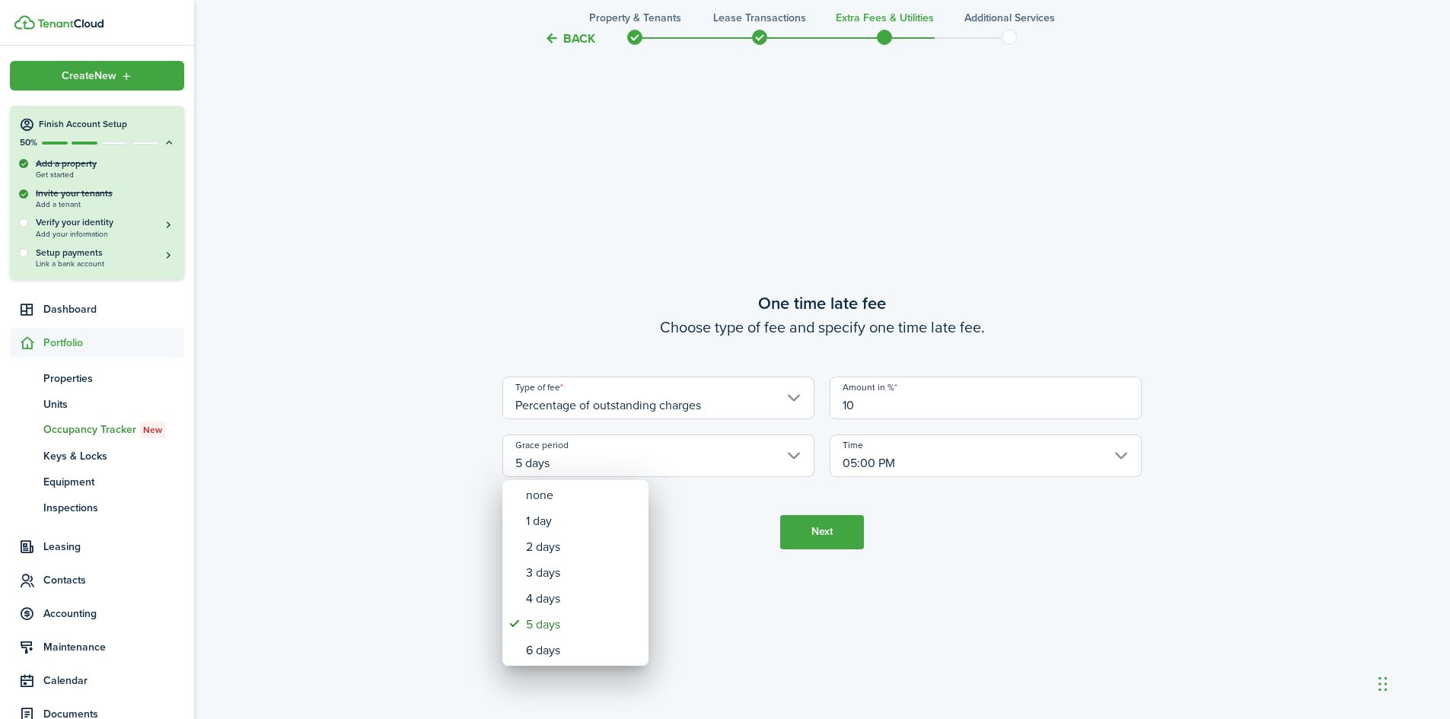
click at [649, 602] on div at bounding box center [724, 359] width 1693 height 963
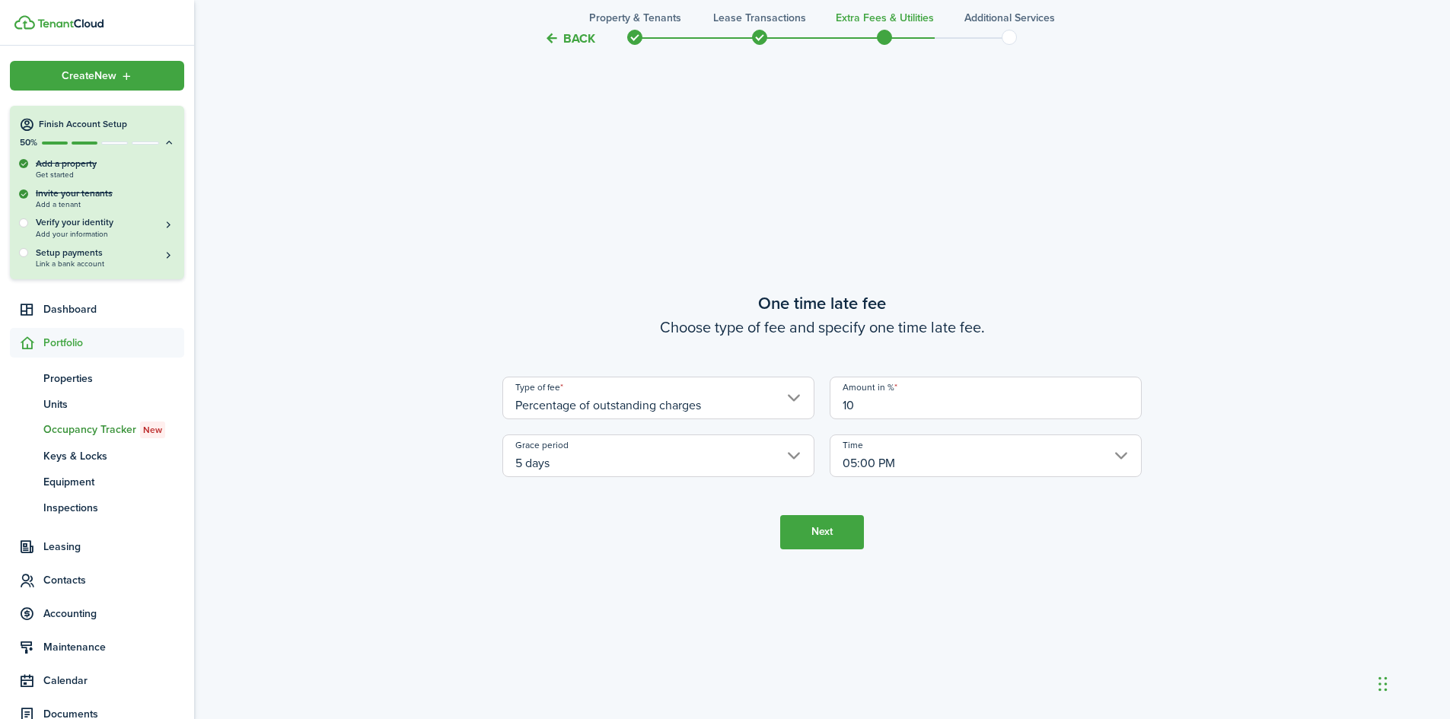
click at [819, 528] on button "Next" at bounding box center [822, 532] width 84 height 34
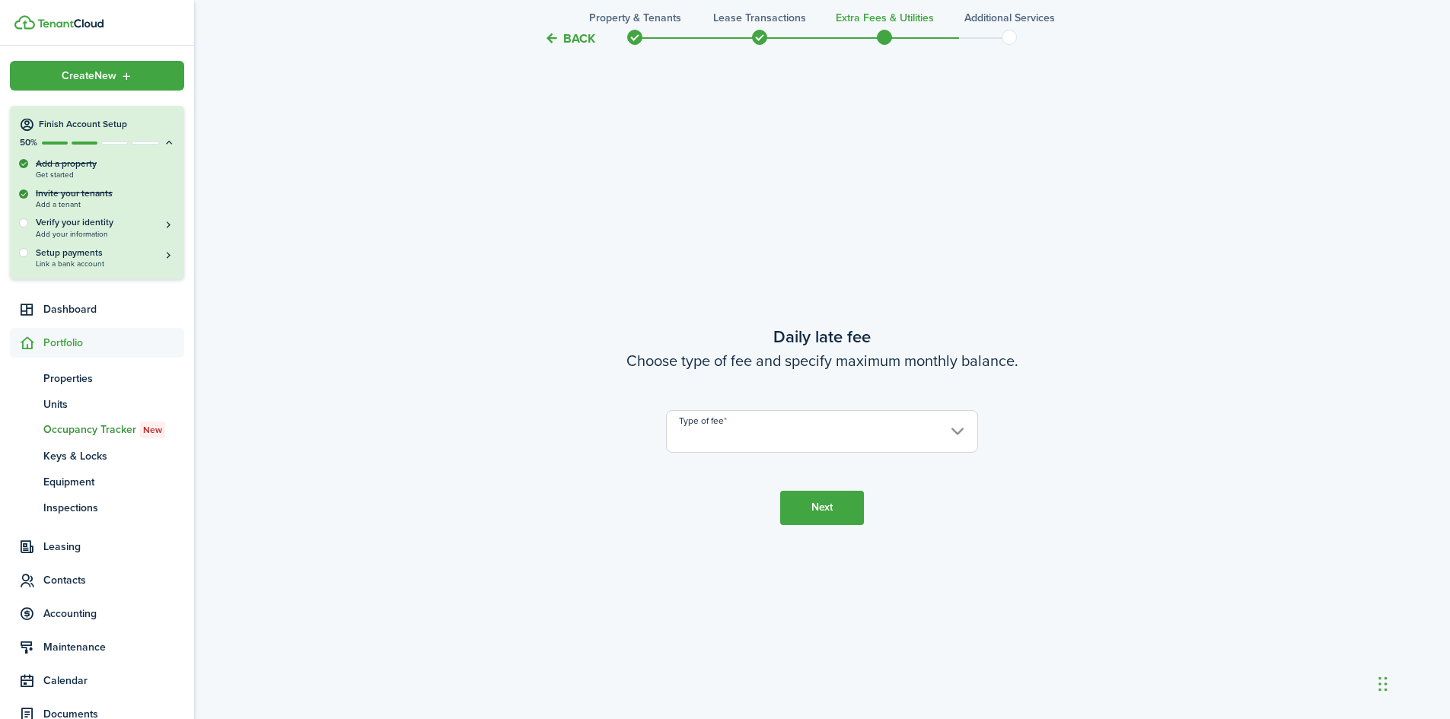
scroll to position [2056, 0]
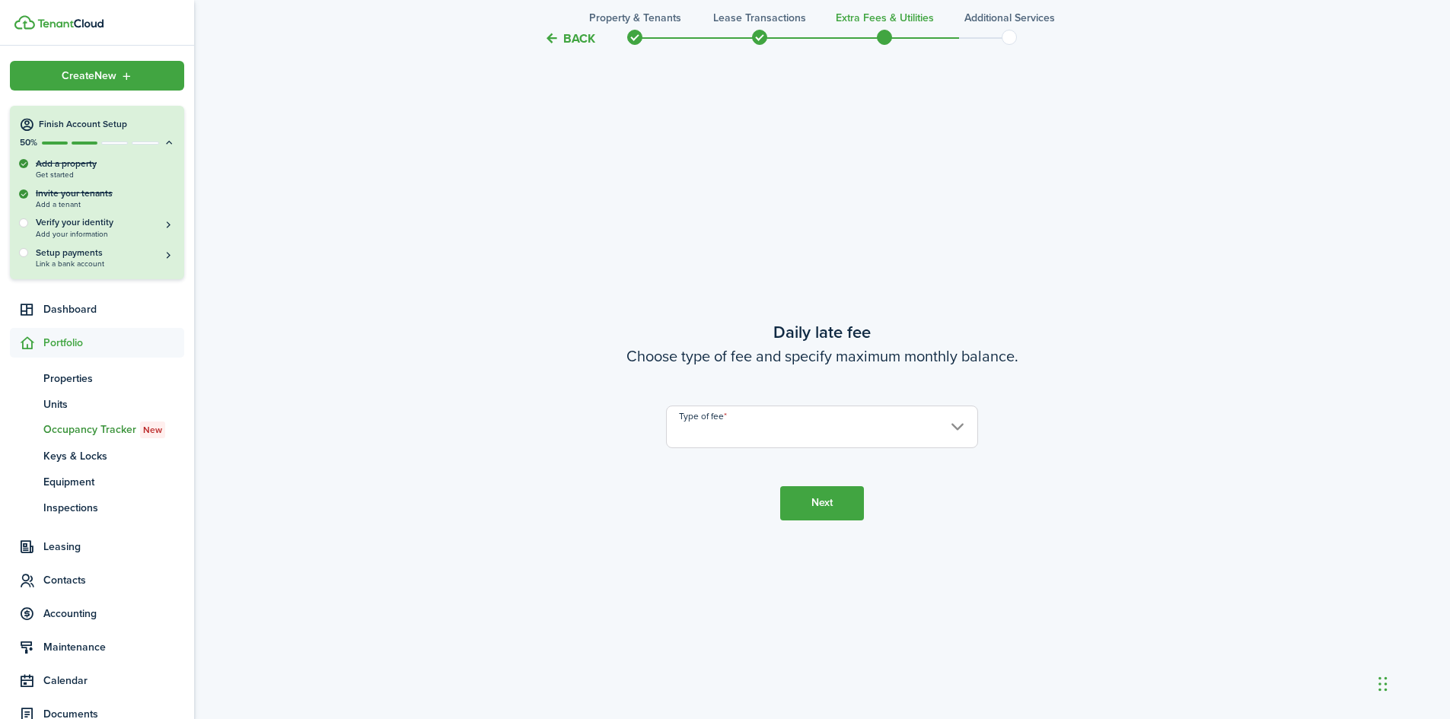
click at [807, 495] on button "Next" at bounding box center [822, 503] width 84 height 34
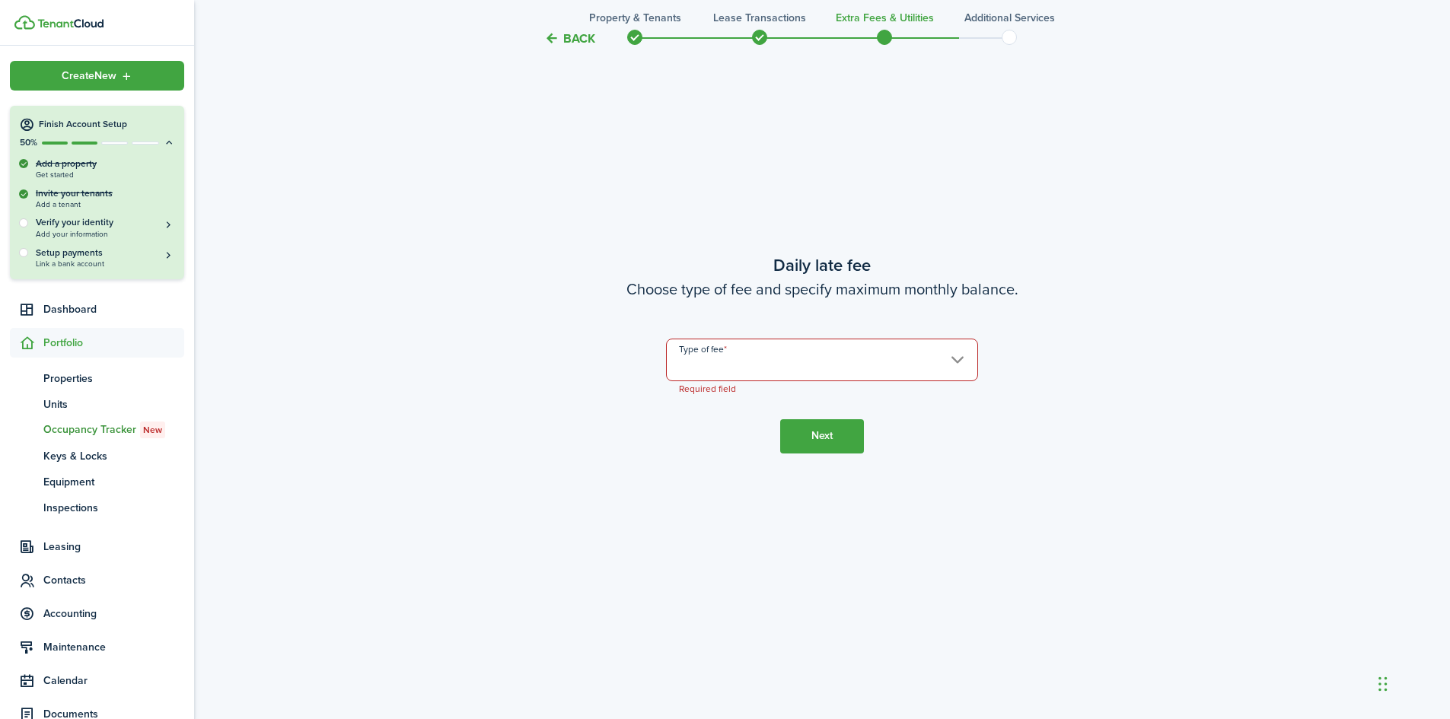
click at [562, 37] on button "Back" at bounding box center [569, 38] width 51 height 16
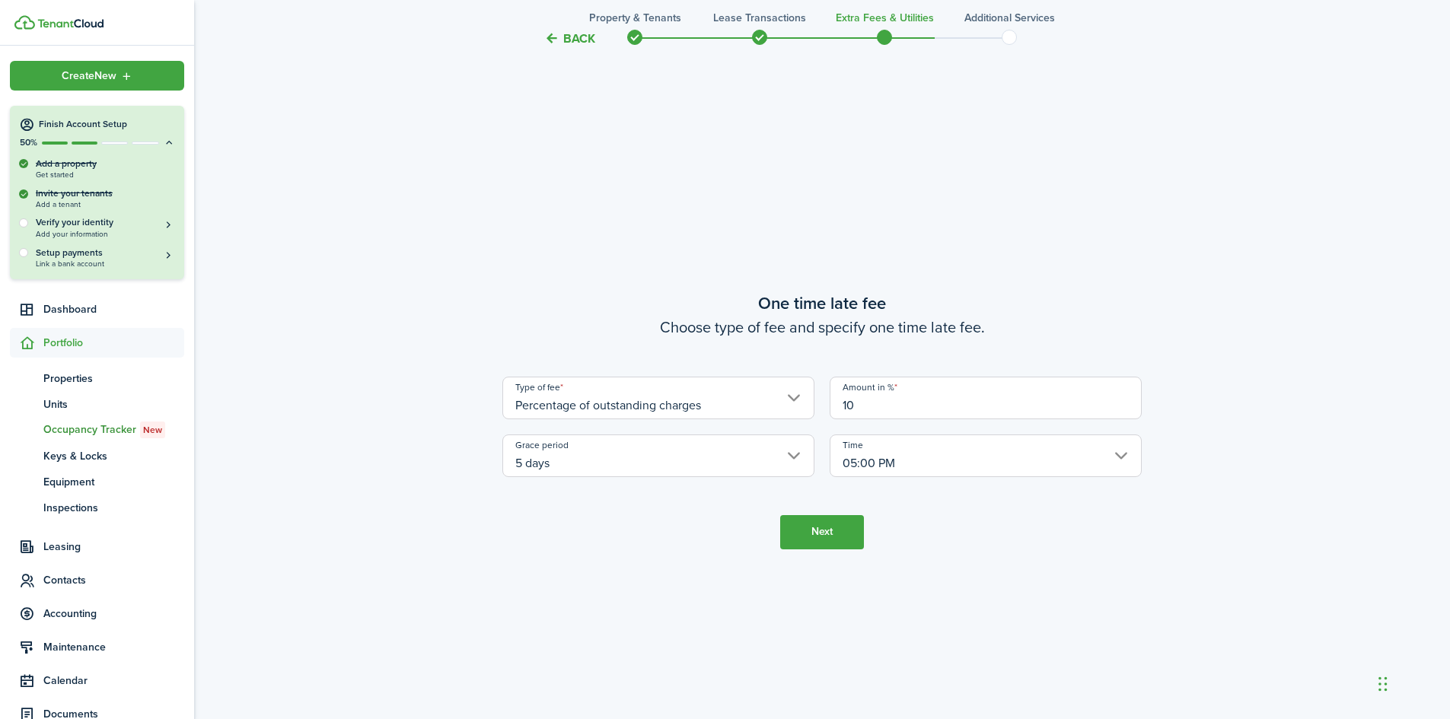
click at [558, 37] on button "Back" at bounding box center [569, 38] width 51 height 16
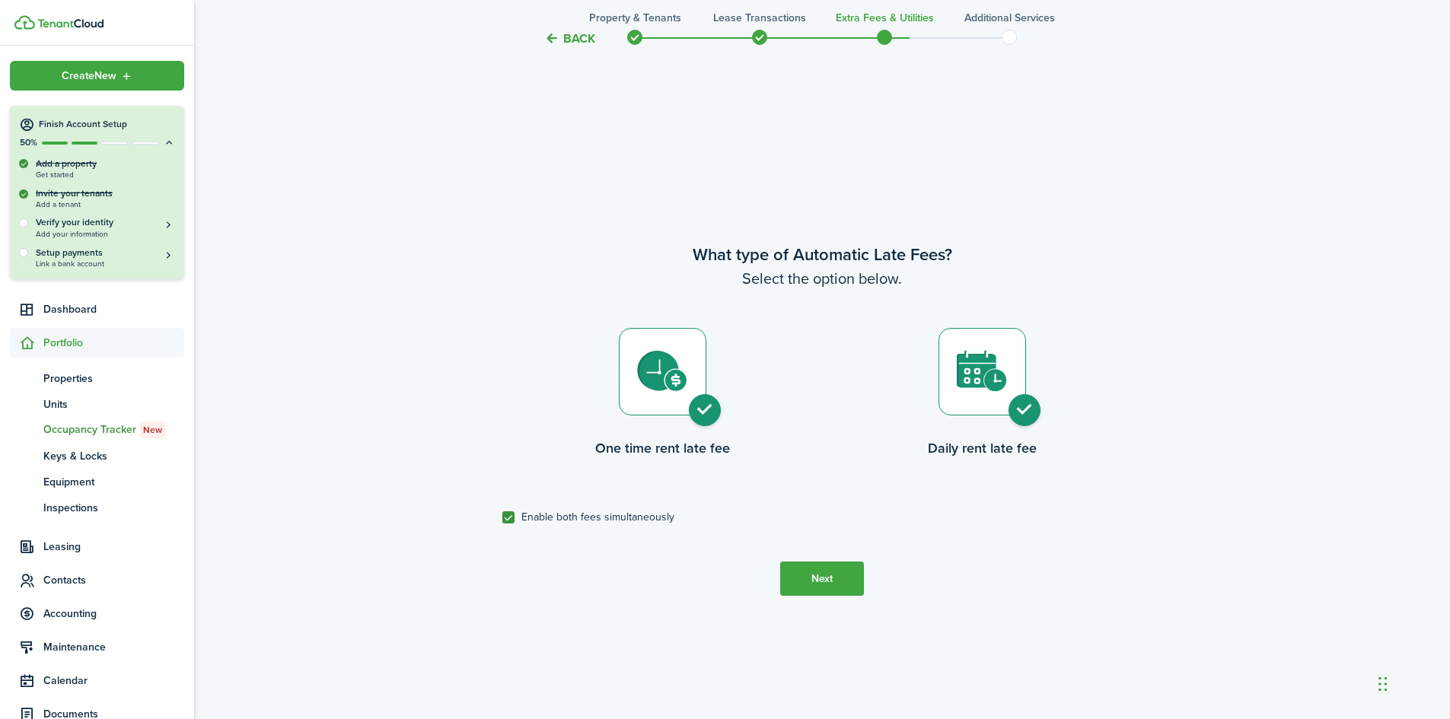
scroll to position [617, 0]
click at [1017, 404] on div at bounding box center [982, 373] width 88 height 88
click at [1023, 413] on div at bounding box center [982, 373] width 88 height 88
click at [508, 520] on label "Enable both fees simultaneously" at bounding box center [588, 518] width 172 height 12
click at [502, 519] on input "Enable both fees simultaneously" at bounding box center [502, 518] width 1 height 1
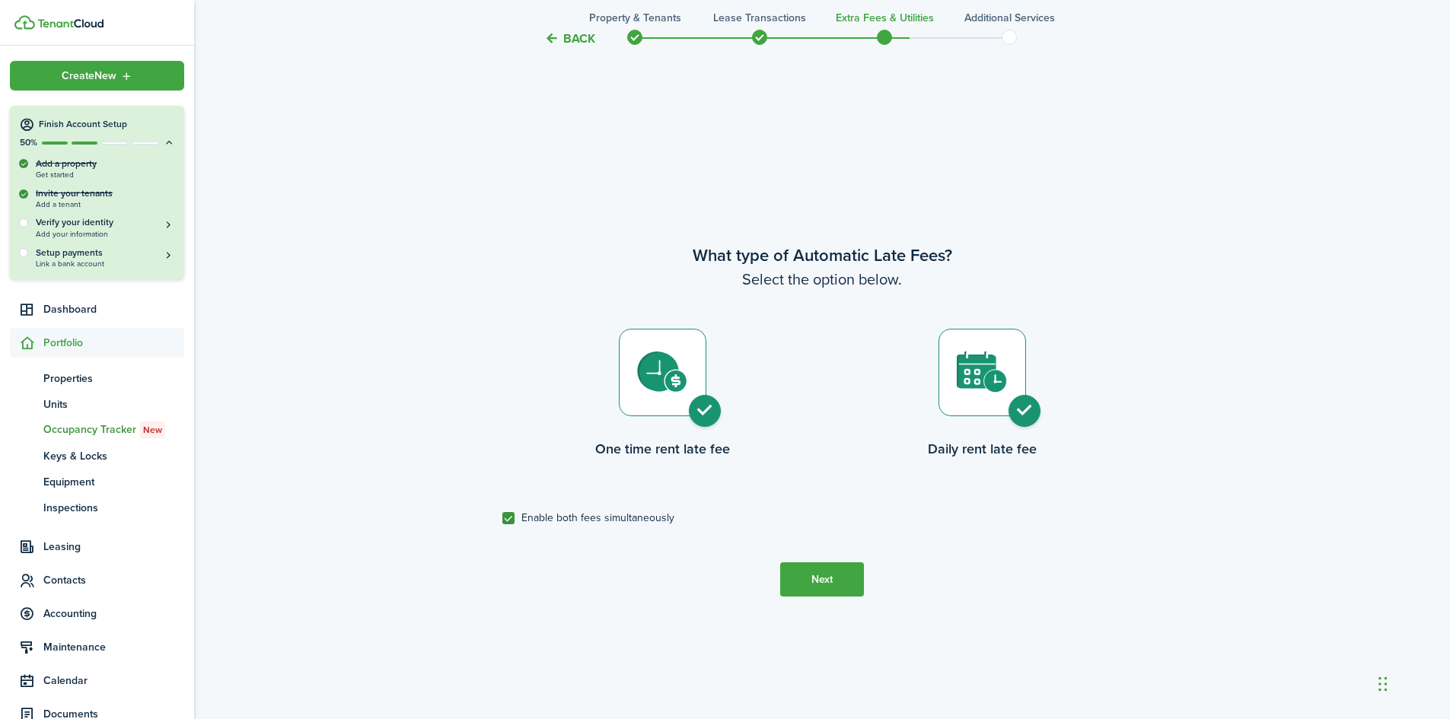
checkbox input "false"
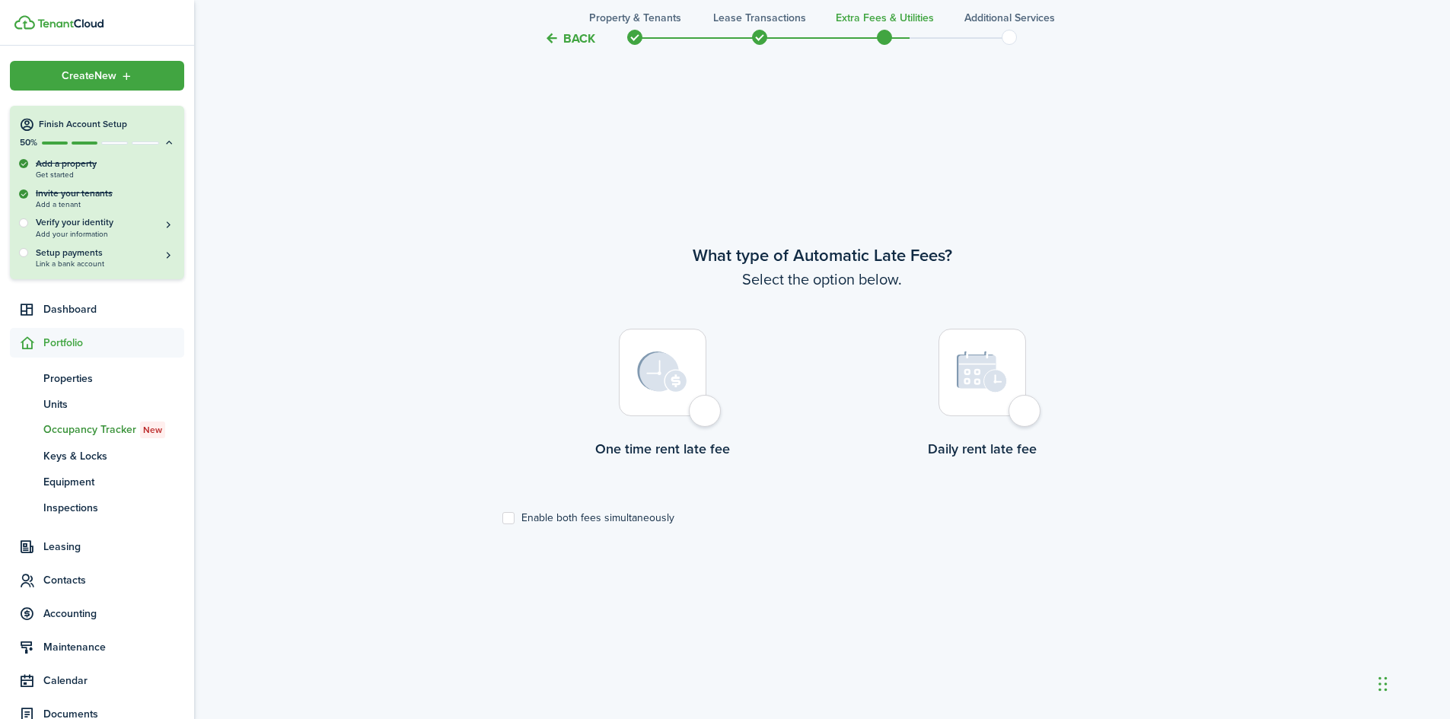
click at [706, 413] on div at bounding box center [663, 373] width 88 height 88
radio input "true"
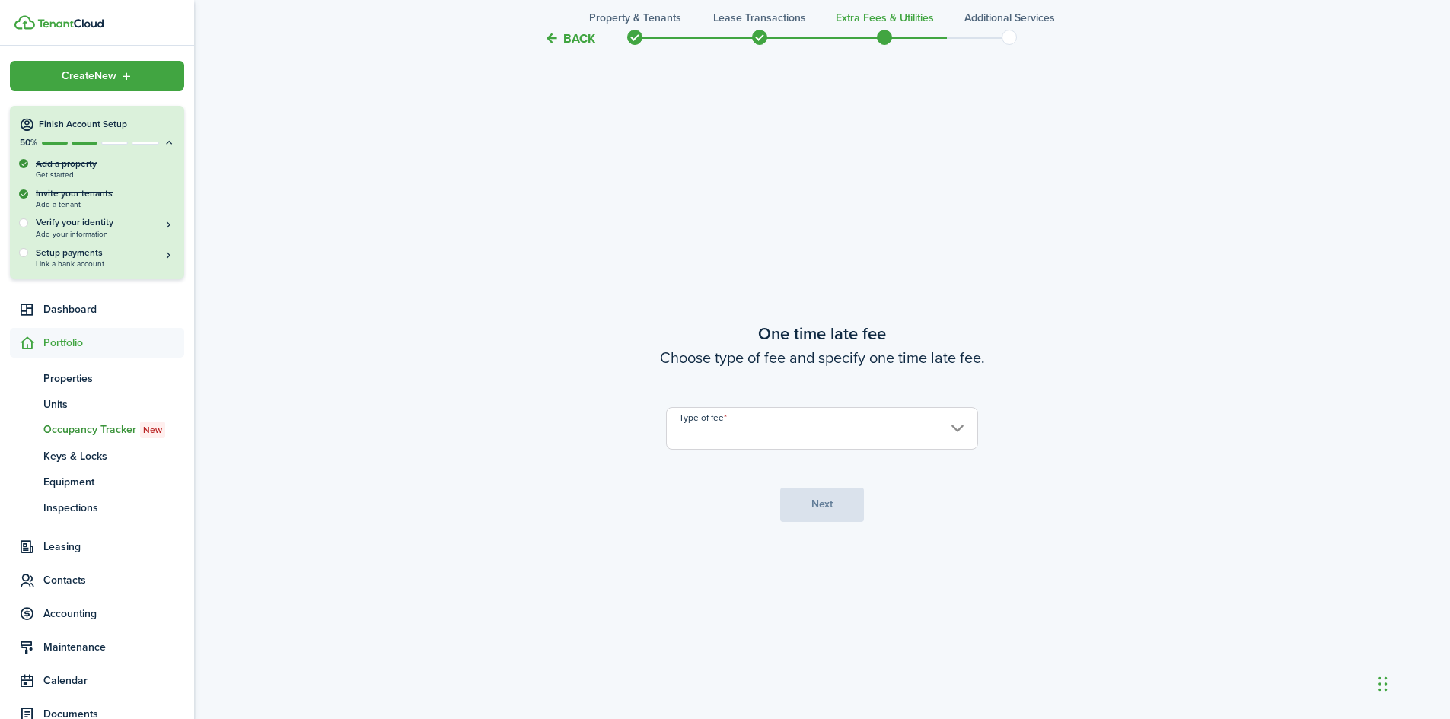
scroll to position [1336, 0]
click at [740, 440] on input "Type of fee" at bounding box center [822, 427] width 312 height 43
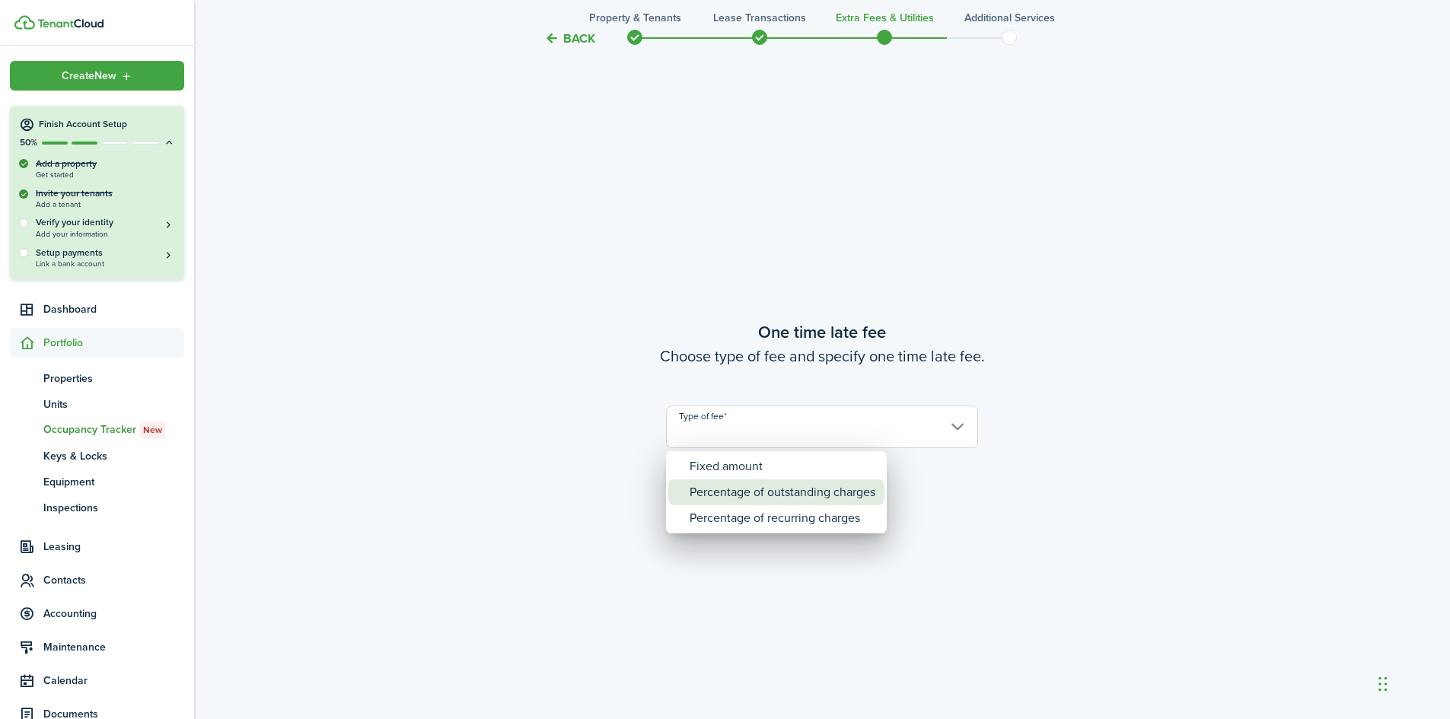
click at [731, 490] on div "Percentage of outstanding charges" at bounding box center [783, 492] width 186 height 26
type input "Percentage of outstanding charges"
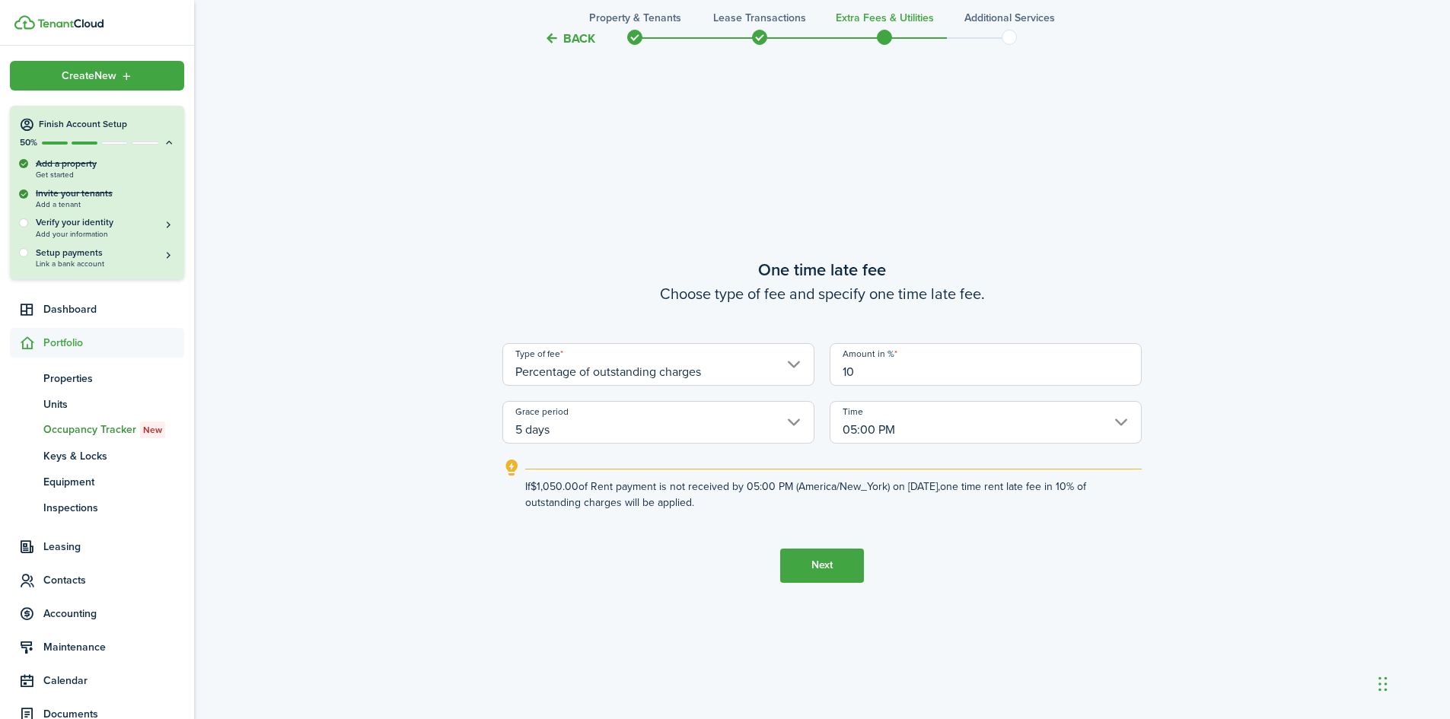
click at [817, 565] on button "Next" at bounding box center [822, 566] width 84 height 34
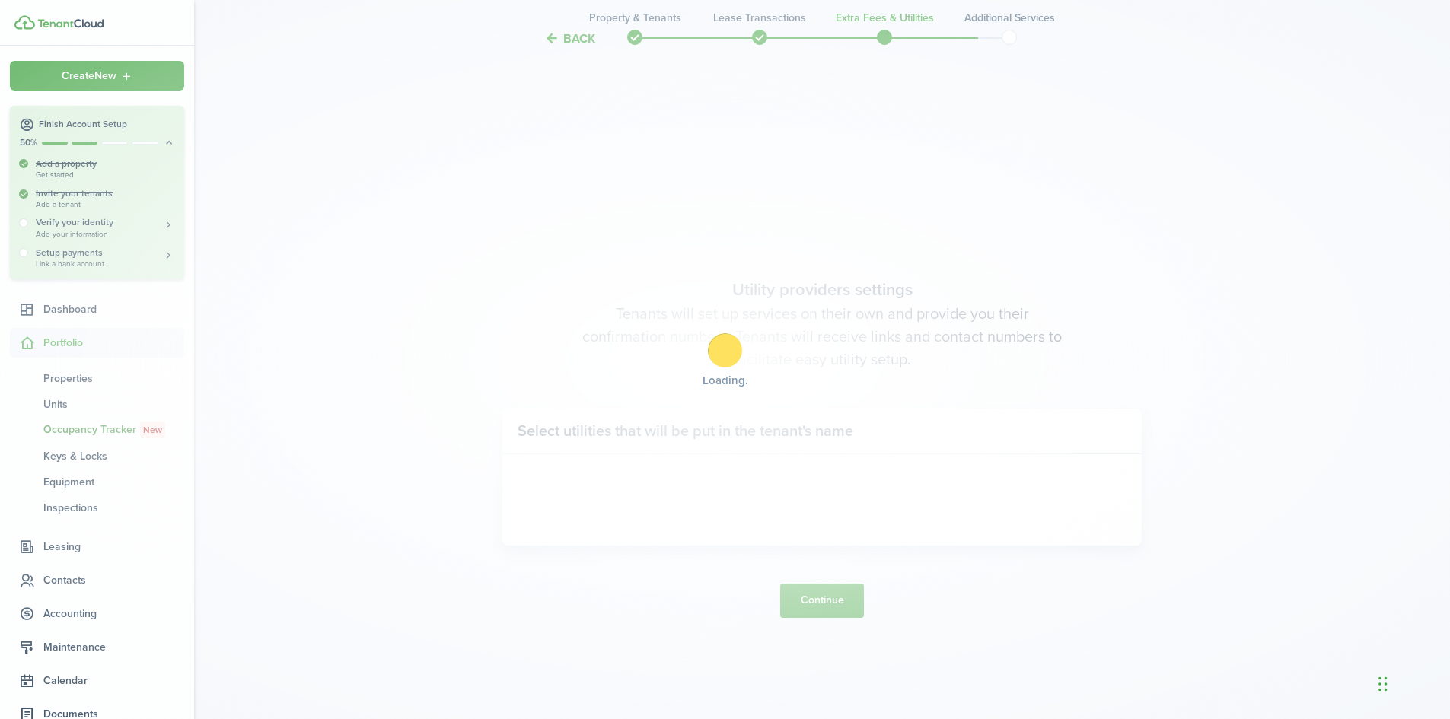
scroll to position [2056, 0]
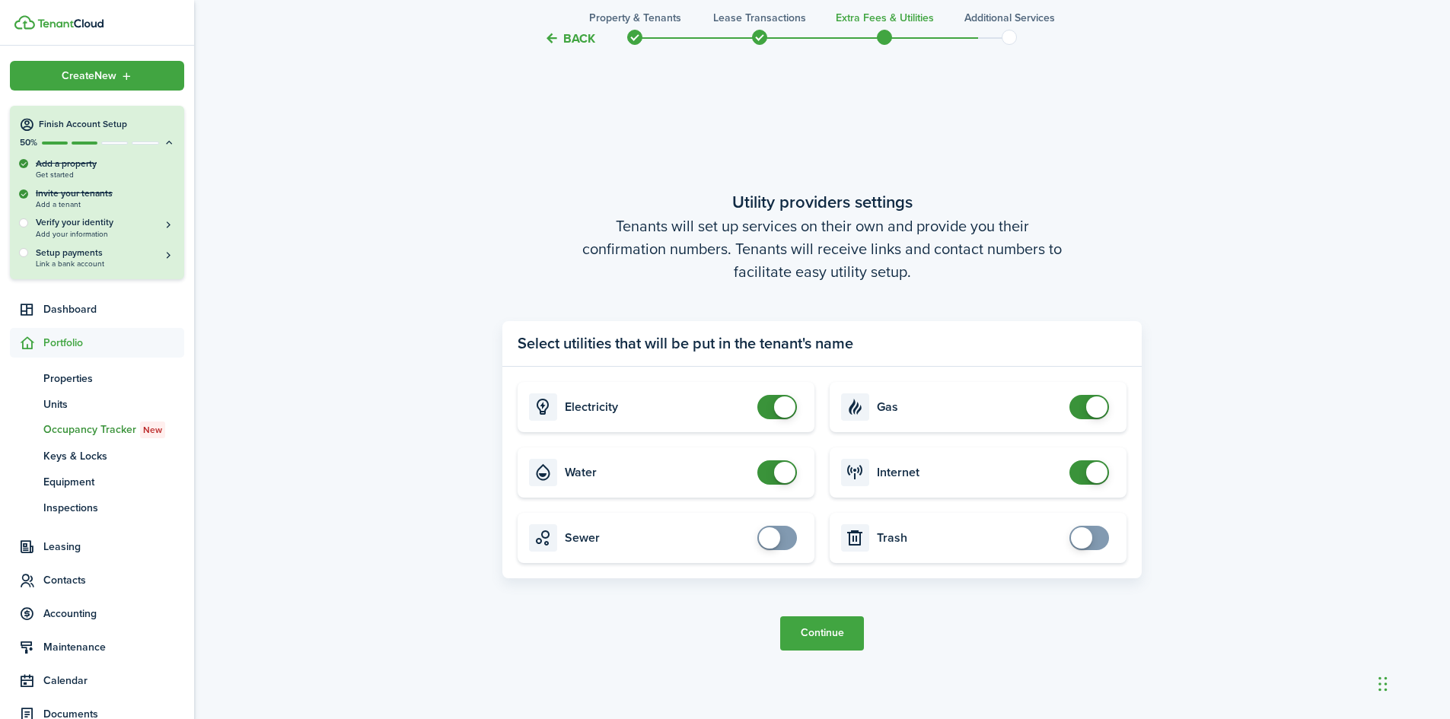
checkbox input "true"
click at [785, 541] on span at bounding box center [776, 538] width 15 height 24
checkbox input "true"
click at [1094, 535] on span at bounding box center [1088, 538] width 15 height 24
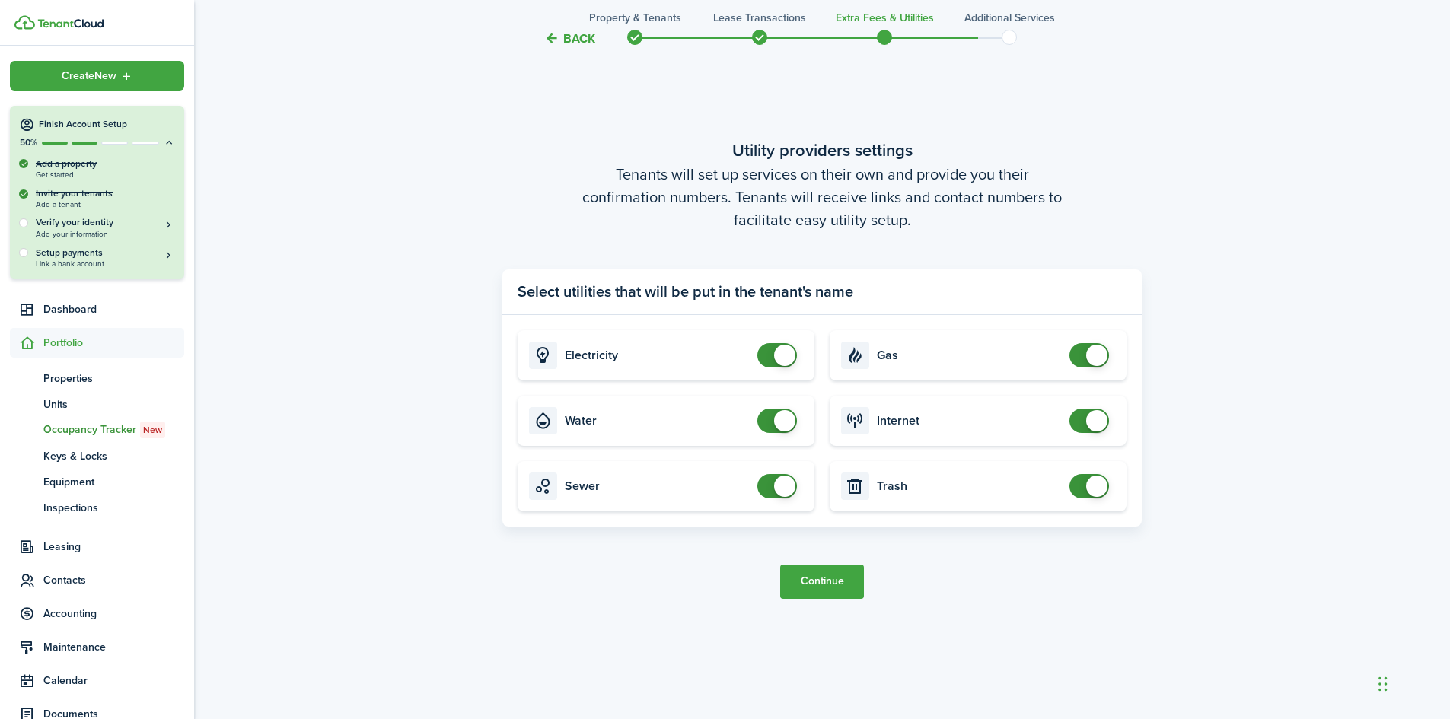
scroll to position [2132, 0]
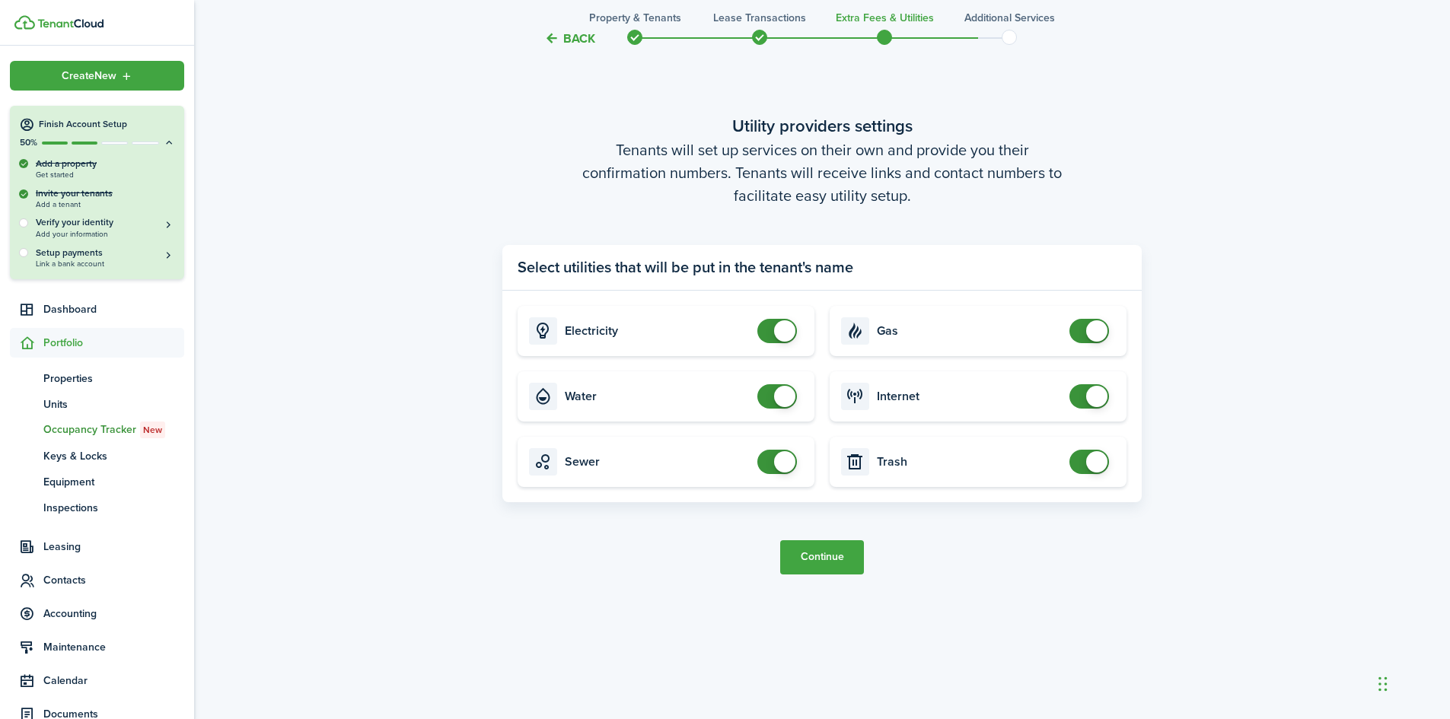
click at [828, 560] on button "Continue" at bounding box center [822, 557] width 84 height 34
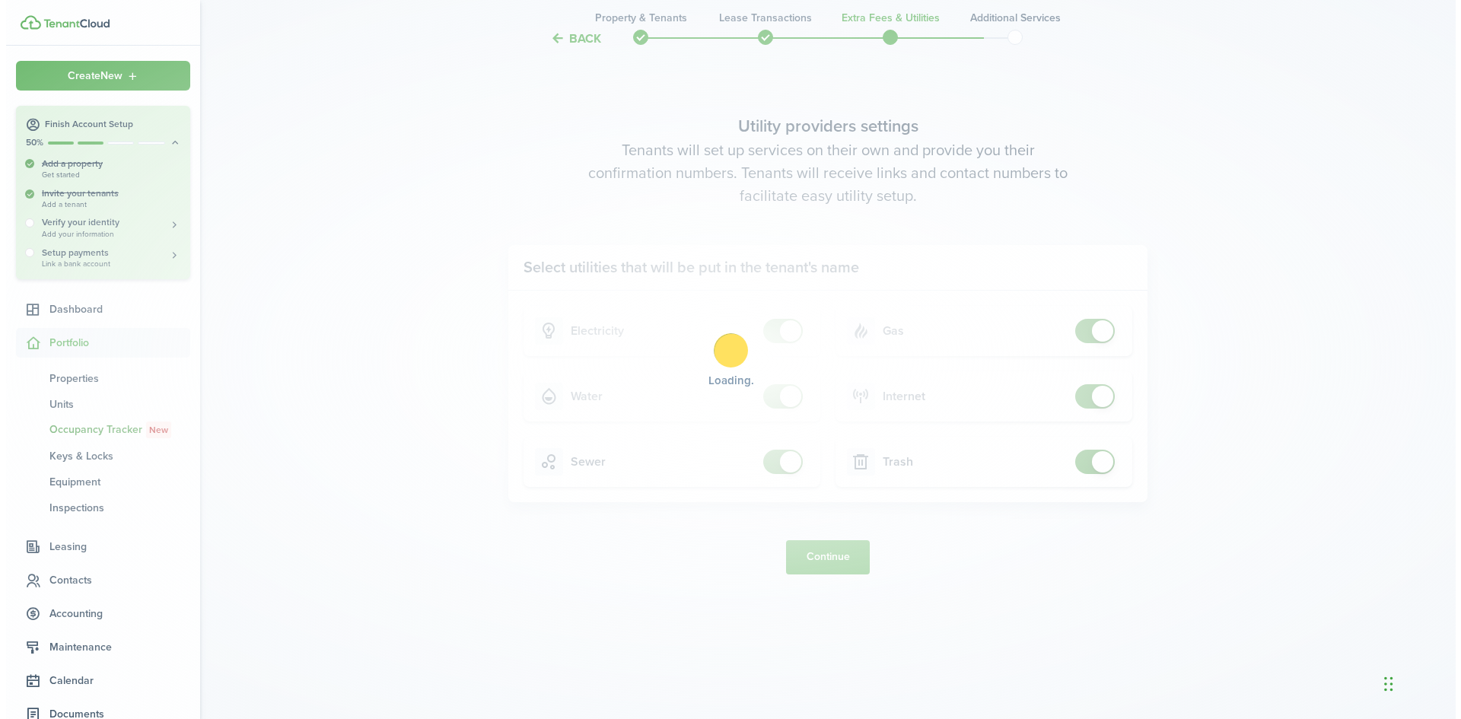
scroll to position [0, 0]
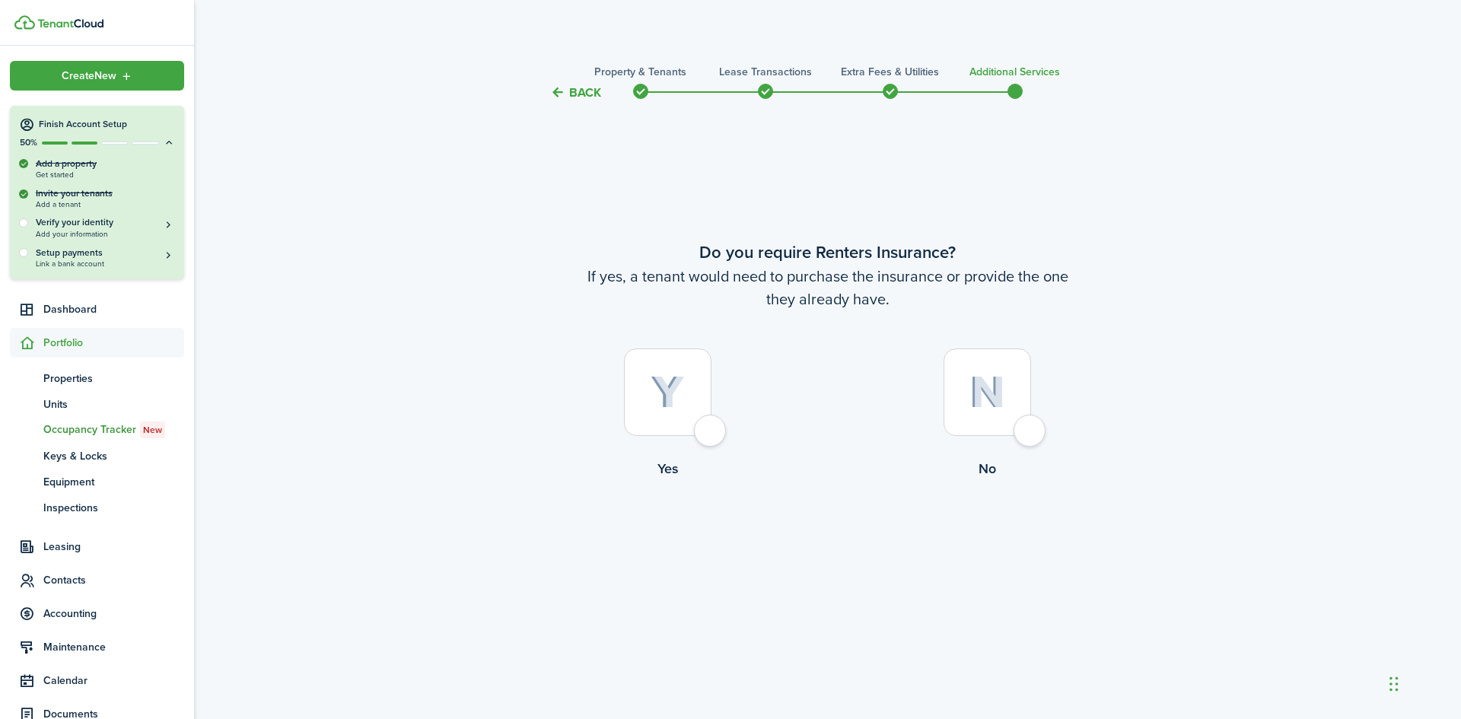
click at [693, 429] on div at bounding box center [668, 393] width 88 height 88
radio input "true"
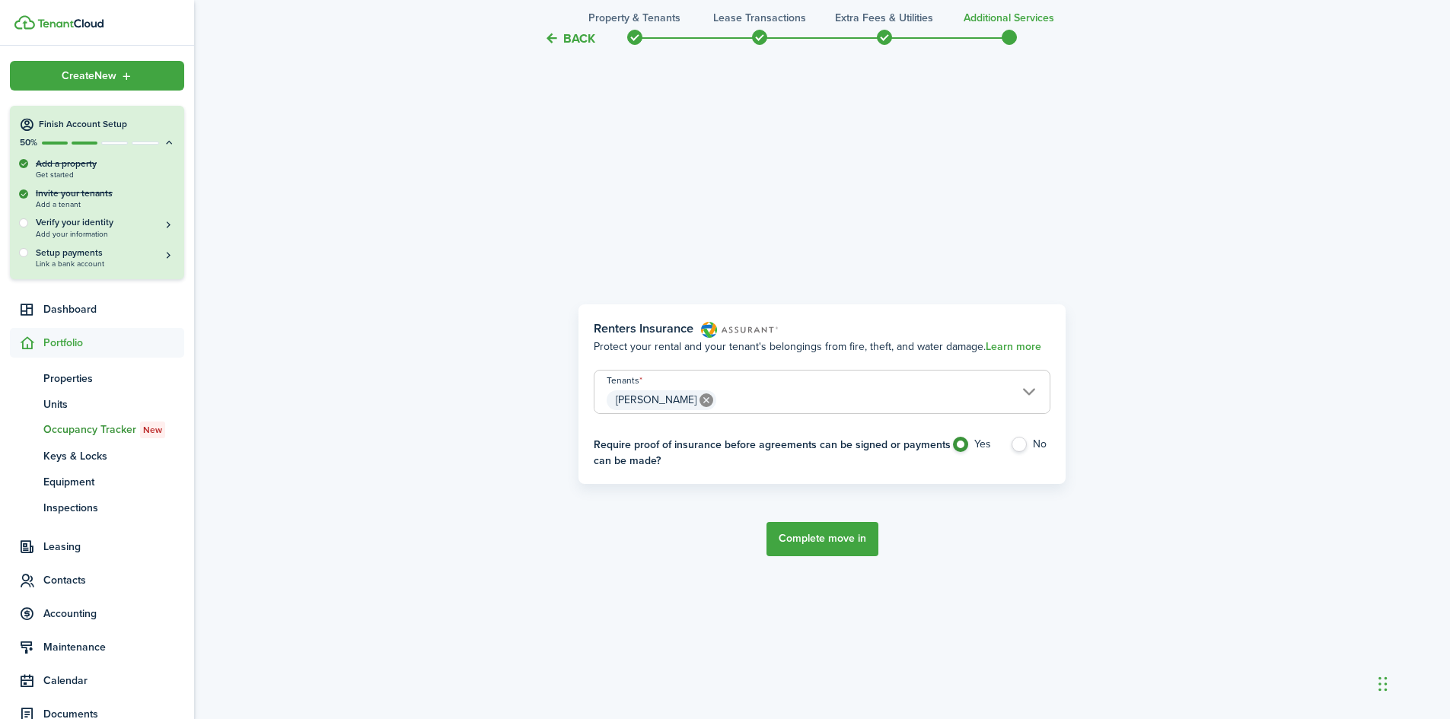
scroll to position [617, 0]
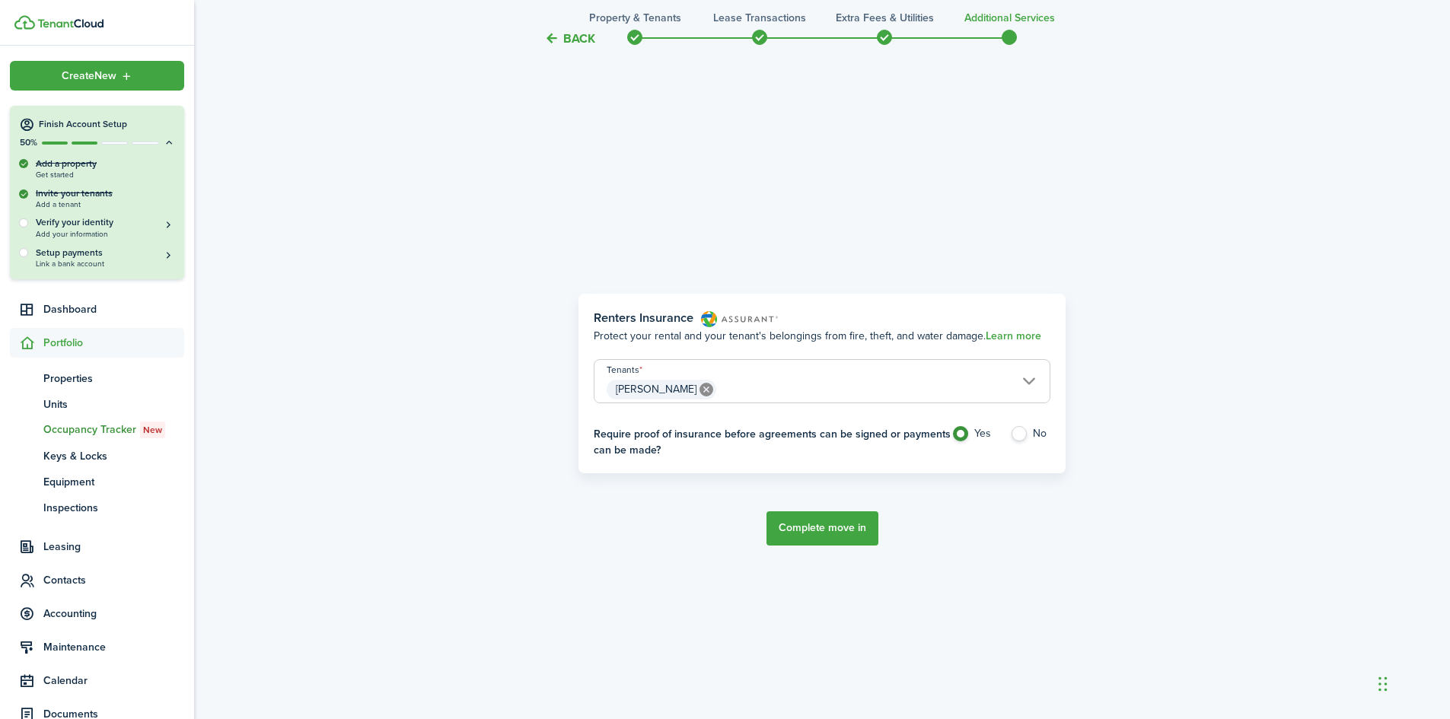
click at [1022, 434] on label "No" at bounding box center [1030, 437] width 40 height 23
radio input "false"
radio input "true"
click at [824, 530] on button "Complete move in" at bounding box center [822, 528] width 112 height 34
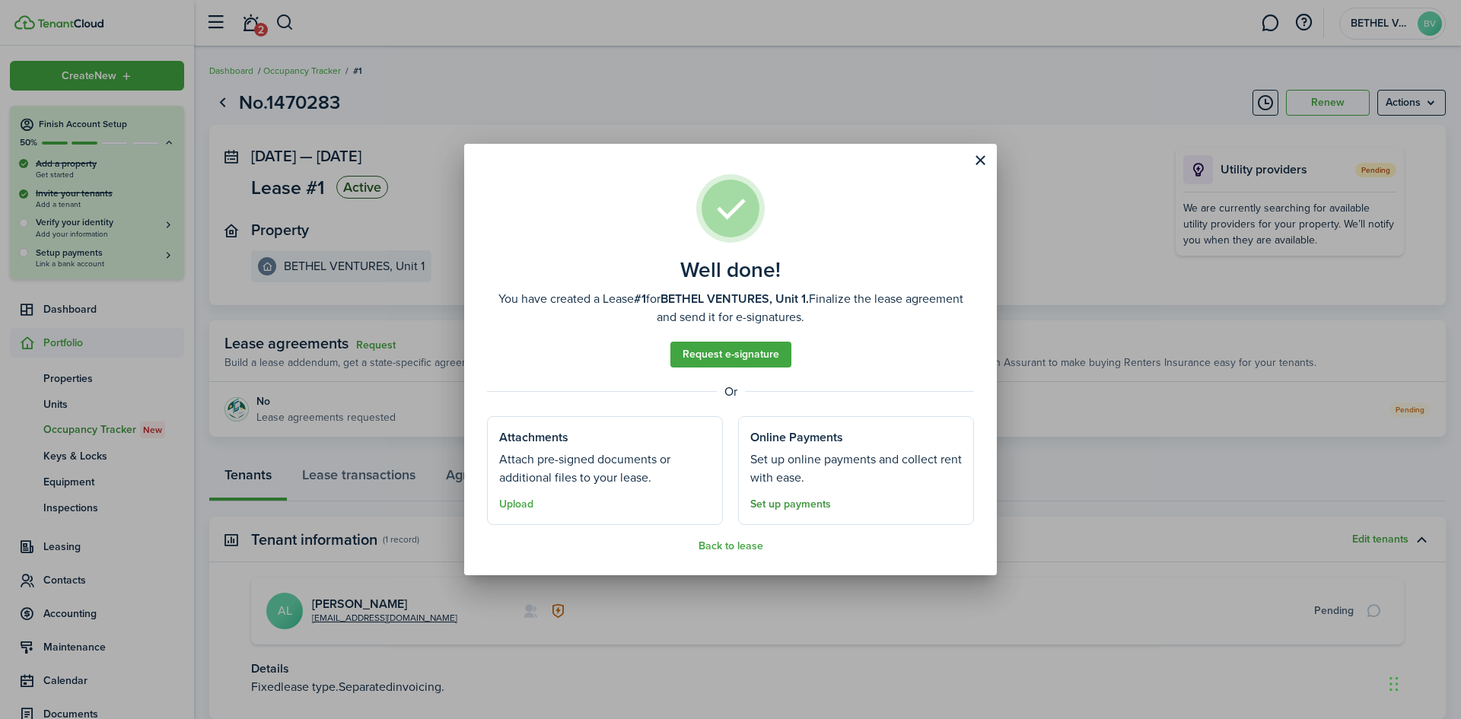
click at [776, 505] on link "Set up payments" at bounding box center [790, 505] width 81 height 12
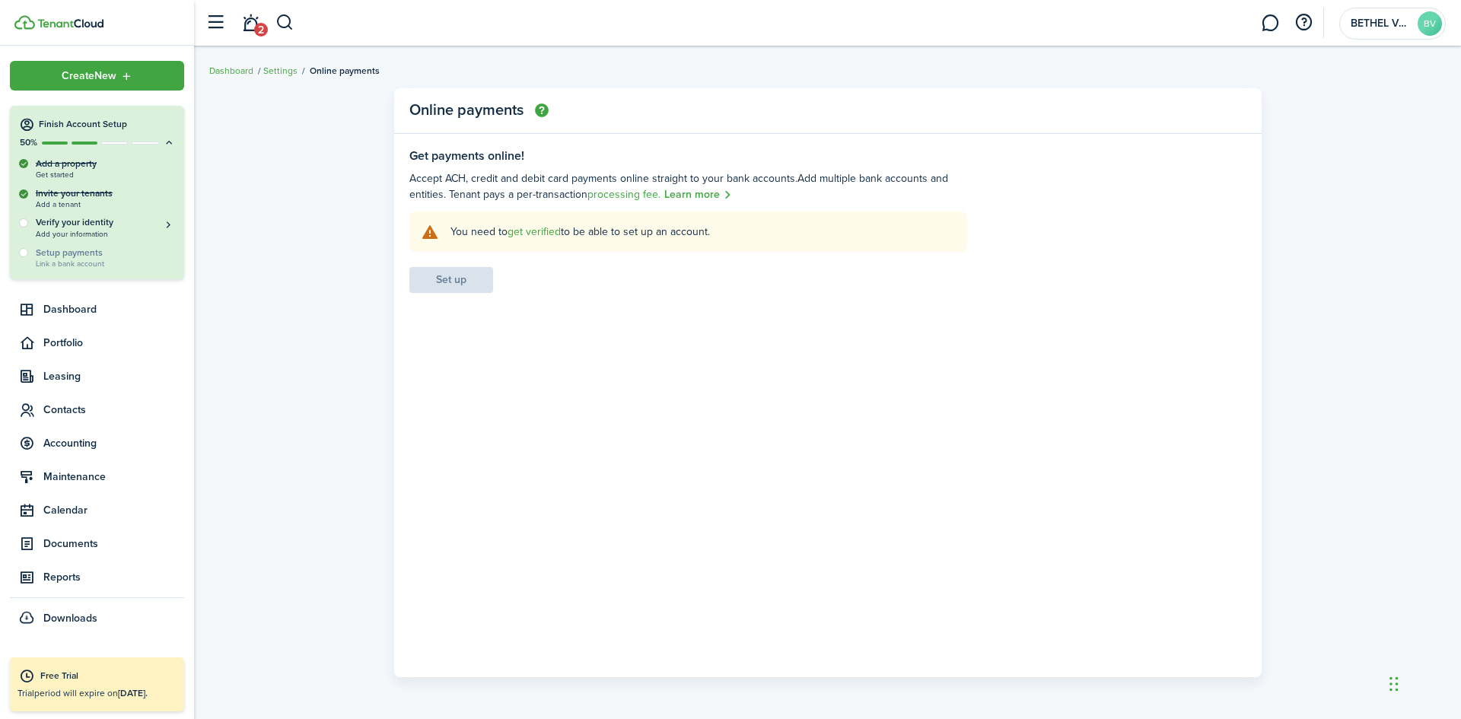
click at [437, 280] on settings-fieldset-body "You need to get verified to be able to set up an account. Set up" at bounding box center [688, 252] width 558 height 81
click at [541, 232] on link "get verified" at bounding box center [534, 232] width 53 height 16
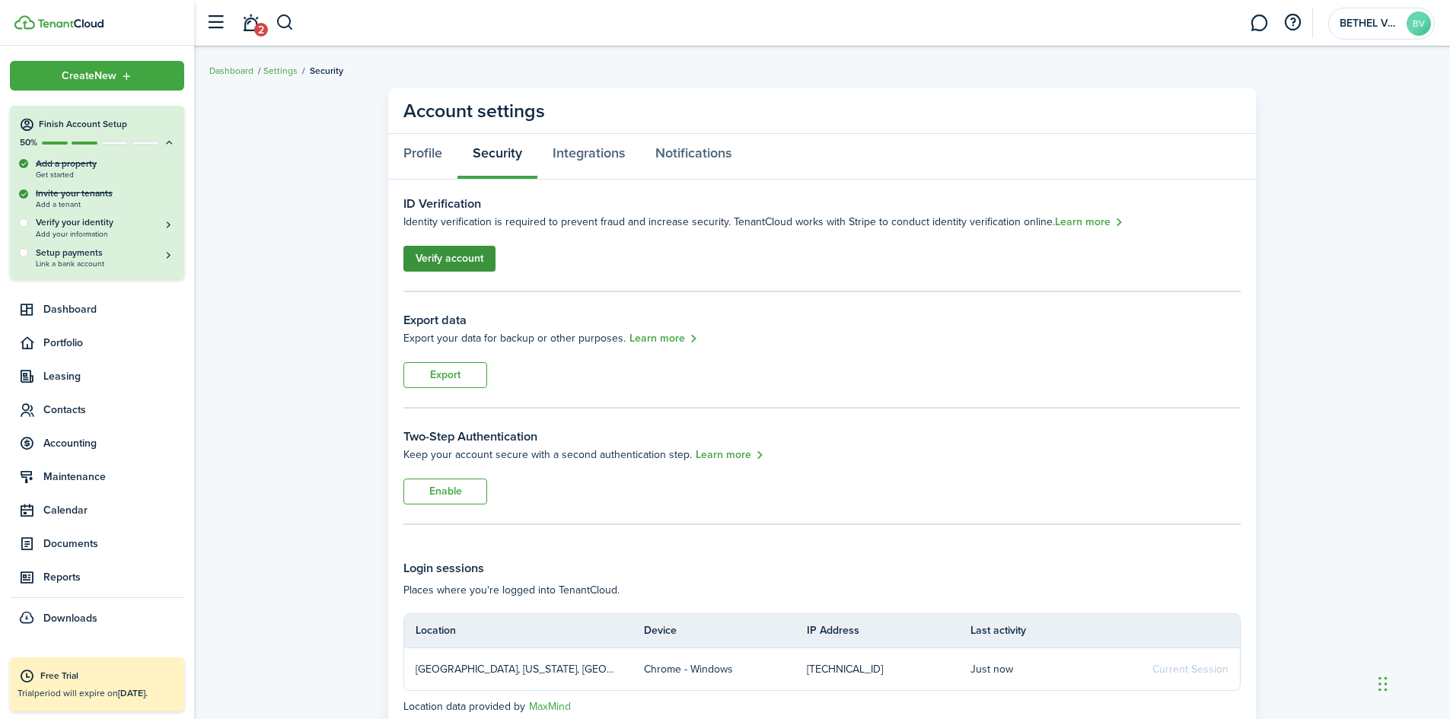
click at [444, 259] on link "Verify account" at bounding box center [449, 259] width 92 height 26
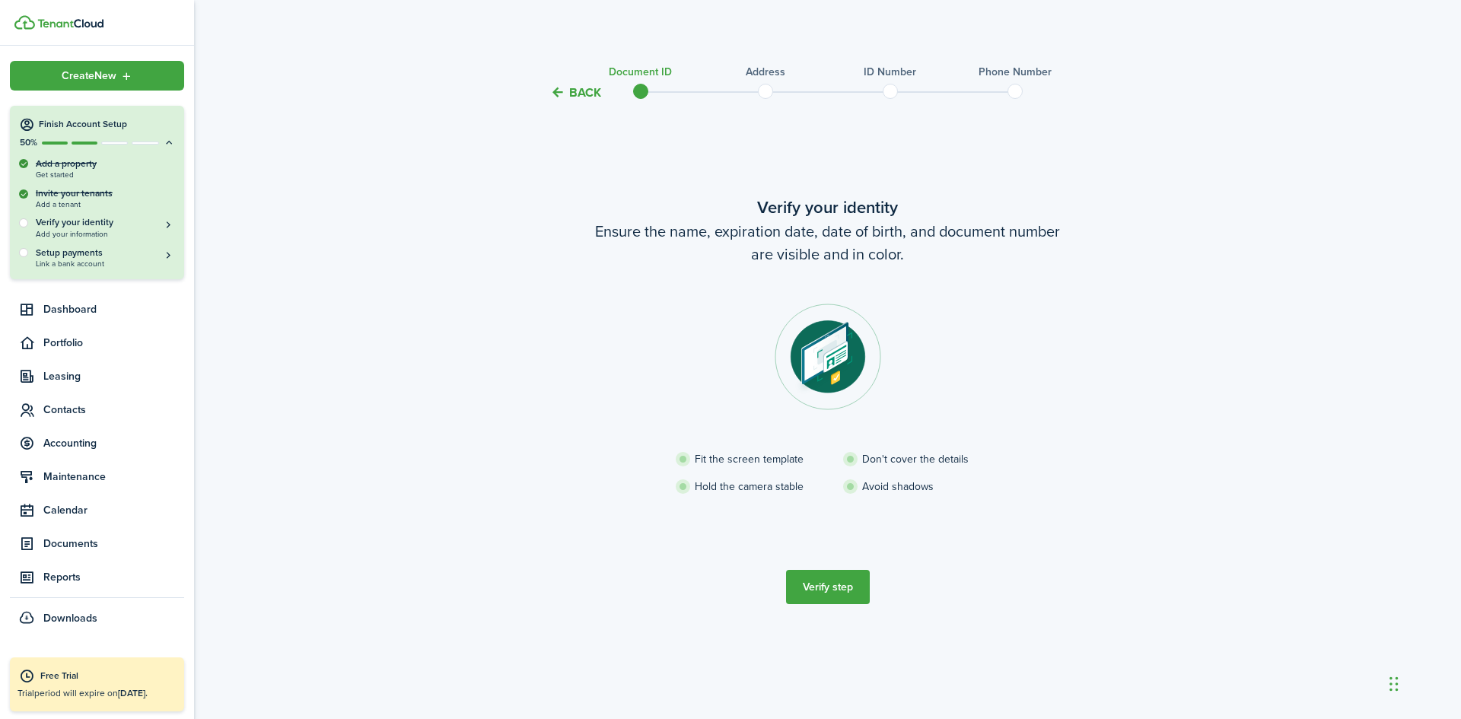
click at [824, 588] on button "Verify step" at bounding box center [828, 587] width 84 height 34
click at [823, 594] on button "Verify step" at bounding box center [828, 587] width 84 height 34
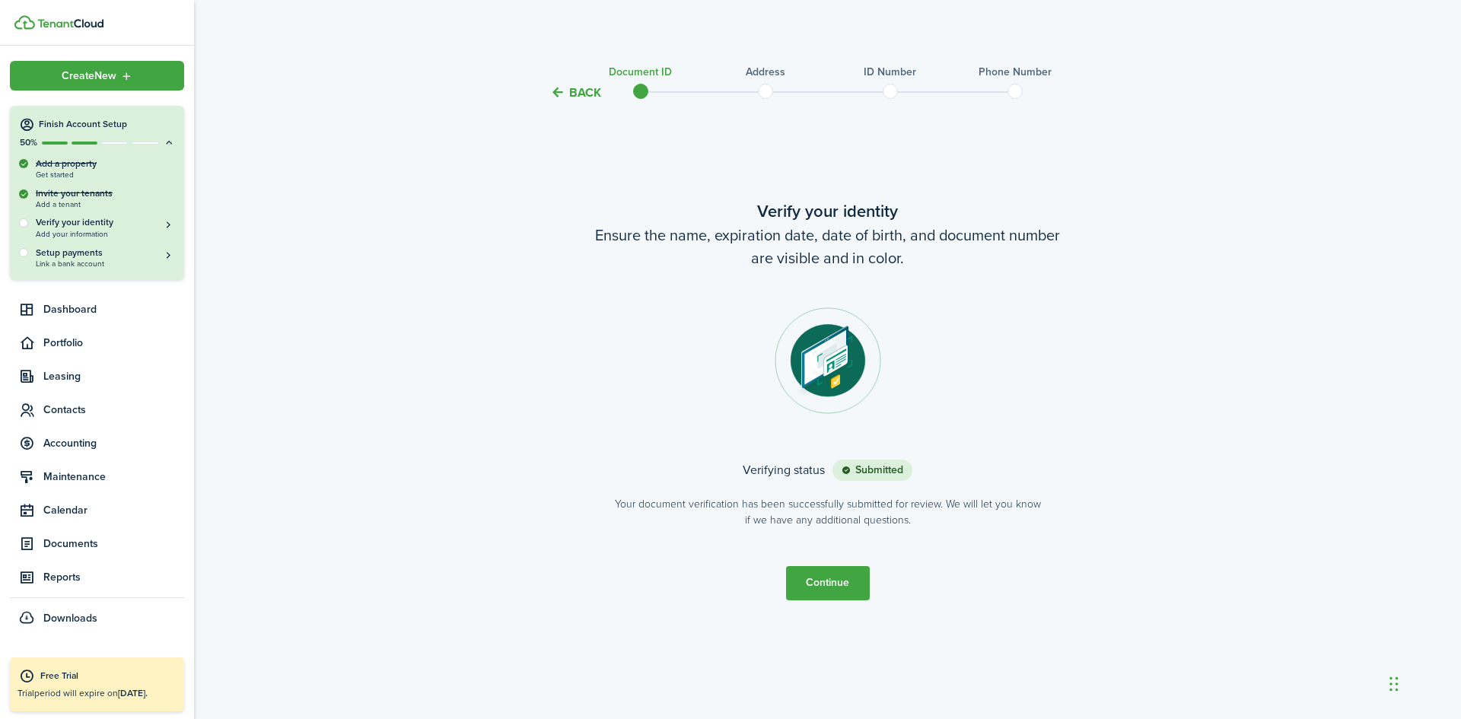
click at [831, 584] on button "Continue" at bounding box center [828, 583] width 84 height 34
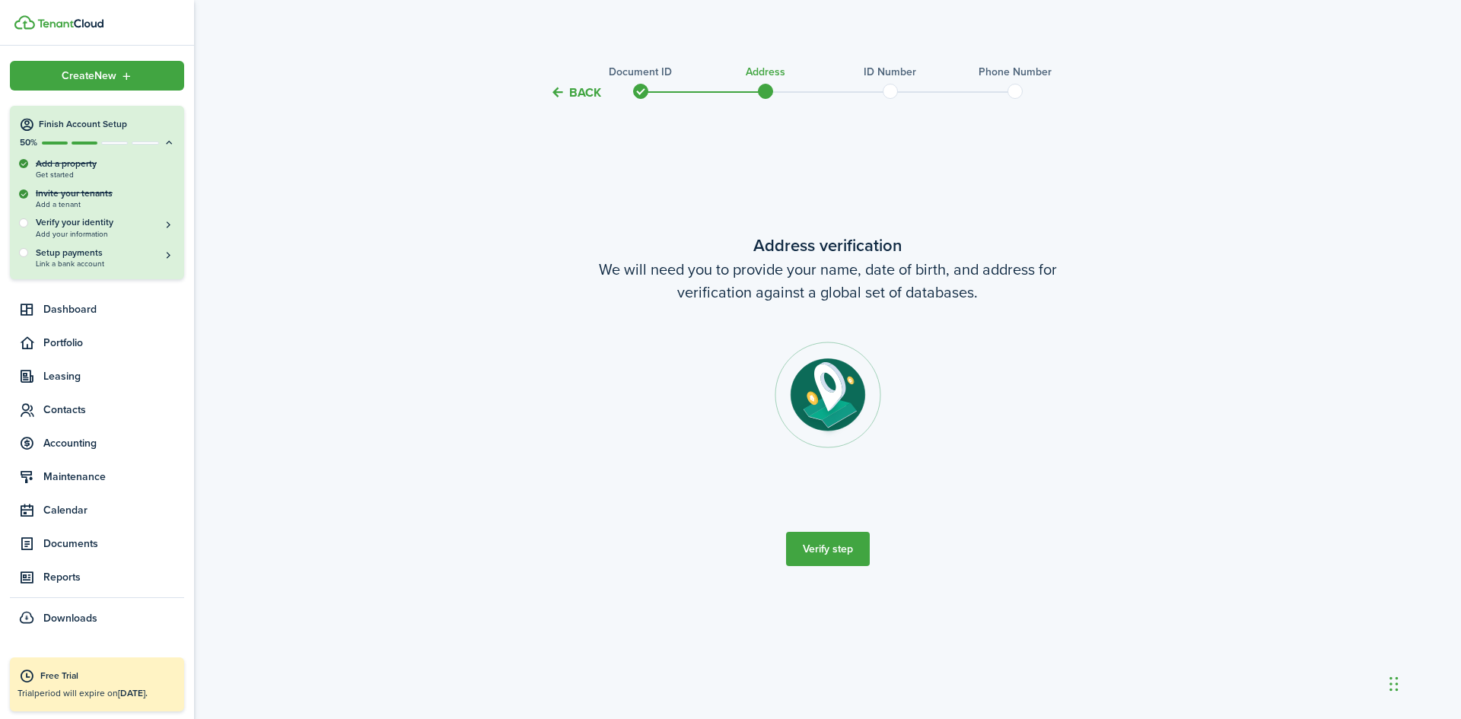
click at [839, 549] on button "Verify step" at bounding box center [828, 549] width 84 height 34
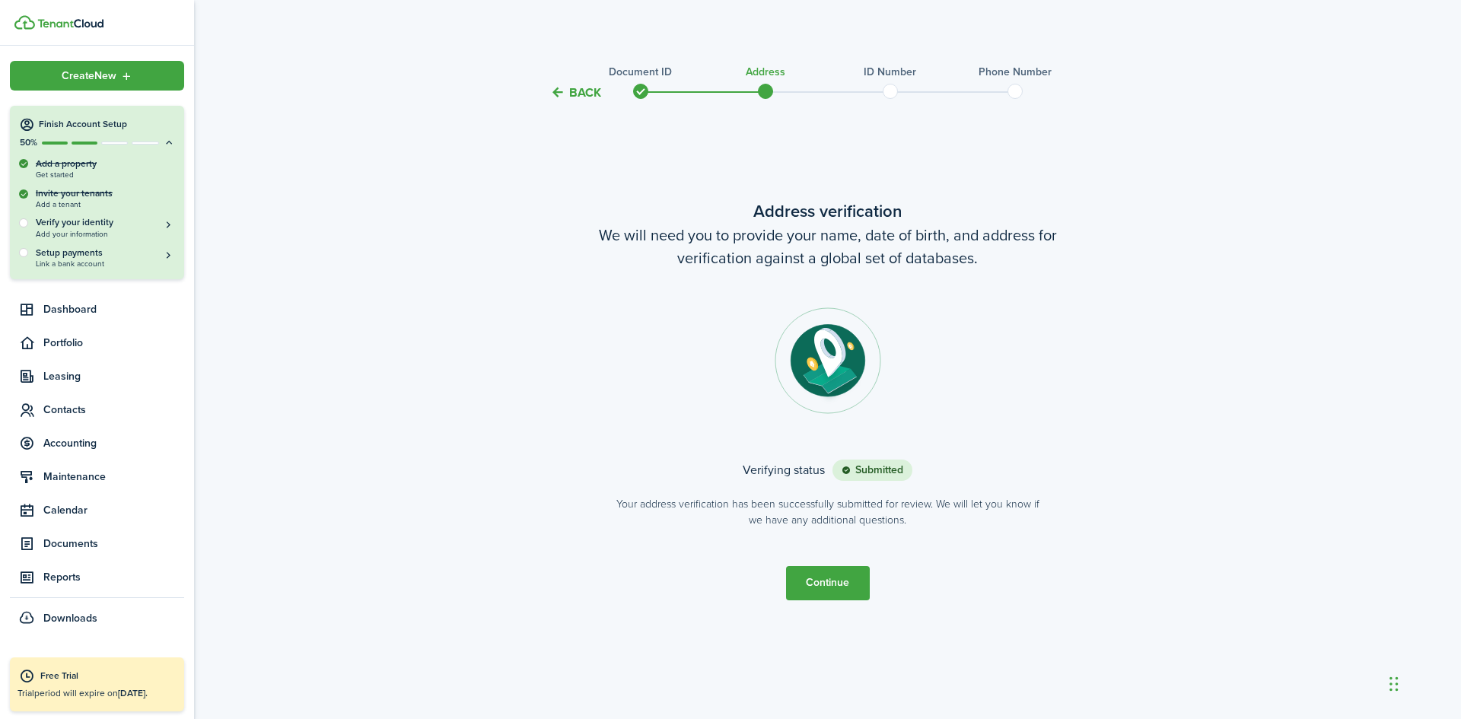
click at [825, 587] on button "Continue" at bounding box center [828, 583] width 84 height 34
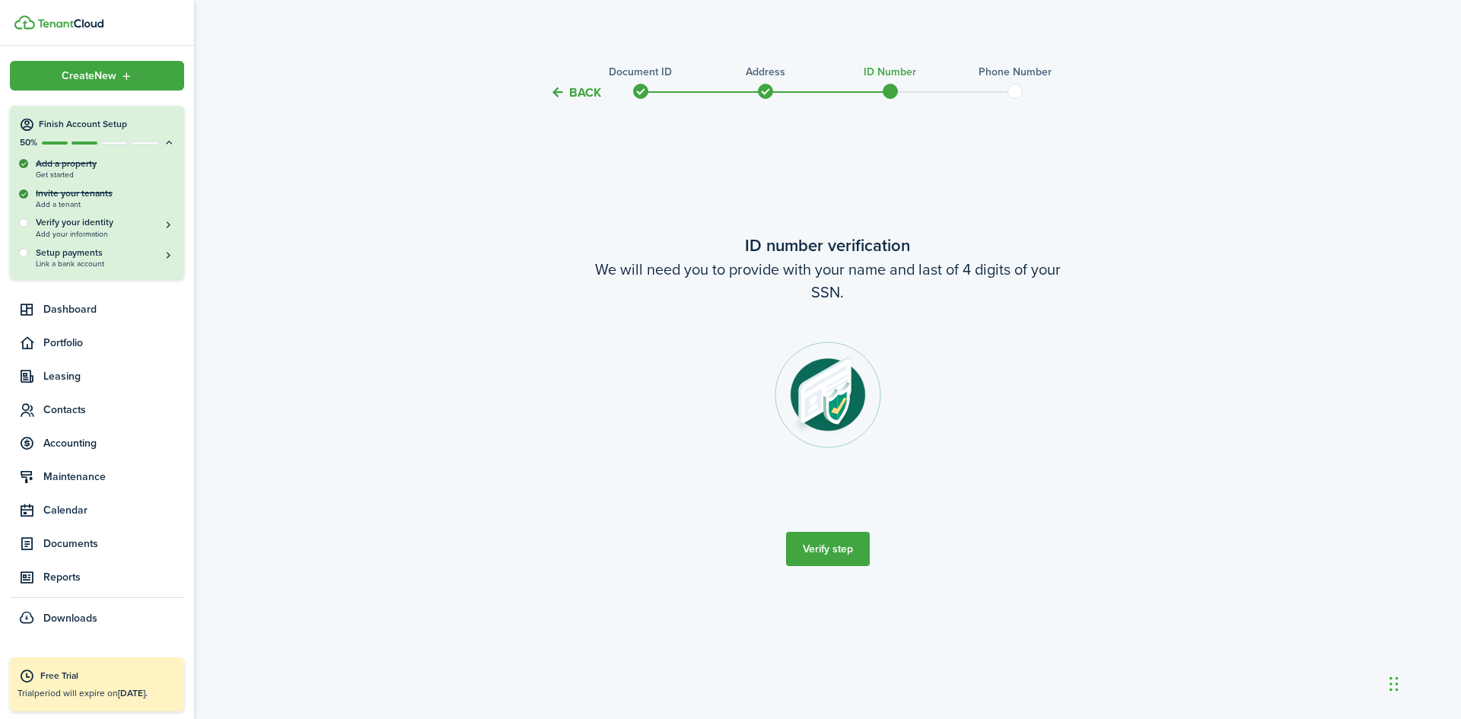
click at [829, 548] on button "Verify step" at bounding box center [828, 549] width 84 height 34
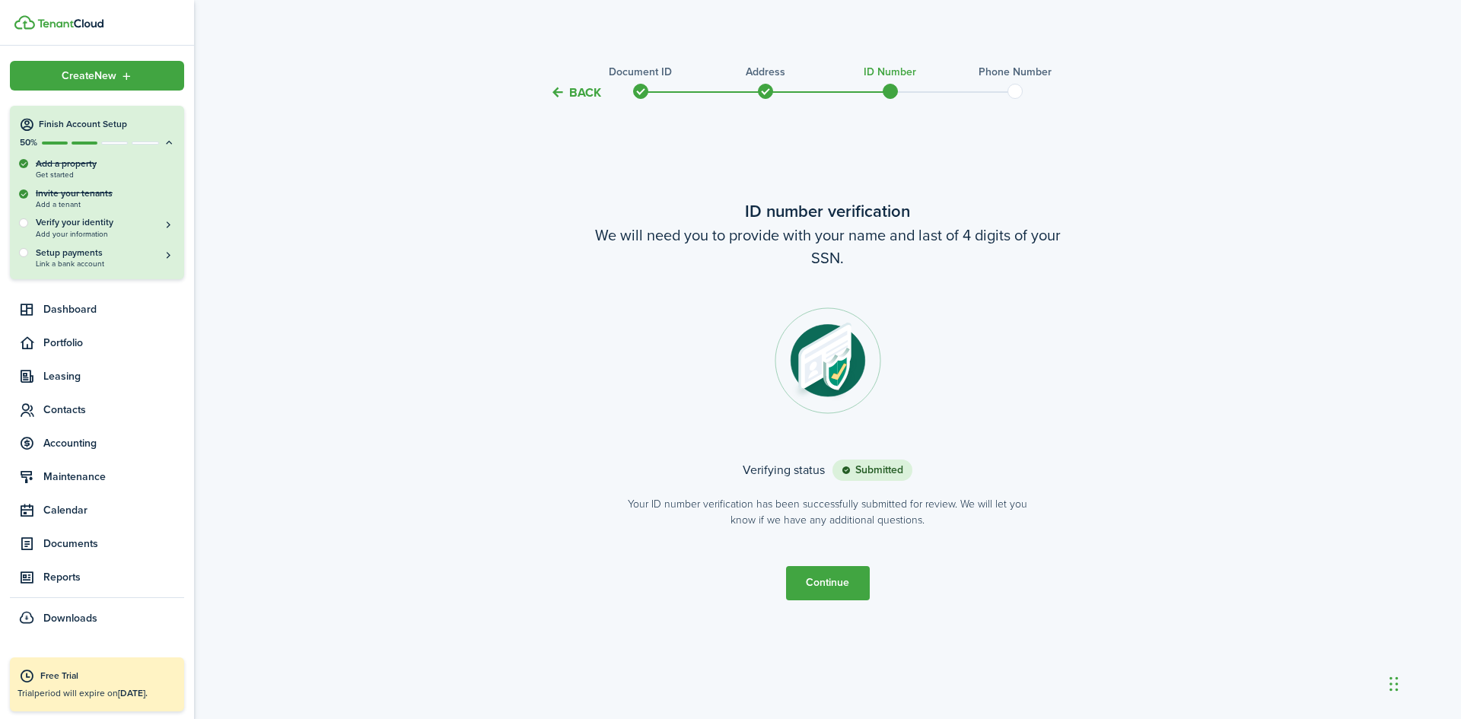
click at [822, 580] on button "Continue" at bounding box center [828, 583] width 84 height 34
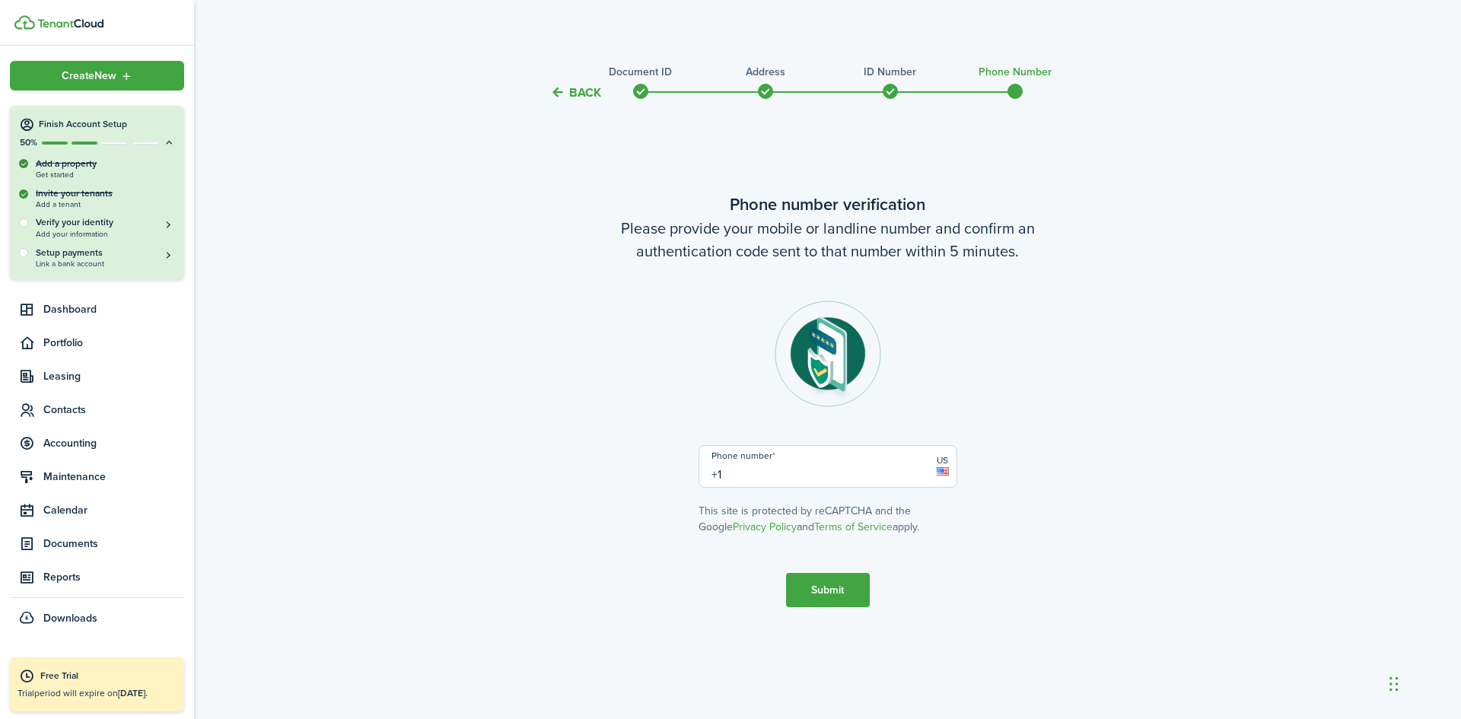
click at [761, 477] on input "+1" at bounding box center [828, 466] width 259 height 43
type input "[PHONE_NUMBER]"
click at [813, 590] on button "Submit" at bounding box center [828, 590] width 84 height 34
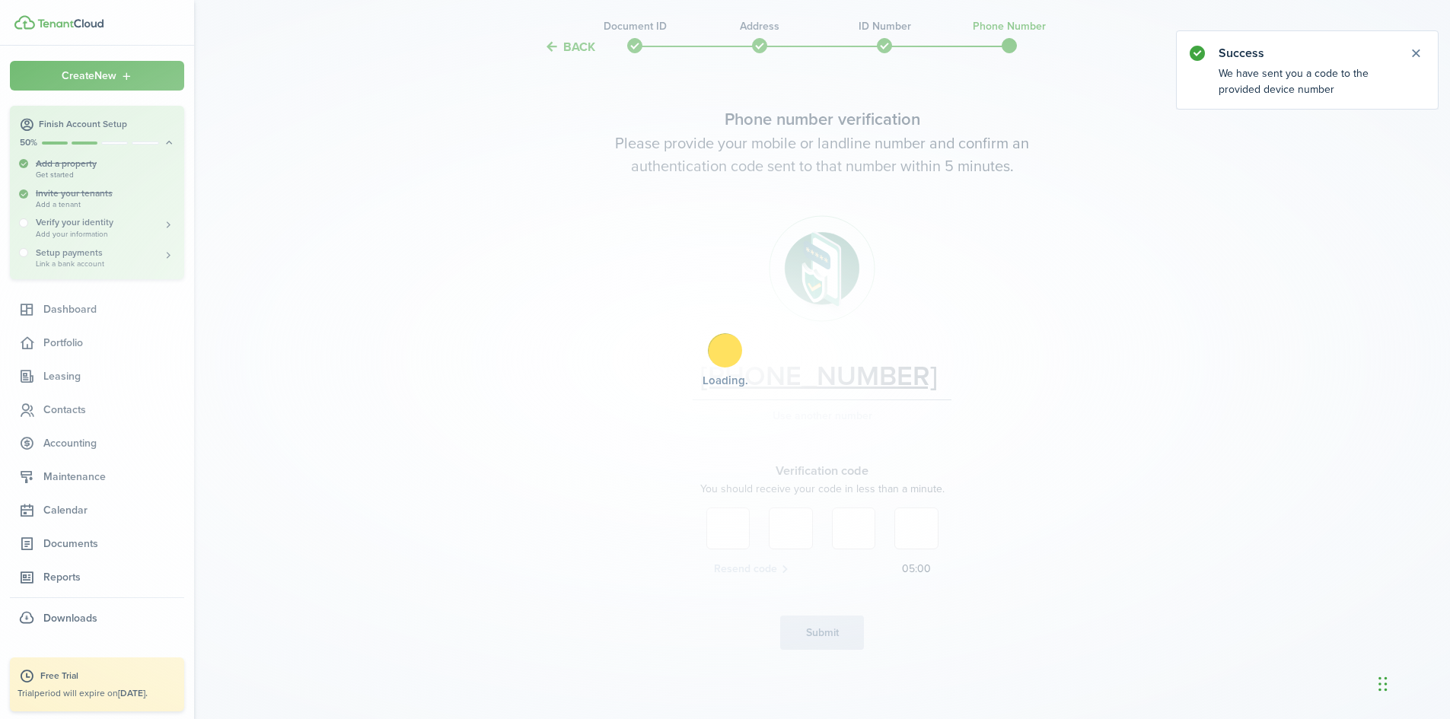
scroll to position [49, 0]
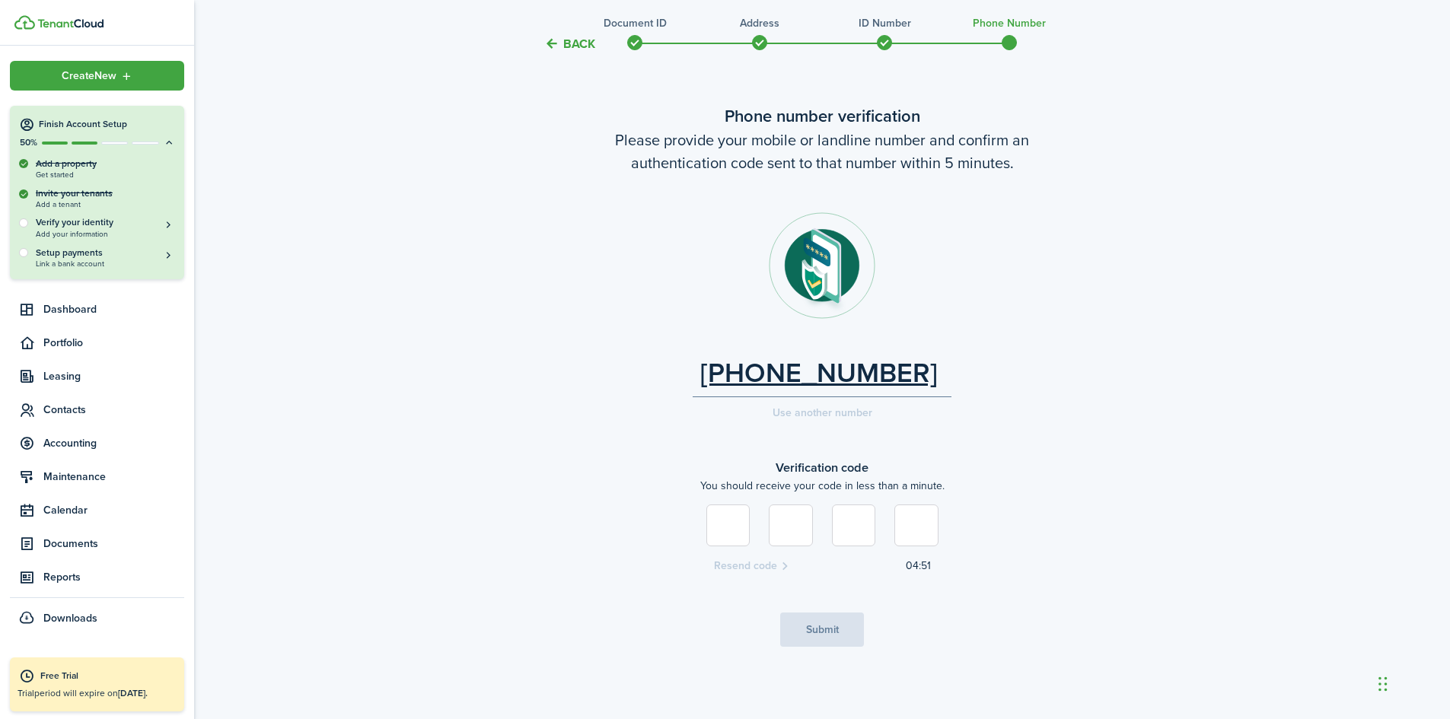
type input "2"
type input "8"
type input "9"
type input "5"
click at [827, 626] on button "Submit" at bounding box center [822, 630] width 84 height 34
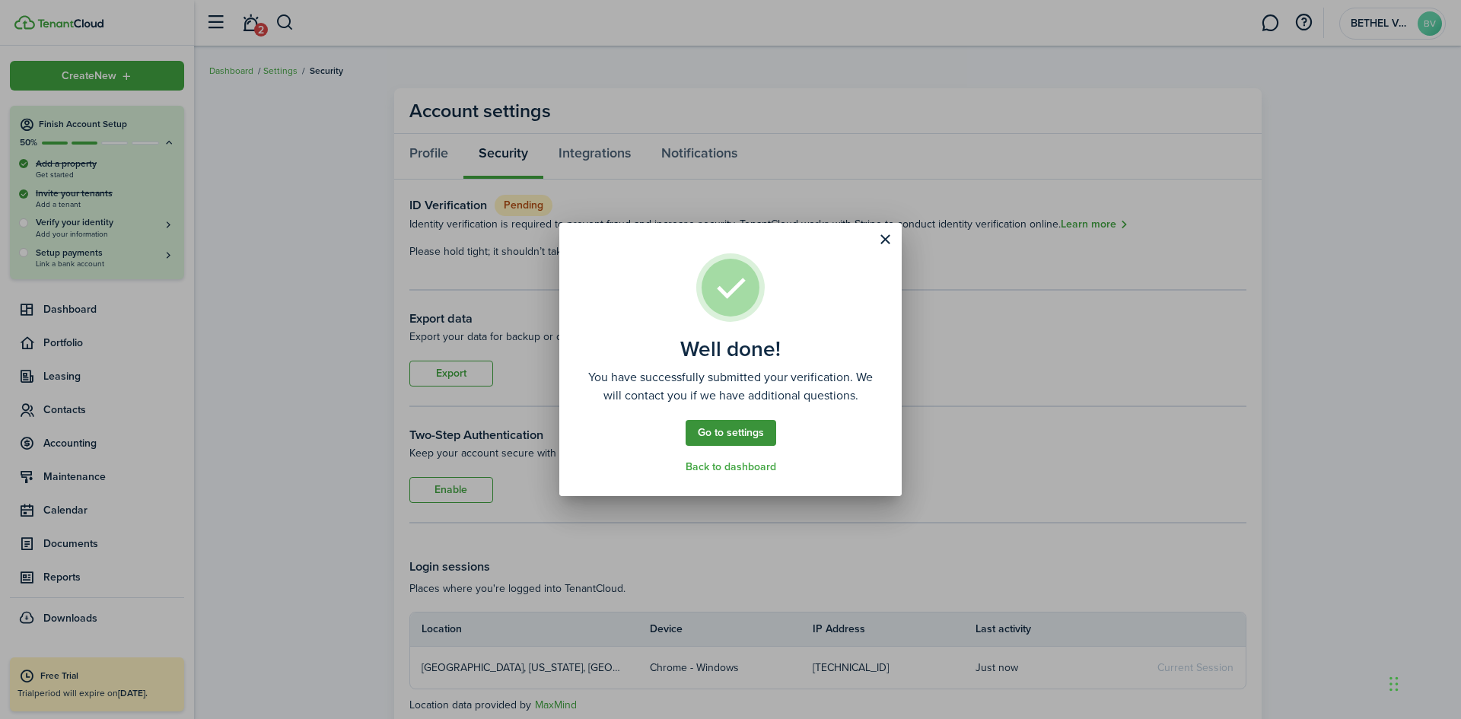
click at [727, 433] on link "Go to settings" at bounding box center [731, 433] width 91 height 26
